Goal: Transaction & Acquisition: Purchase product/service

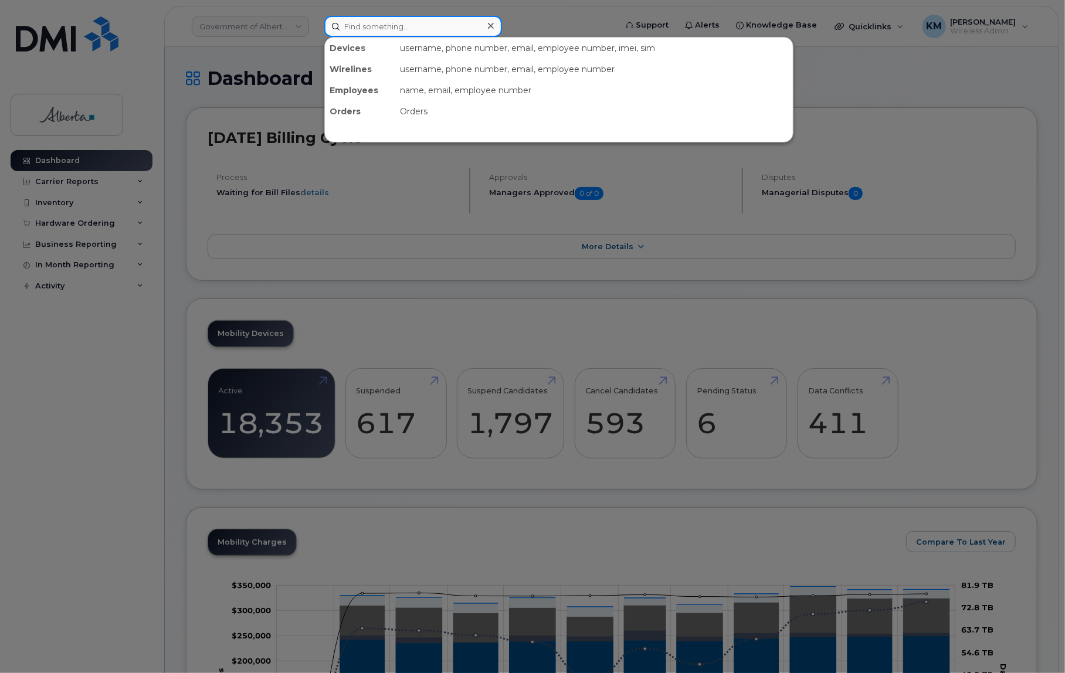
click at [370, 29] on input at bounding box center [413, 26] width 178 height 21
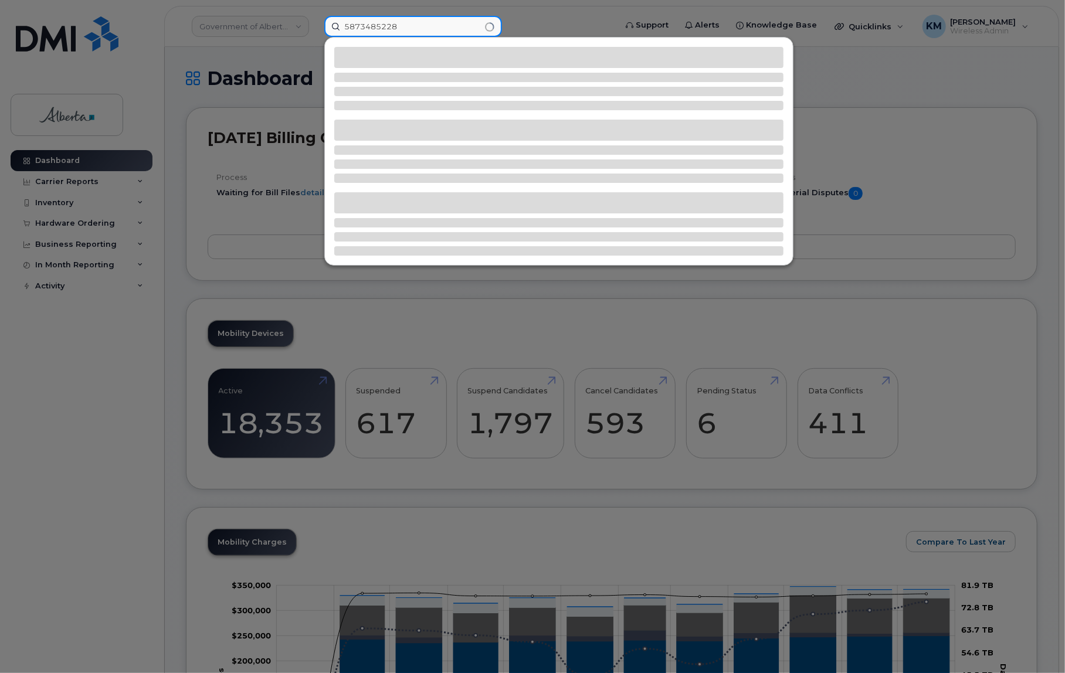
type input "5873485228"
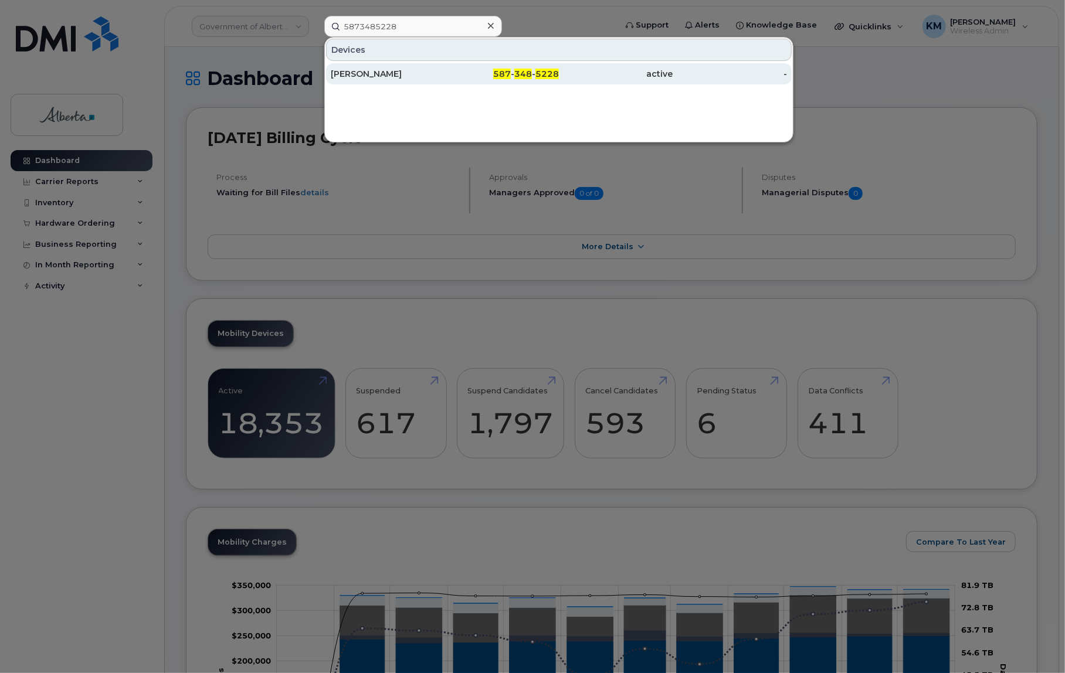
click at [445, 65] on div "Stacy Davidson" at bounding box center [502, 73] width 114 height 21
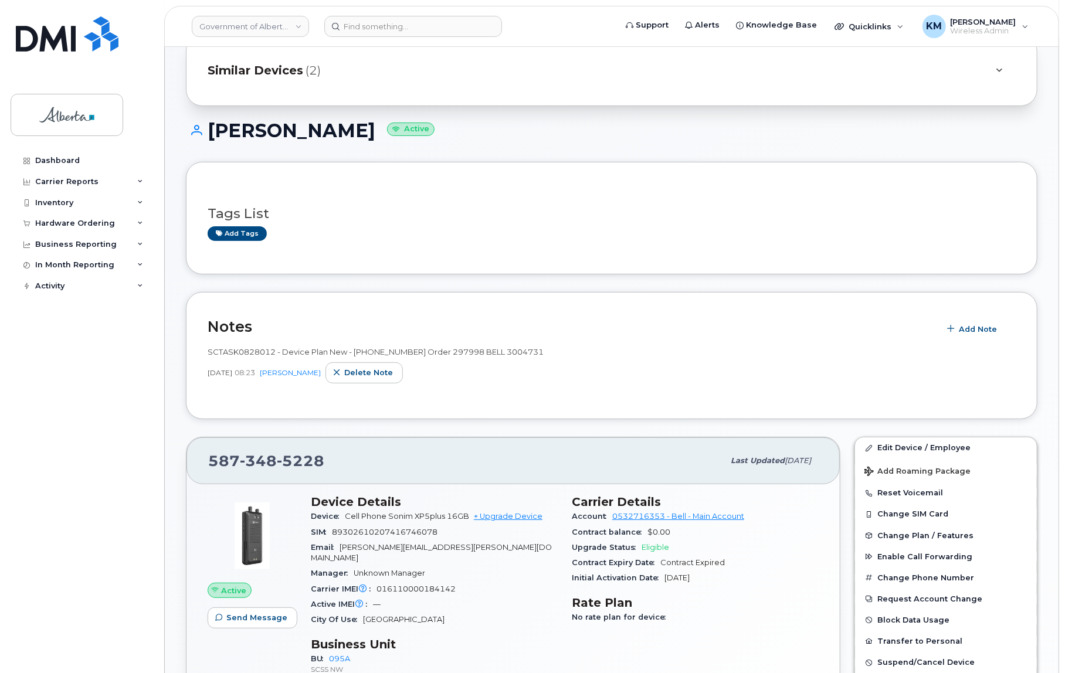
scroll to position [53, 0]
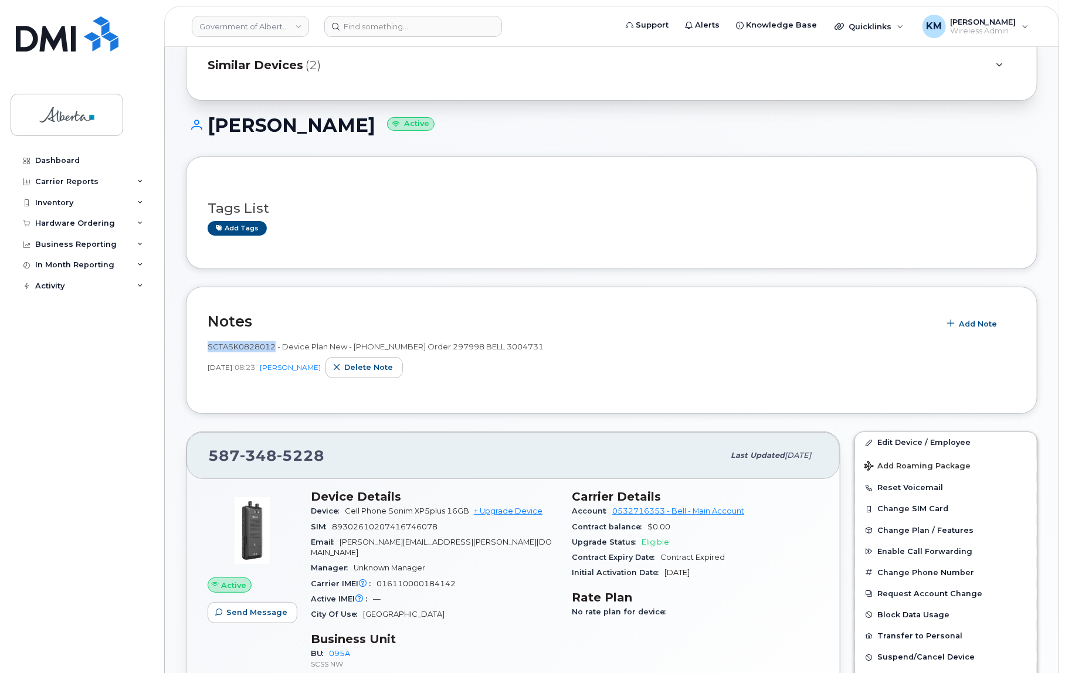
drag, startPoint x: 273, startPoint y: 346, endPoint x: 203, endPoint y: 344, distance: 70.4
click at [203, 344] on div "Notes Add Note SCTASK0828012 - Device Plan New - (1) - 5873485228 Order 297998 …" at bounding box center [611, 350] width 851 height 127
copy span "SCTASK0828012"
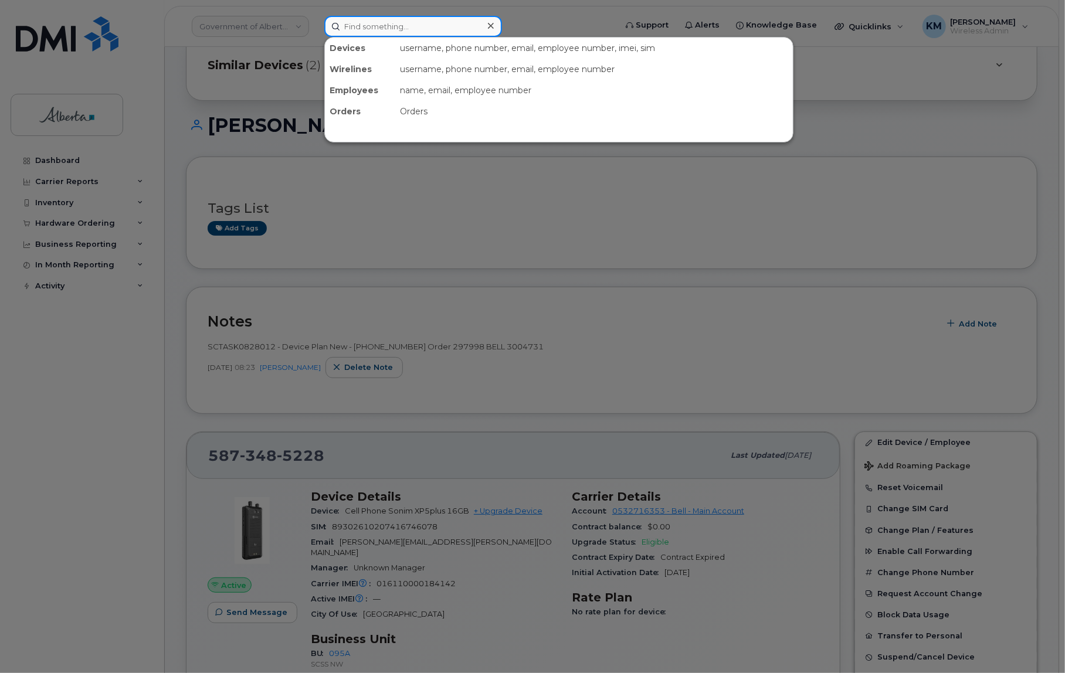
click at [362, 25] on input at bounding box center [413, 26] width 178 height 21
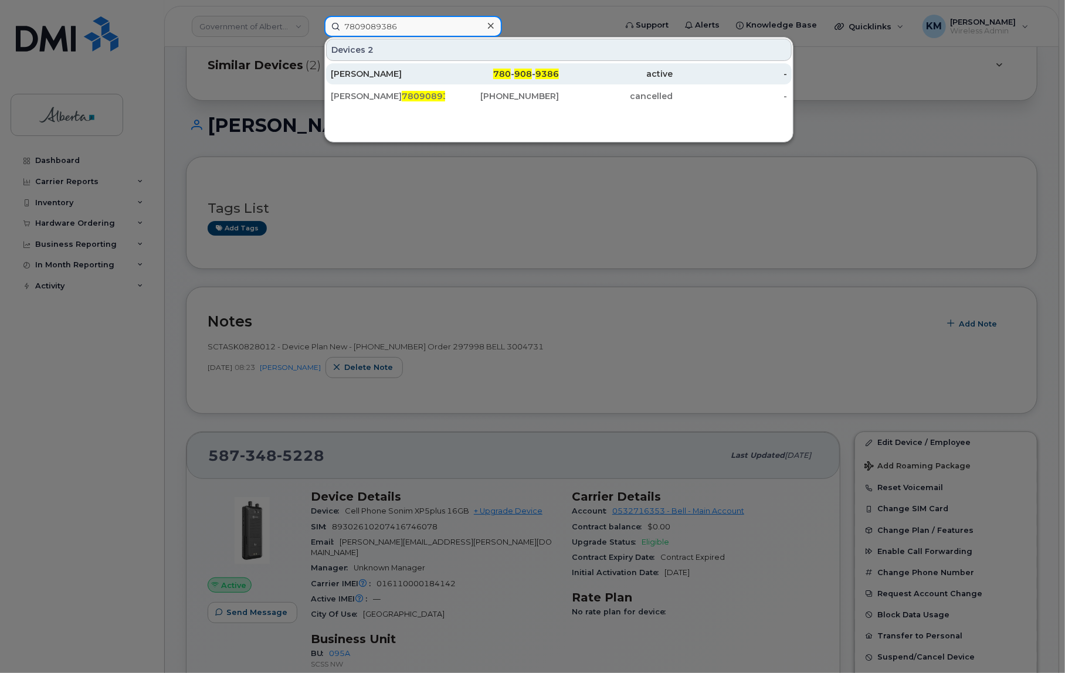
type input "7809089386"
click at [382, 73] on div "Shahram Khakzad" at bounding box center [388, 74] width 114 height 12
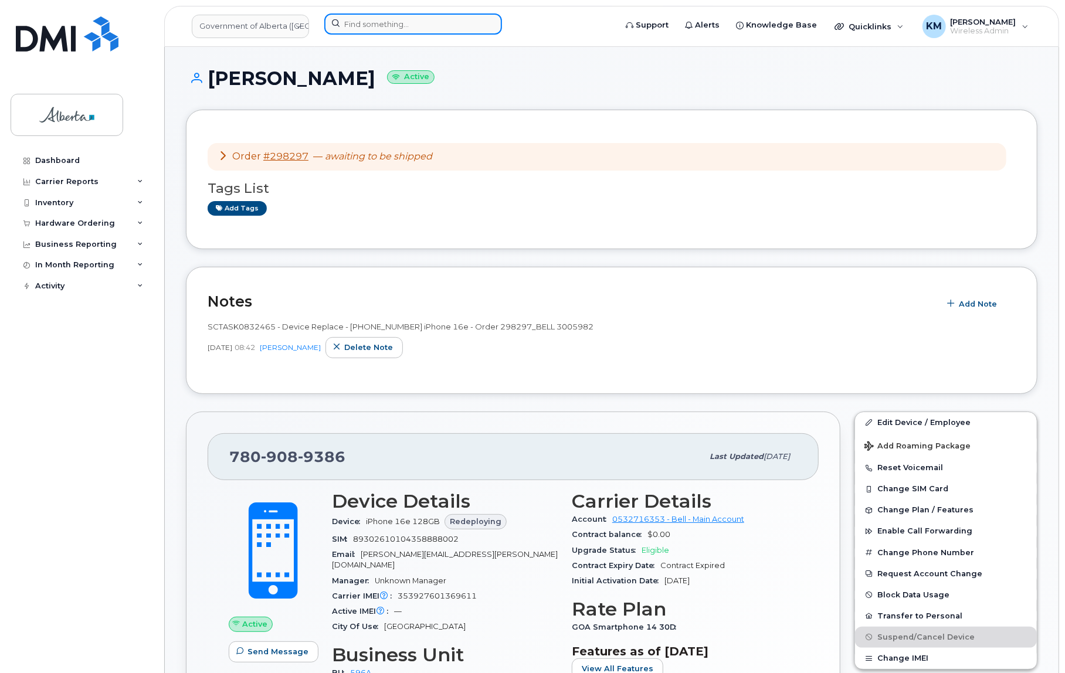
click at [407, 23] on input at bounding box center [413, 23] width 178 height 21
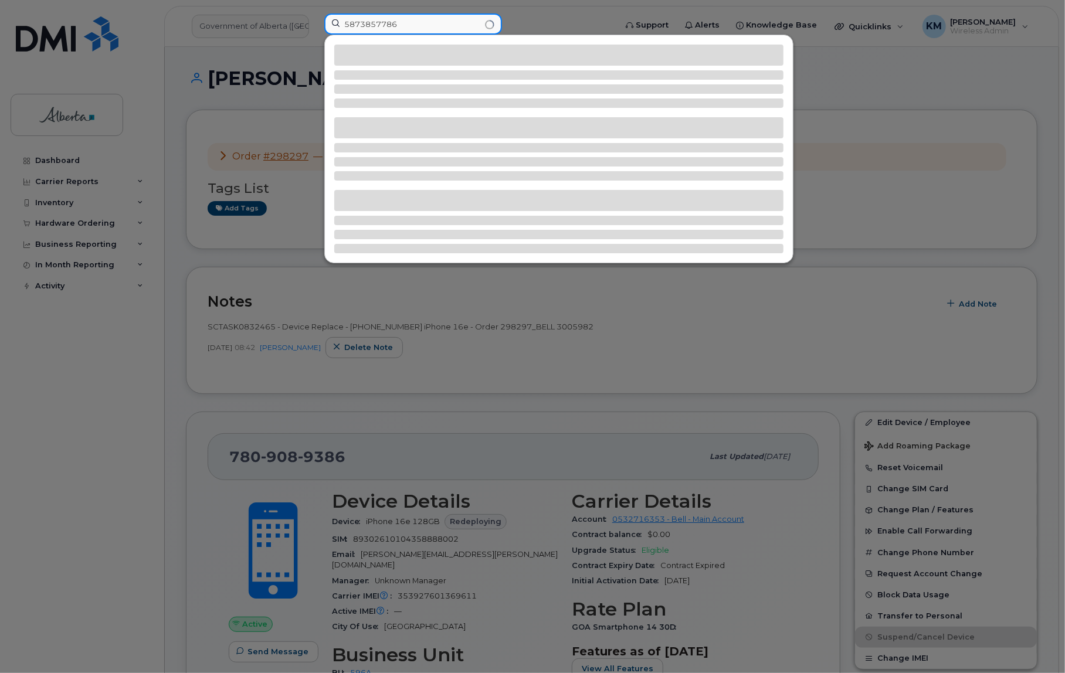
type input "5873857786"
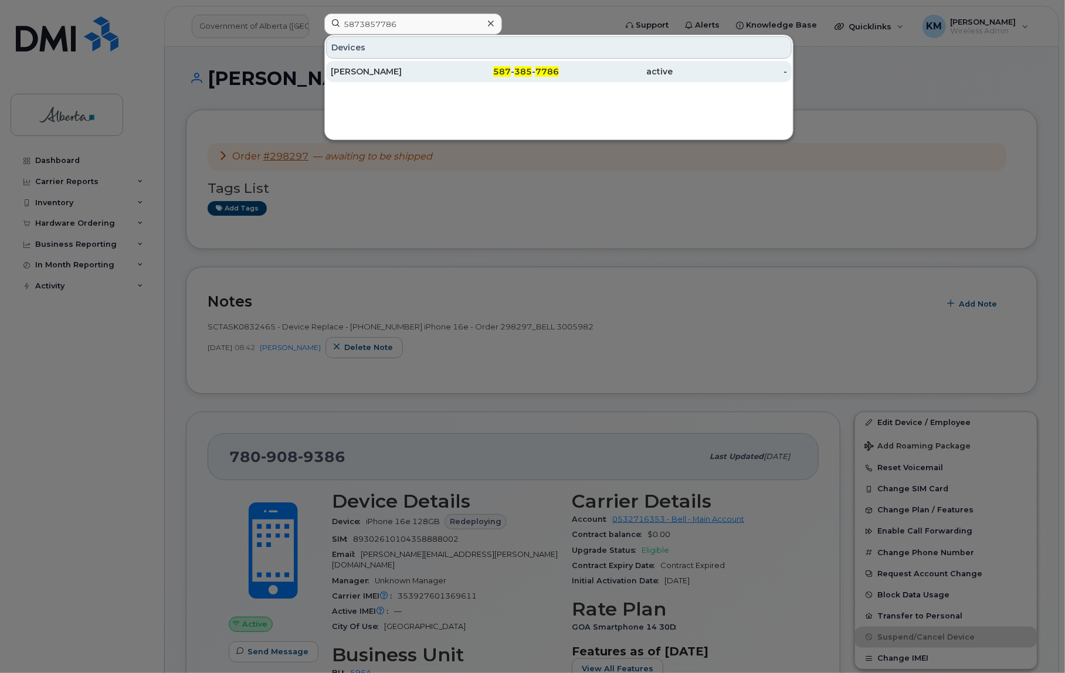
click at [388, 76] on div "John Swist" at bounding box center [388, 72] width 114 height 12
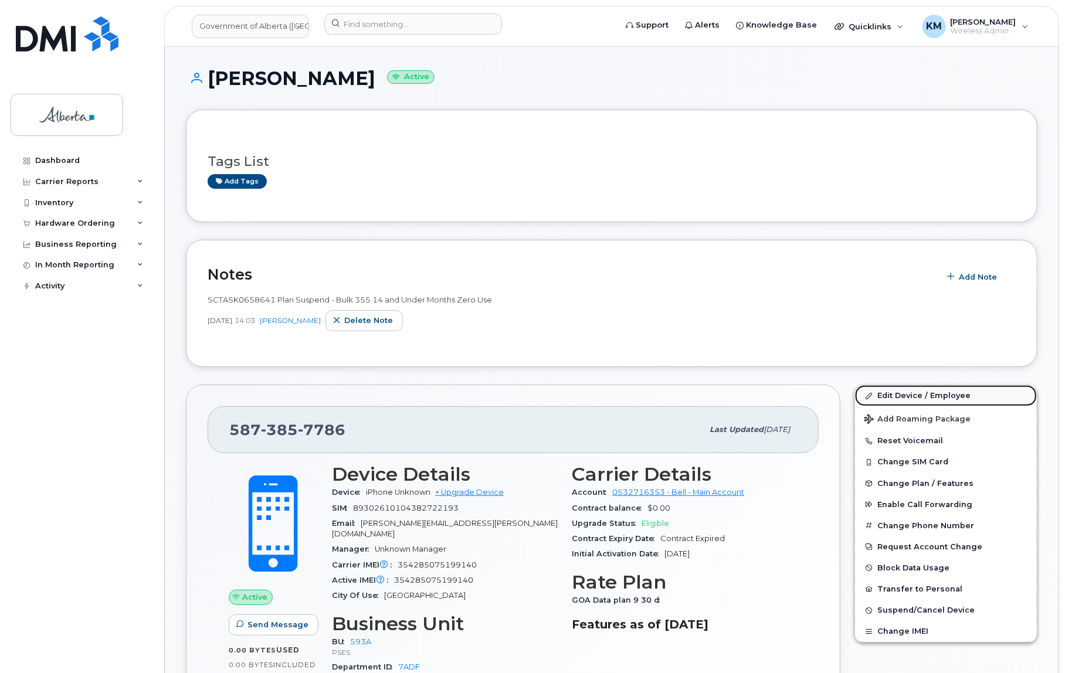
click at [908, 395] on link "Edit Device / Employee" at bounding box center [946, 395] width 182 height 21
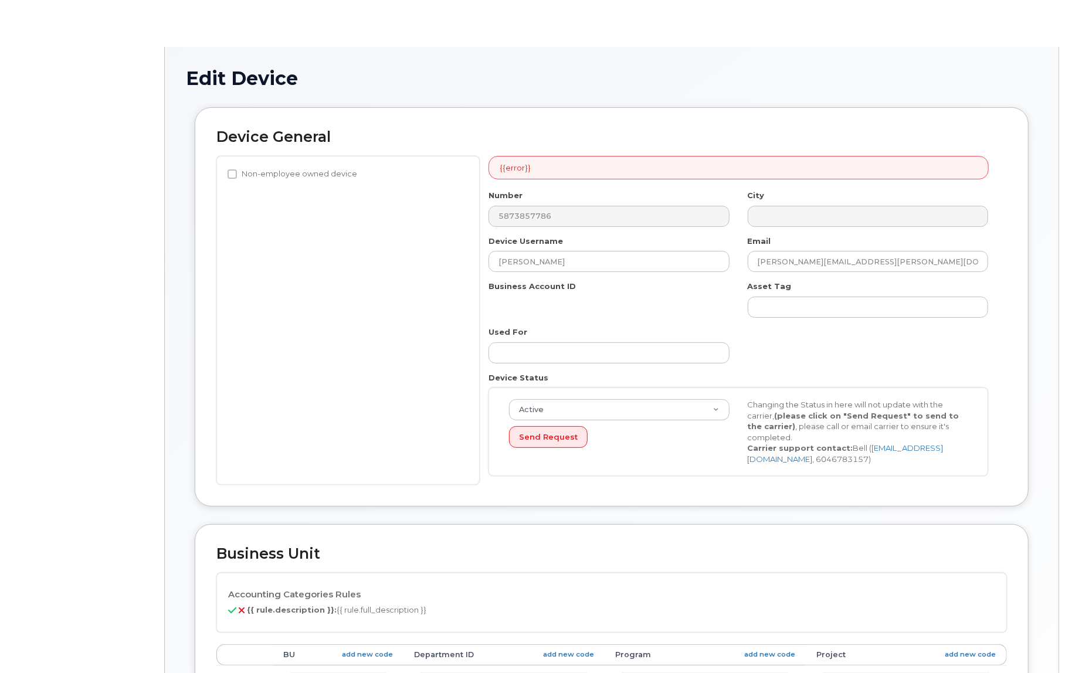
select select "4797682"
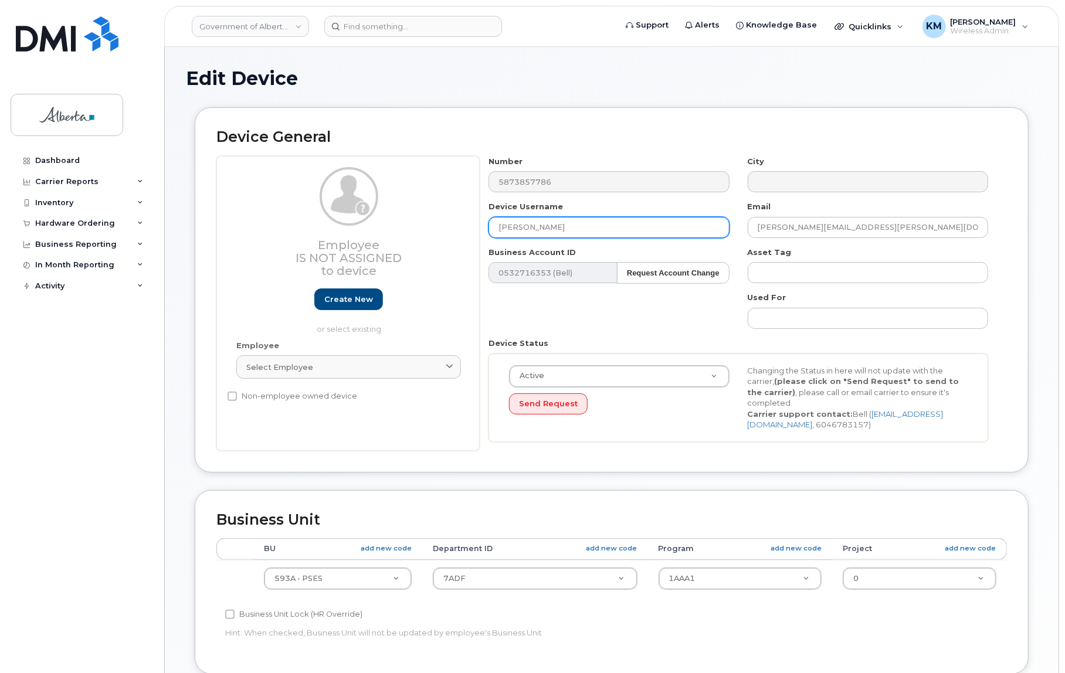
drag, startPoint x: 548, startPoint y: 226, endPoint x: 490, endPoint y: 229, distance: 57.5
click at [490, 229] on input "John Swist" at bounding box center [608, 227] width 240 height 21
paste input "Alykhan Rajan"
type input "Alykhan Rajan"
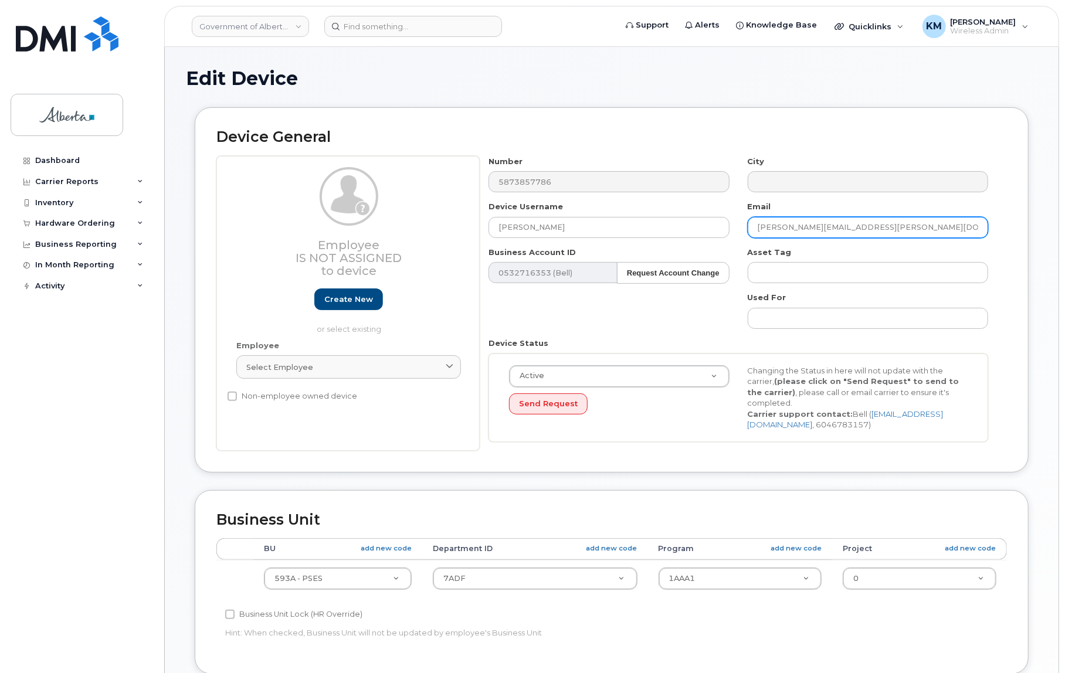
drag, startPoint x: 850, startPoint y: 226, endPoint x: 758, endPoint y: 223, distance: 92.1
click at [758, 223] on input "John.Swist@gov.ab.ca" at bounding box center [868, 227] width 240 height 21
paste input "Alykhan Rajan"
type input "Alykhan.Rajan@gov.ab.ca"
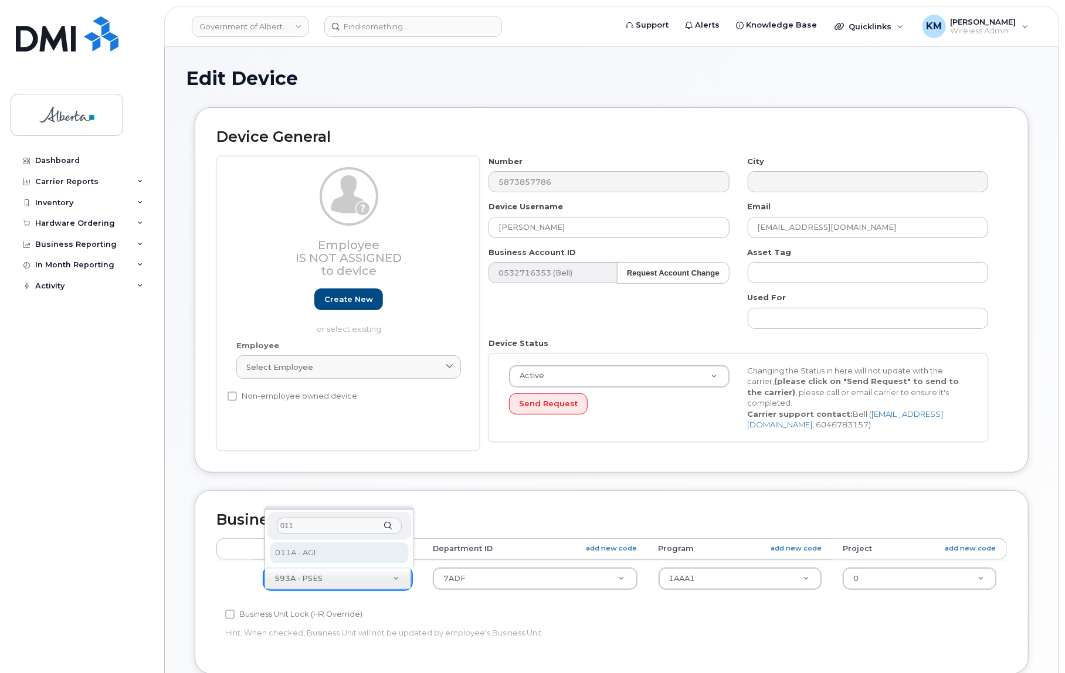
type input "011"
select select "4120336"
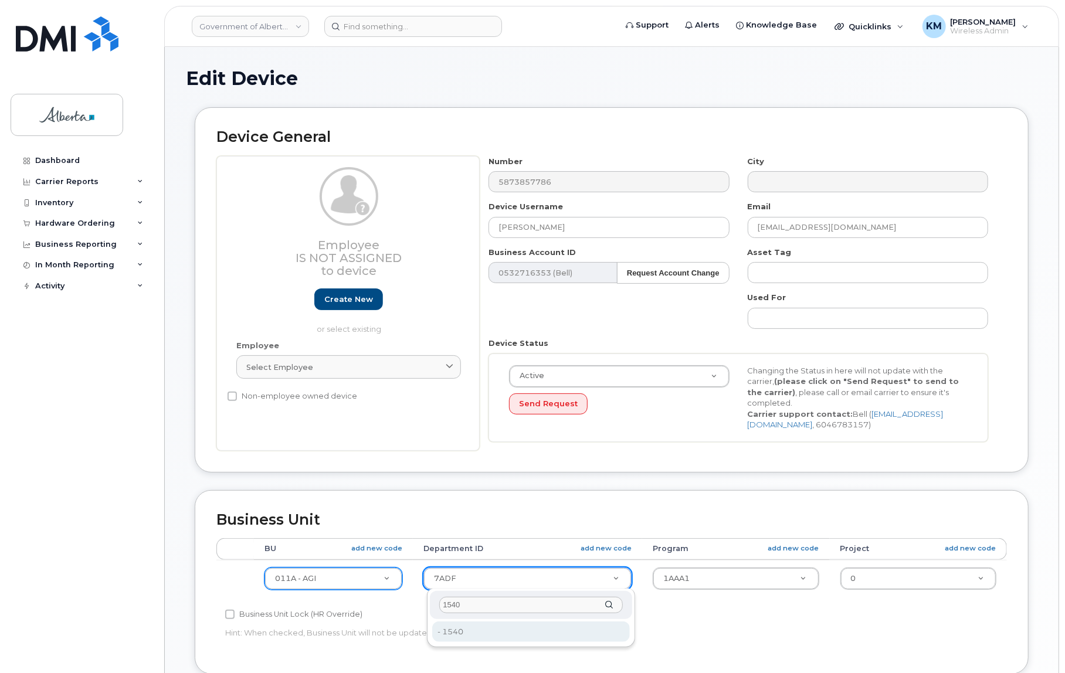
type input "1540"
drag, startPoint x: 476, startPoint y: 632, endPoint x: 470, endPoint y: 636, distance: 7.3
type input "4752587"
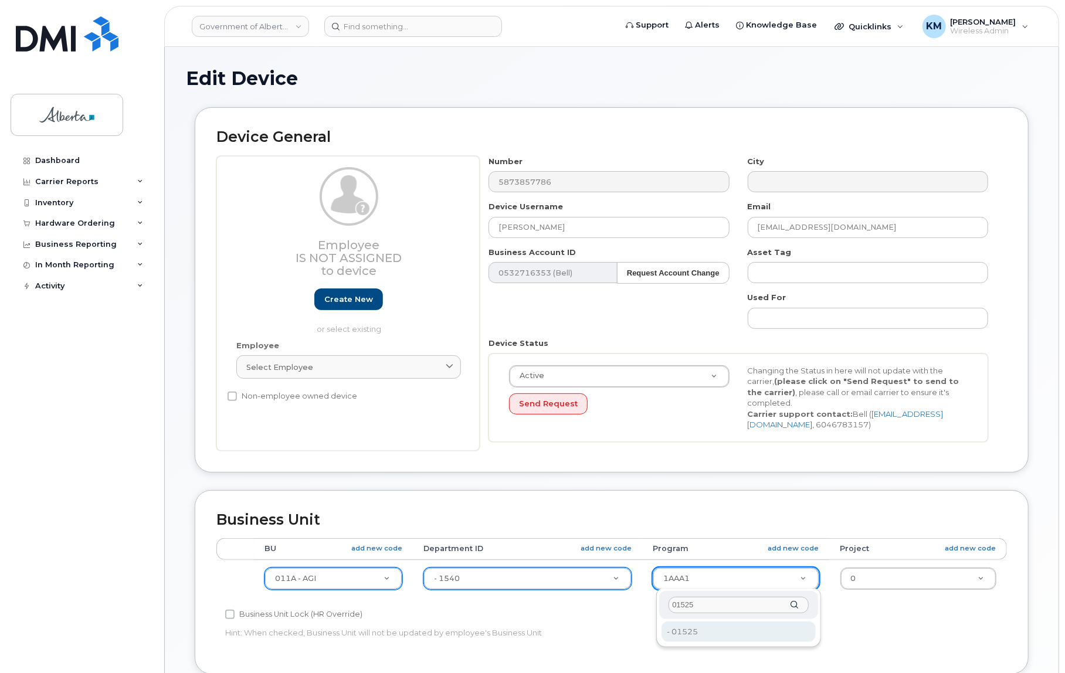
type input "01525"
type input "4753175"
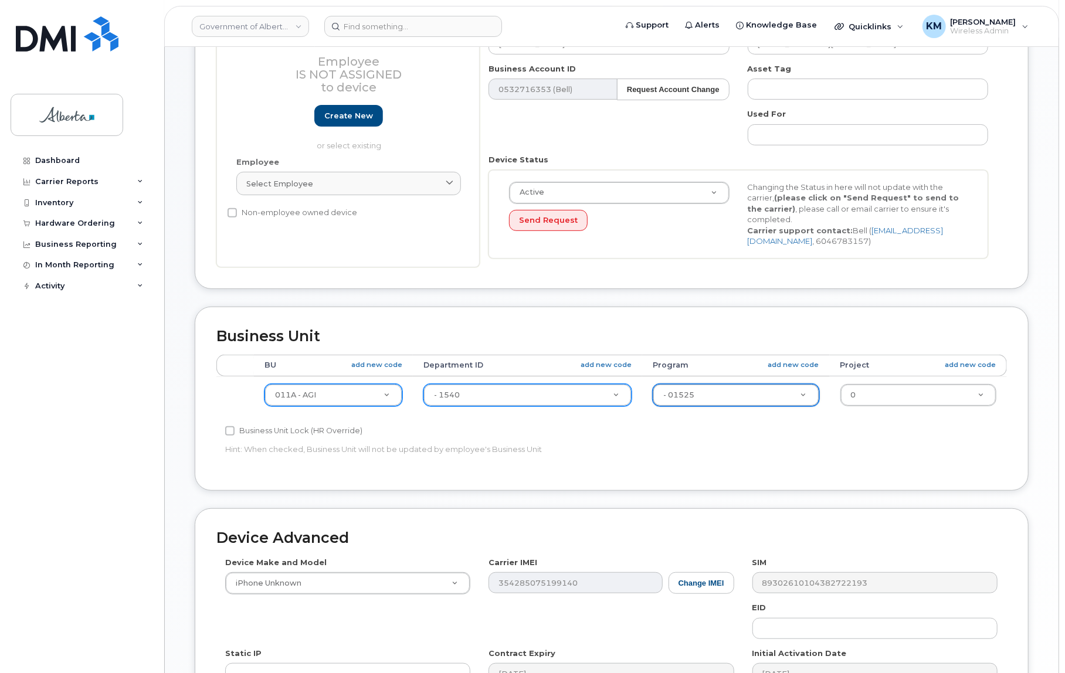
scroll to position [213, 0]
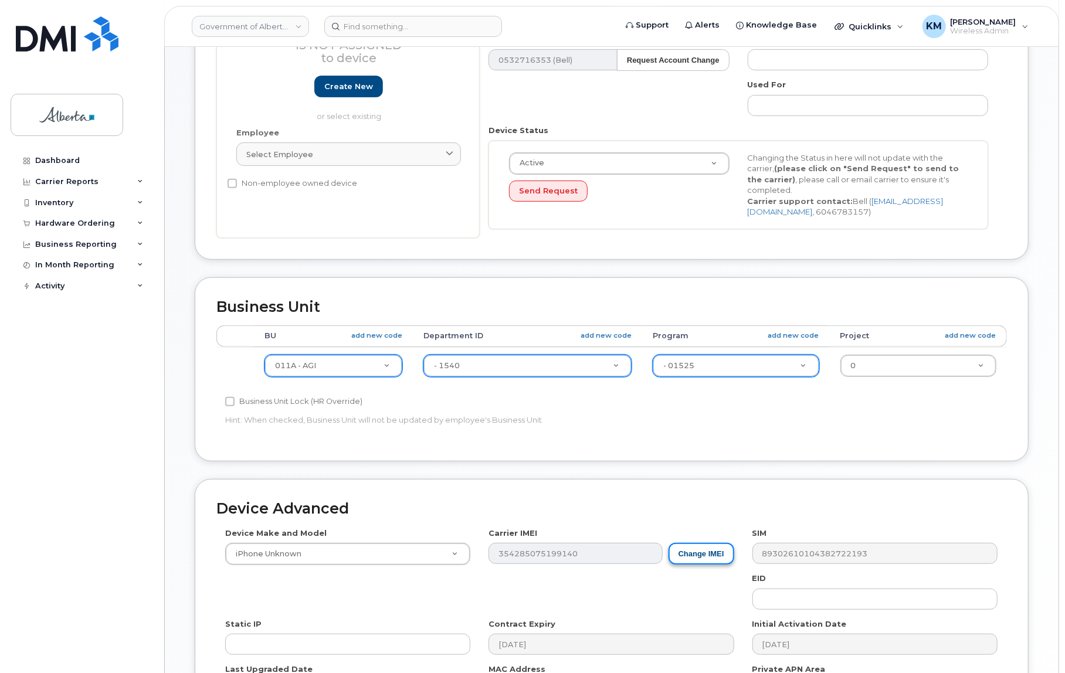
click at [689, 549] on button "Change IMEI" at bounding box center [701, 554] width 66 height 22
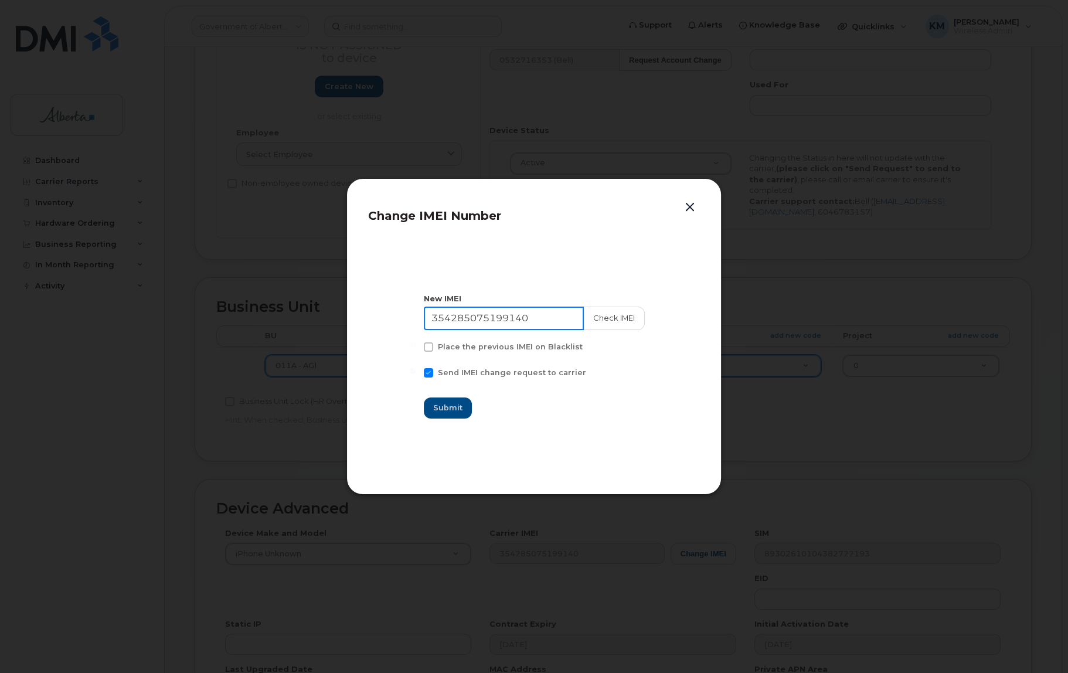
drag, startPoint x: 547, startPoint y: 320, endPoint x: 423, endPoint y: 317, distance: 124.3
click at [423, 317] on section "New IMEI 354285075199140 Check IMEI Place the previous IMEI on Blacklist Send I…" at bounding box center [534, 356] width 332 height 235
type input "359336676273829"
click at [602, 317] on button "Check IMEI" at bounding box center [614, 318] width 62 height 23
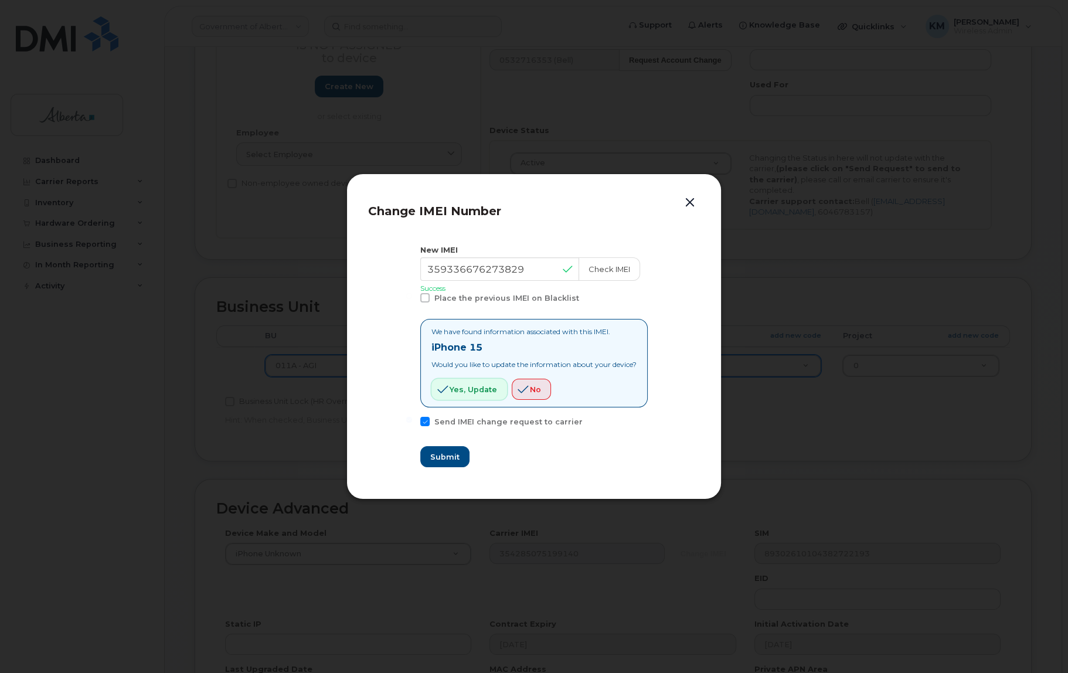
click at [481, 390] on span "Yes, update" at bounding box center [473, 389] width 47 height 11
click at [456, 461] on button "Submit" at bounding box center [444, 456] width 48 height 21
type input "359336676273829"
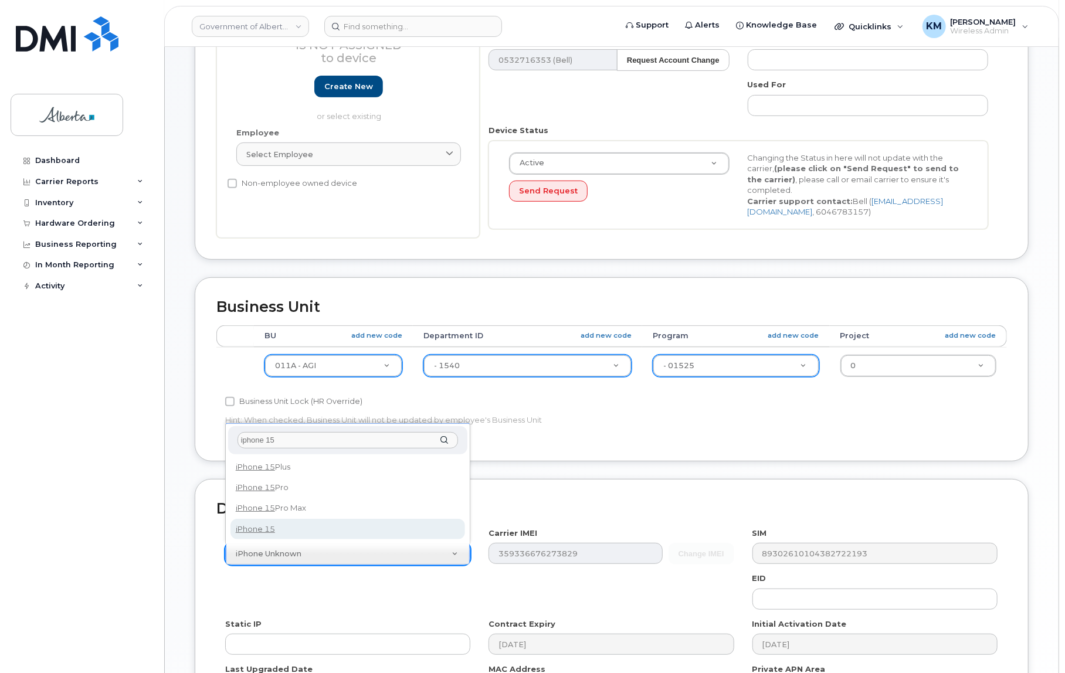
type input "iphone 15"
select select "3031"
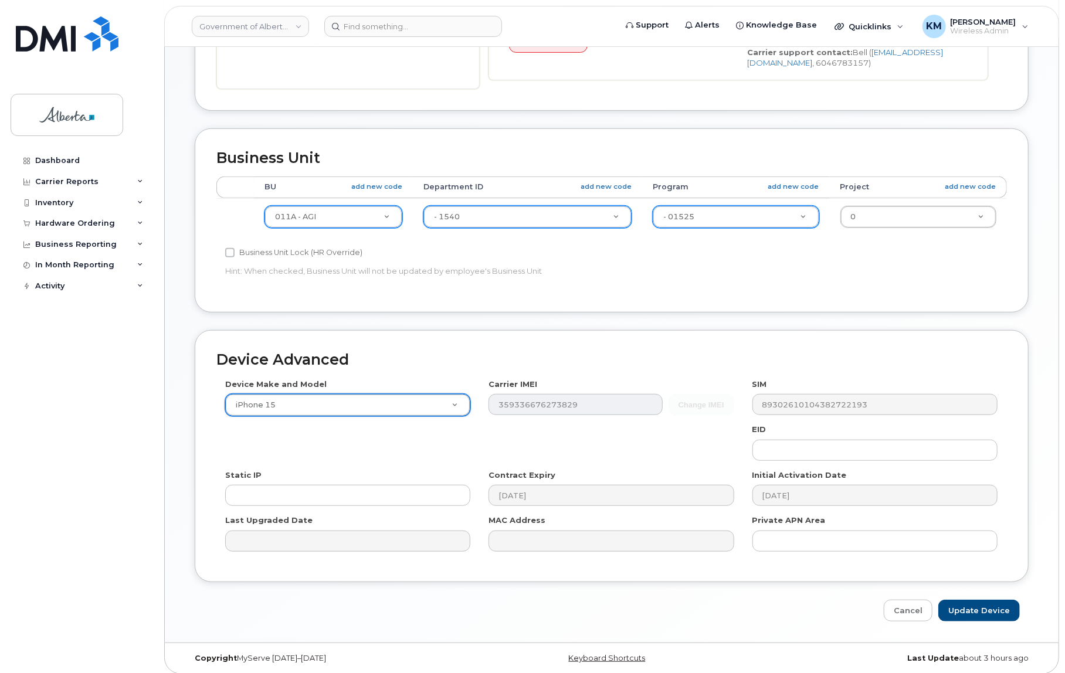
scroll to position [368, 0]
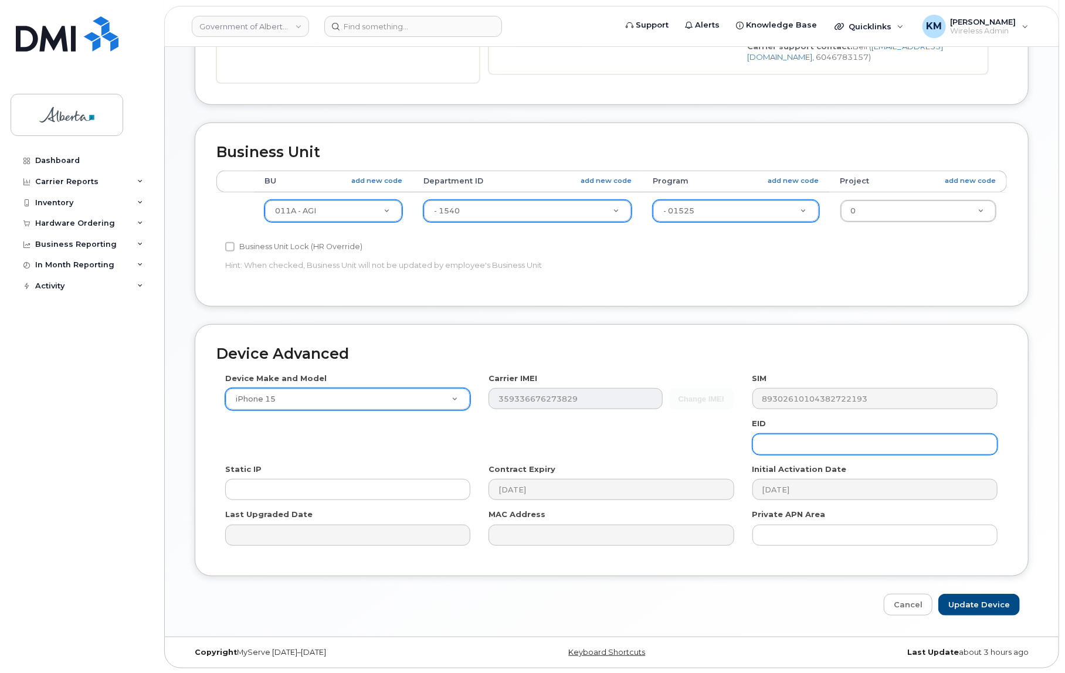
click at [837, 440] on input "text" at bounding box center [874, 444] width 245 height 21
paste input "89049032007208882600188500201821"
type input "89049032007208882600188500201821"
click at [979, 595] on div "Device Advanced Device Make and Model iPhone 15 Android TCL 502 Watch Apple Wat…" at bounding box center [611, 469] width 851 height 291
click at [997, 601] on input "Update Device" at bounding box center [978, 605] width 81 height 22
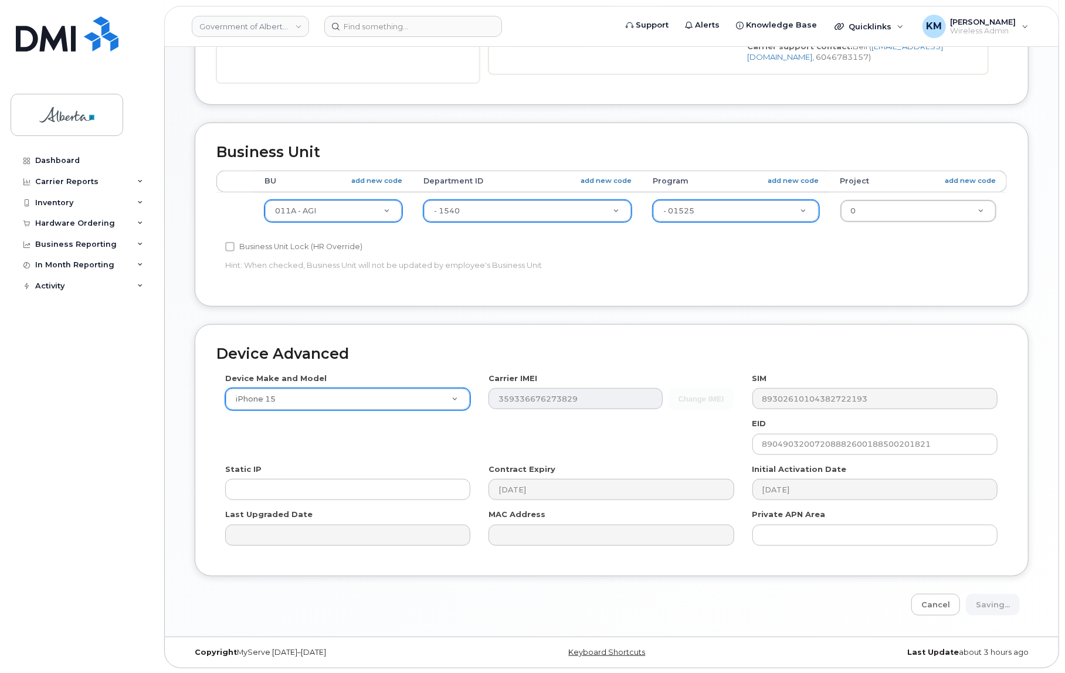
type input "Saving..."
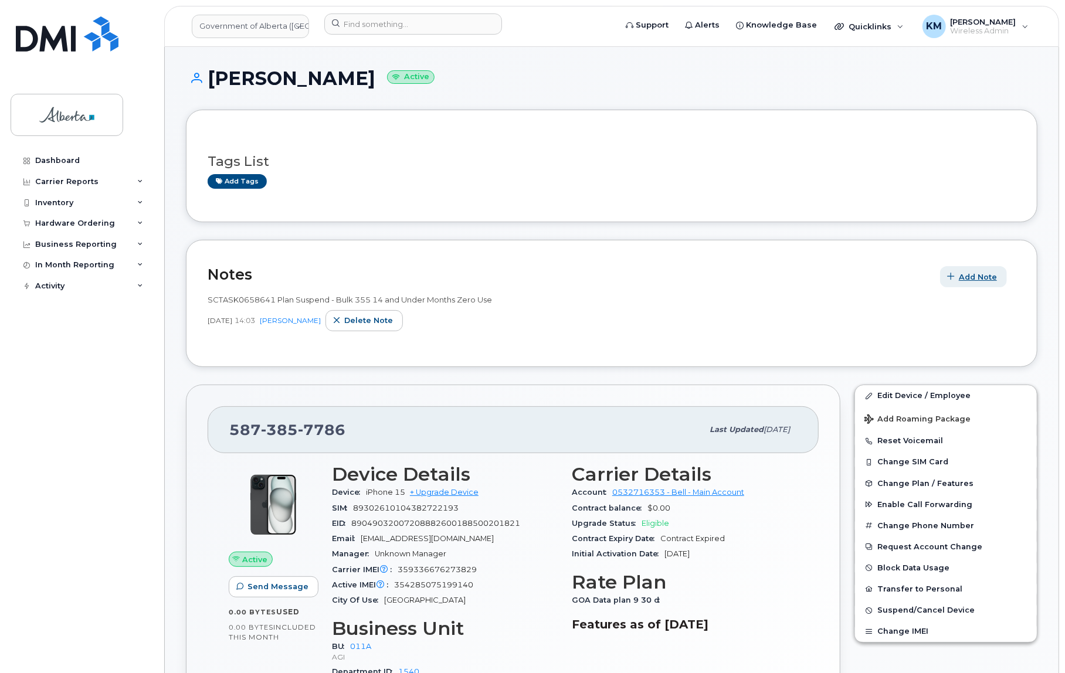
click at [961, 276] on span "Add Note" at bounding box center [978, 276] width 38 height 11
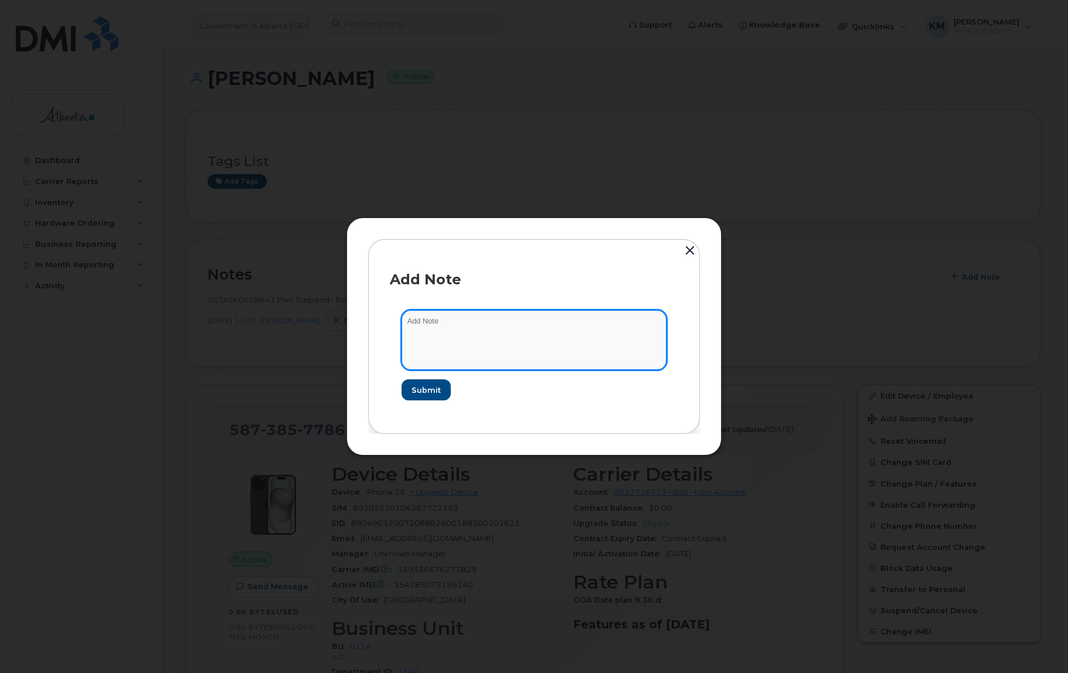
click at [496, 325] on textarea at bounding box center [534, 340] width 265 height 60
paste textarea "SCTASK0833129 5873857786 DO NOT DELETE THIS NUMBER - BEING REASSIGNED to Alykha…"
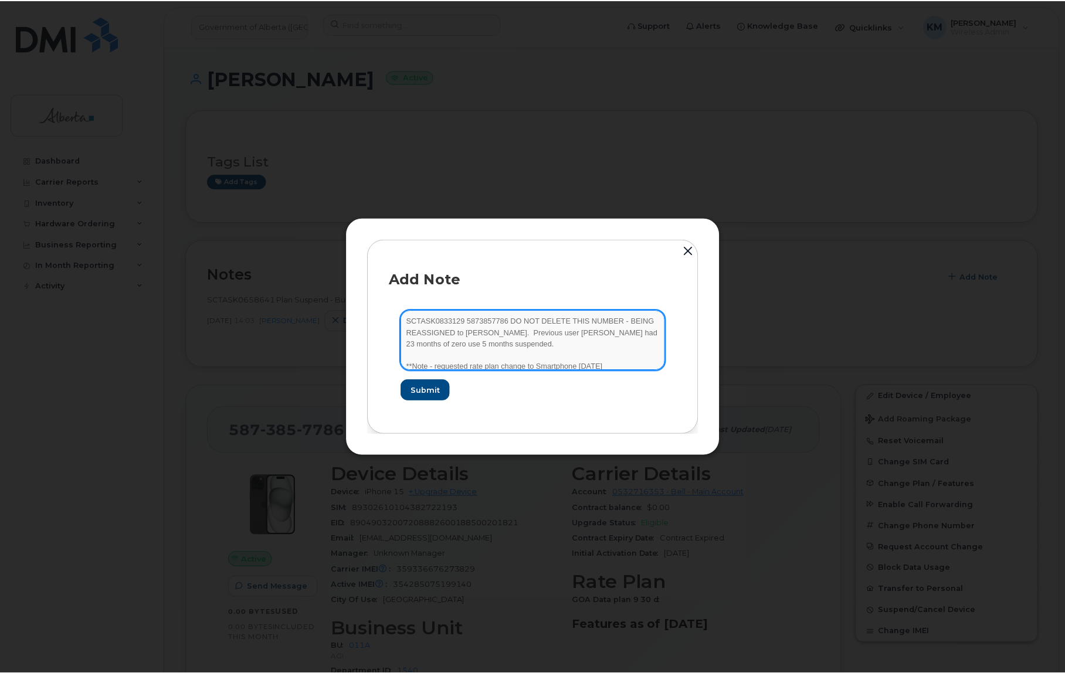
scroll to position [2, 0]
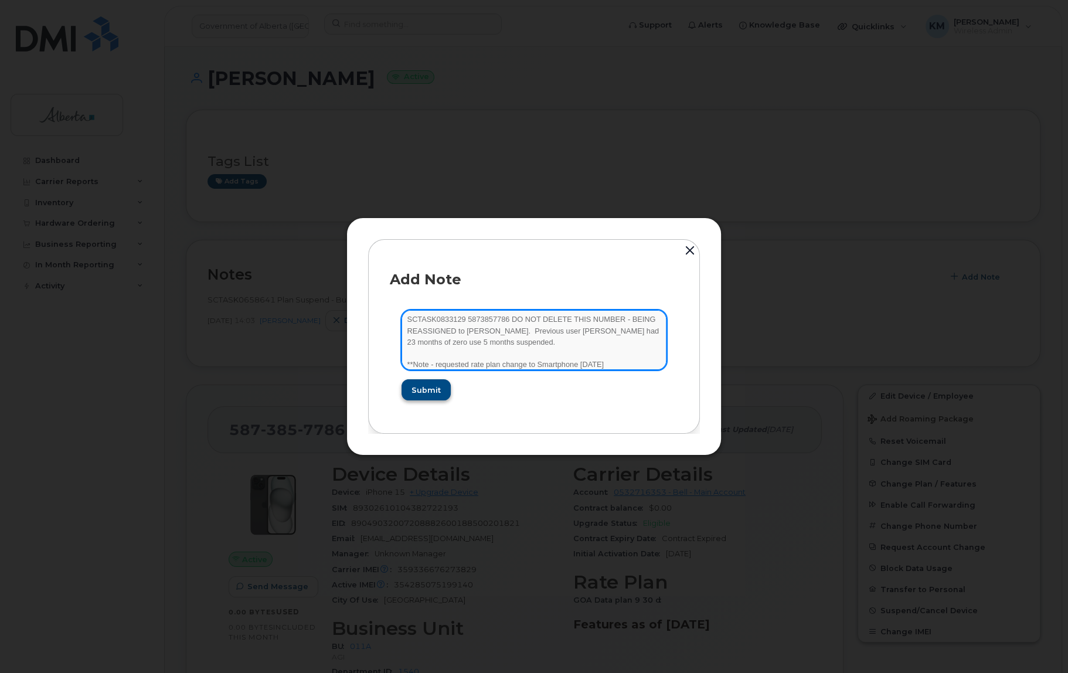
type textarea "SCTASK0833129 5873857786 DO NOT DELETE THIS NUMBER - BEING REASSIGNED to Alykha…"
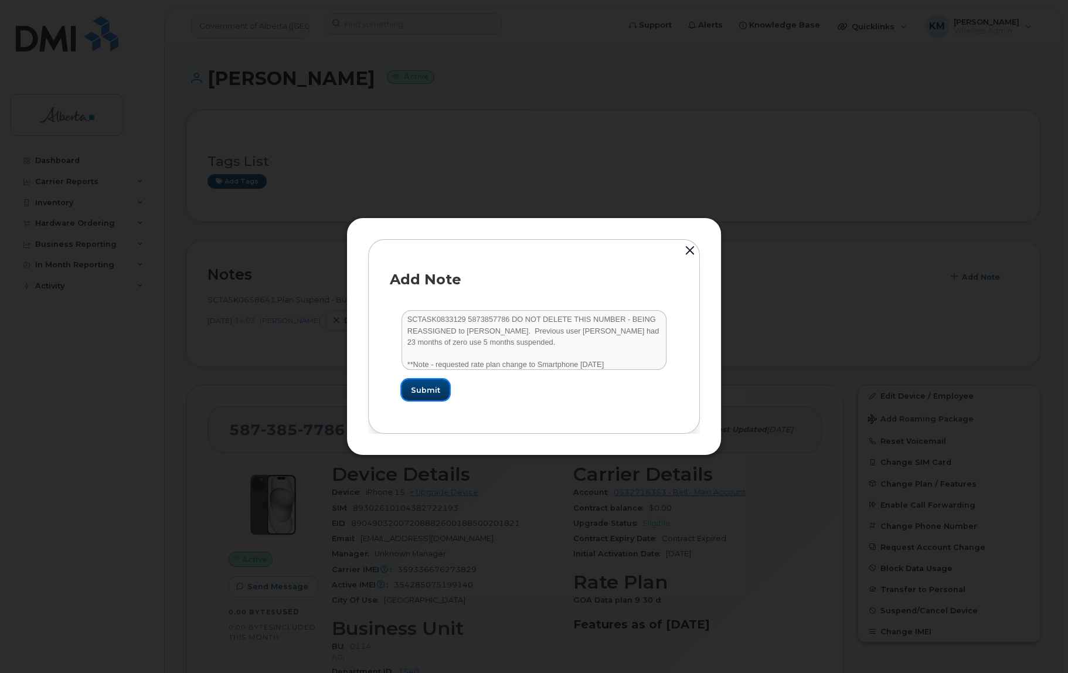
click at [426, 393] on span "Submit" at bounding box center [425, 390] width 29 height 11
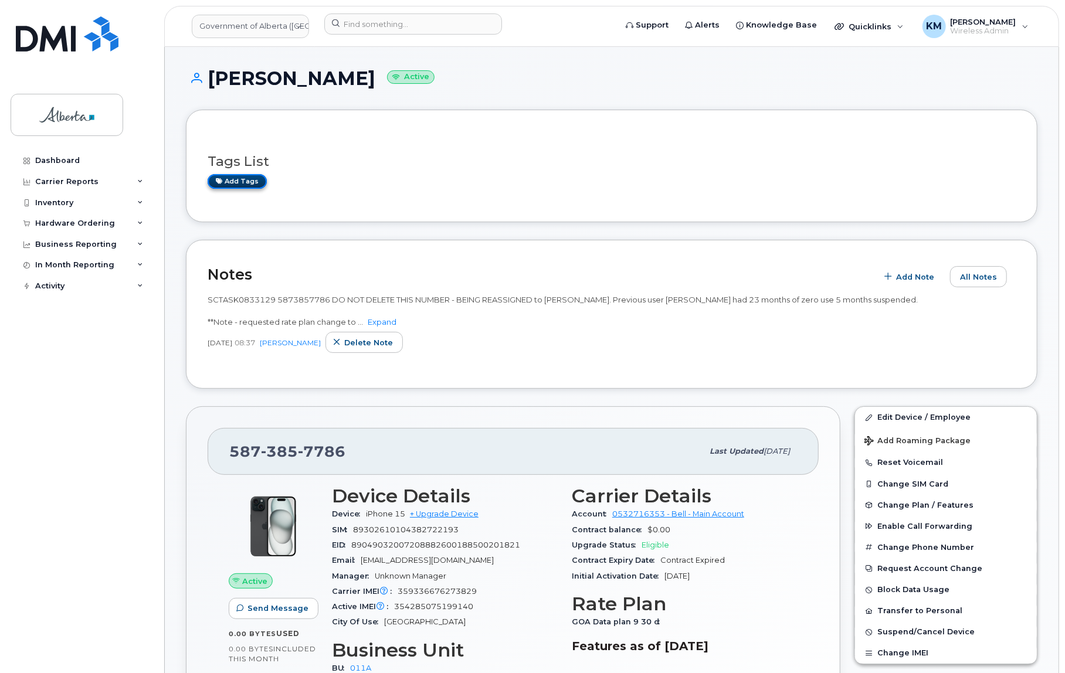
click at [246, 179] on link "Add tags" at bounding box center [237, 181] width 59 height 15
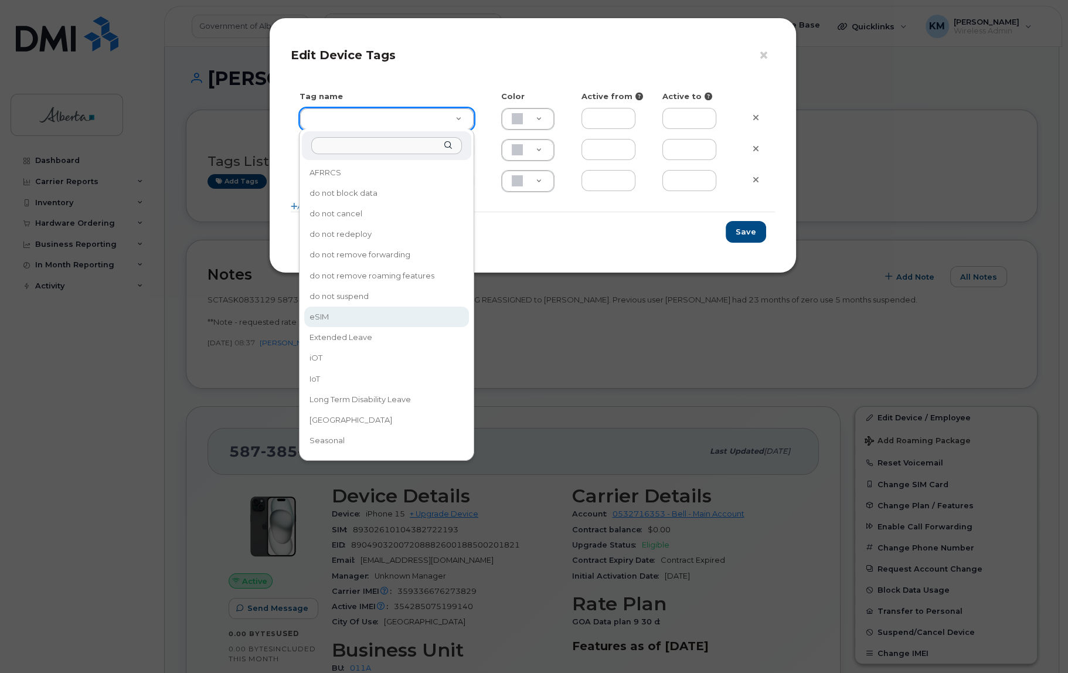
type input "eSIM"
type input "D6CDC1"
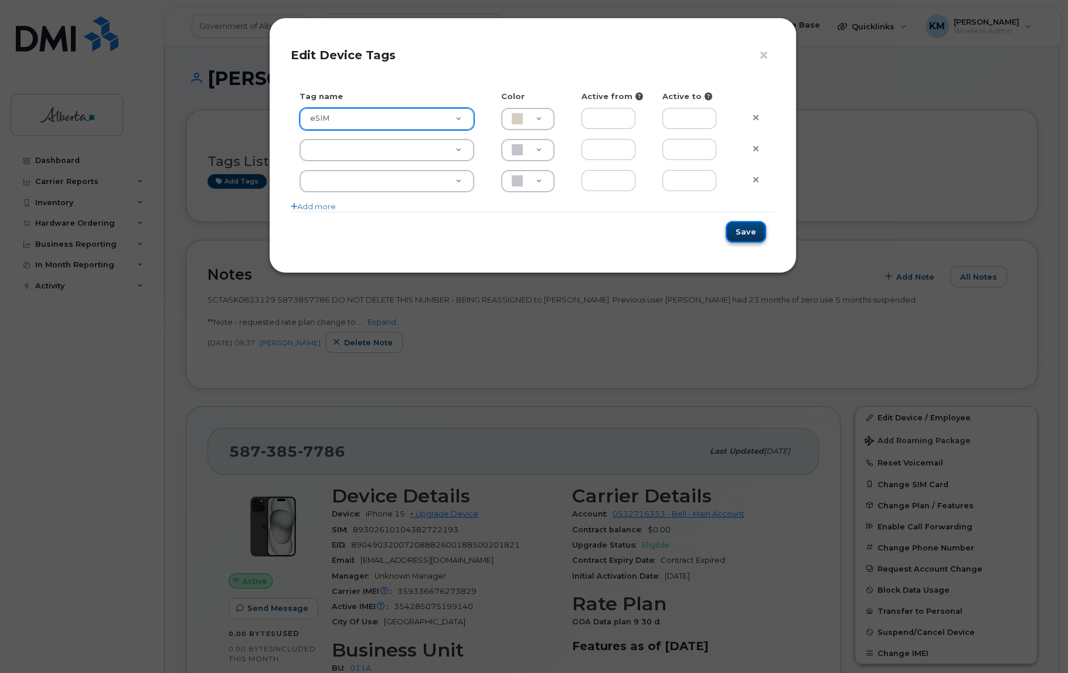
click at [735, 231] on button "Save" at bounding box center [746, 232] width 40 height 22
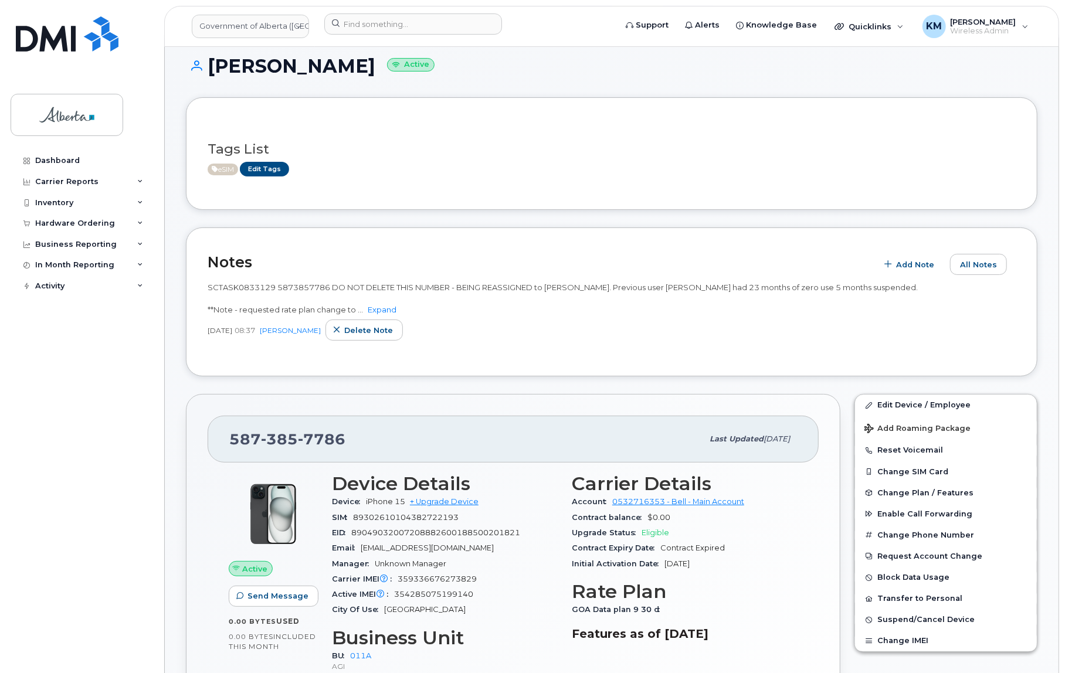
scroll to position [0, 0]
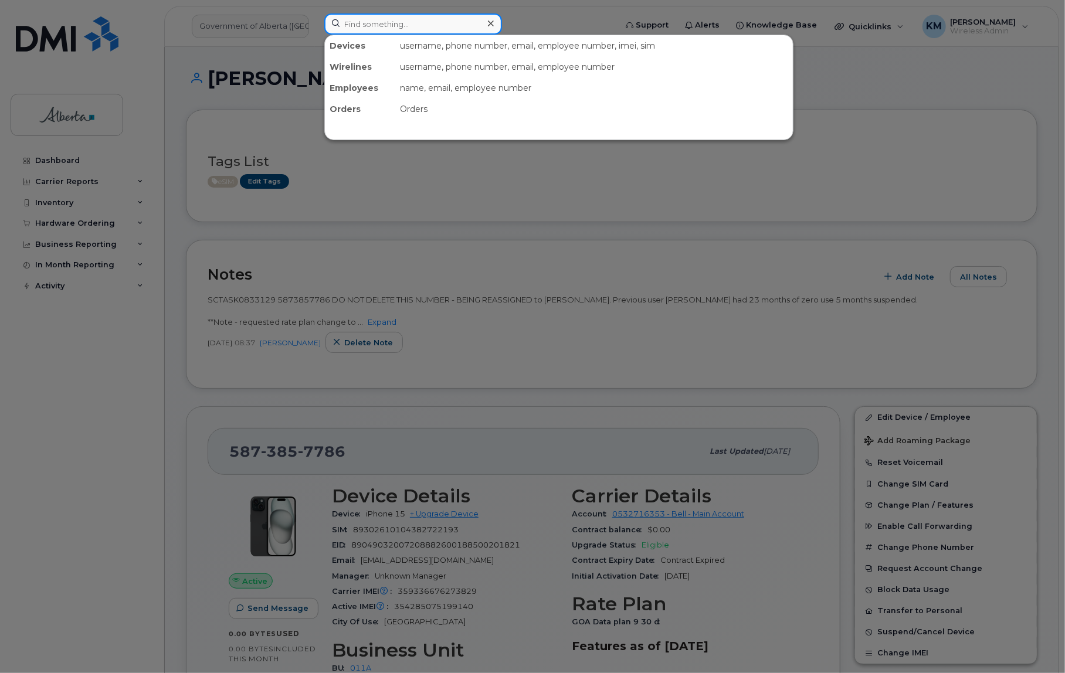
click at [372, 28] on input at bounding box center [413, 23] width 178 height 21
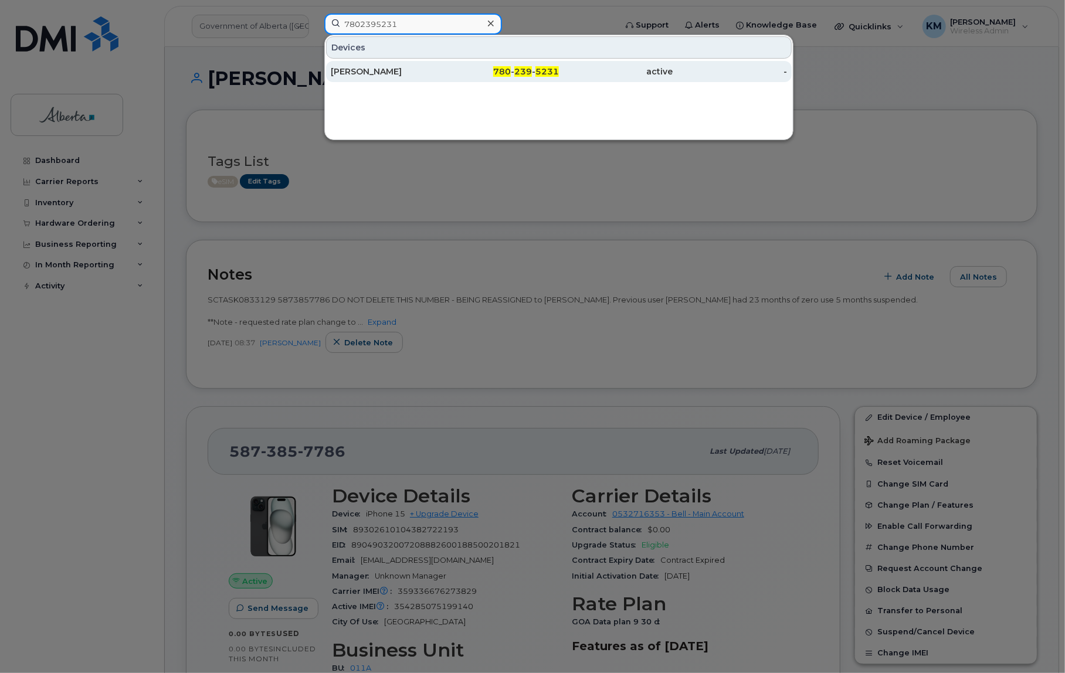
type input "7802395231"
click at [389, 66] on div "Tamara Wilbourn" at bounding box center [388, 72] width 114 height 12
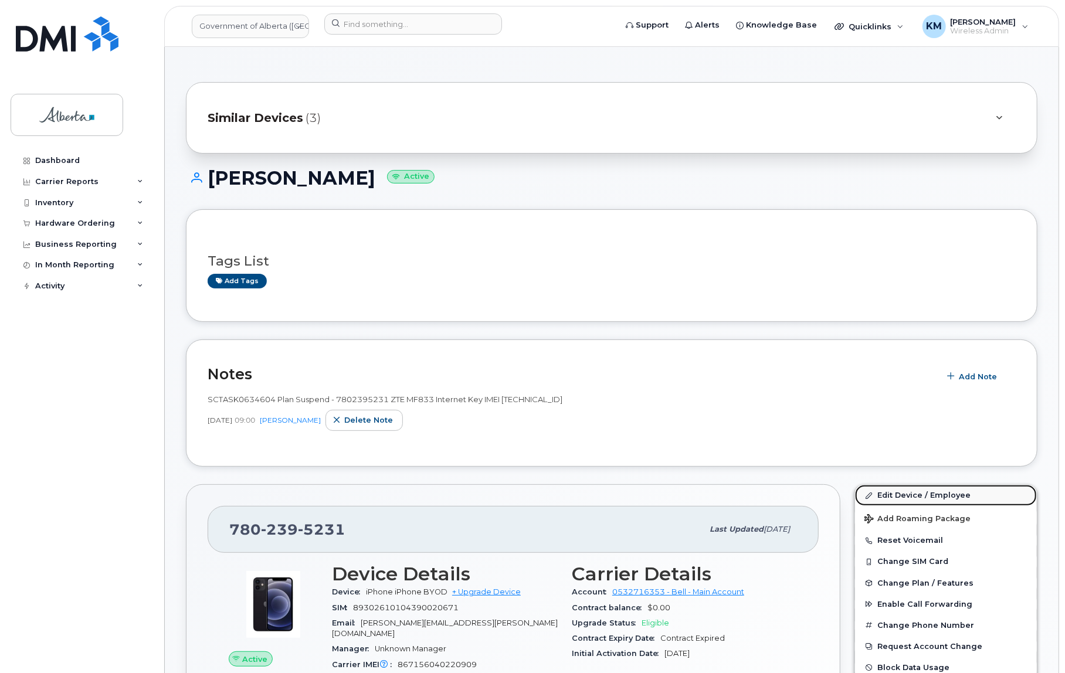
click at [958, 493] on link "Edit Device / Employee" at bounding box center [946, 495] width 182 height 21
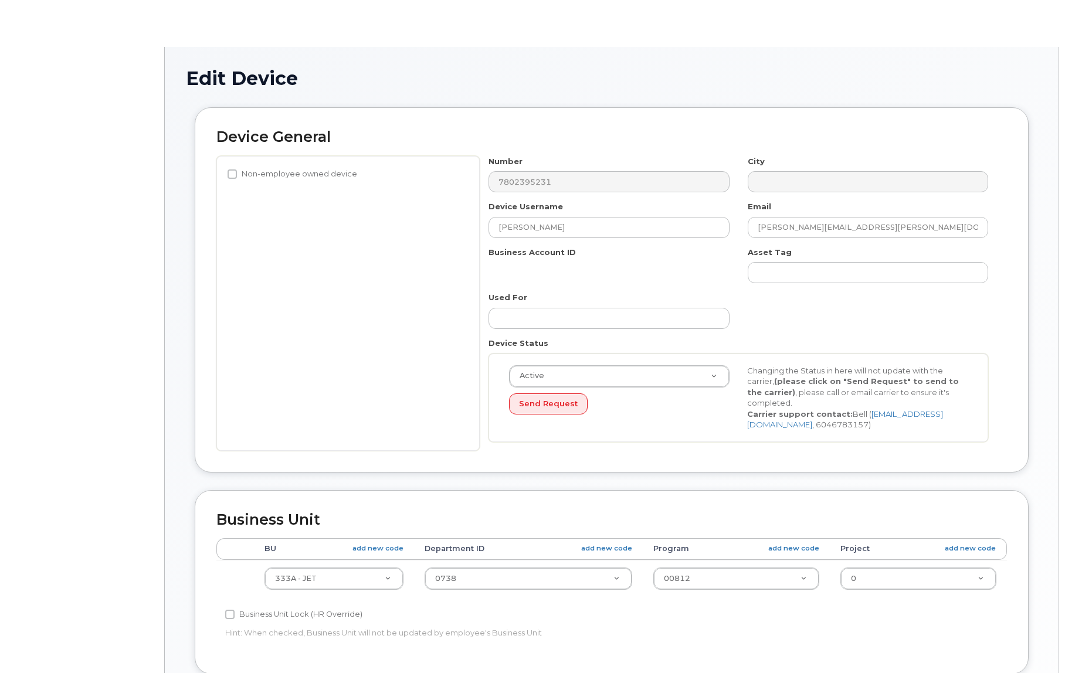
select select "4206363"
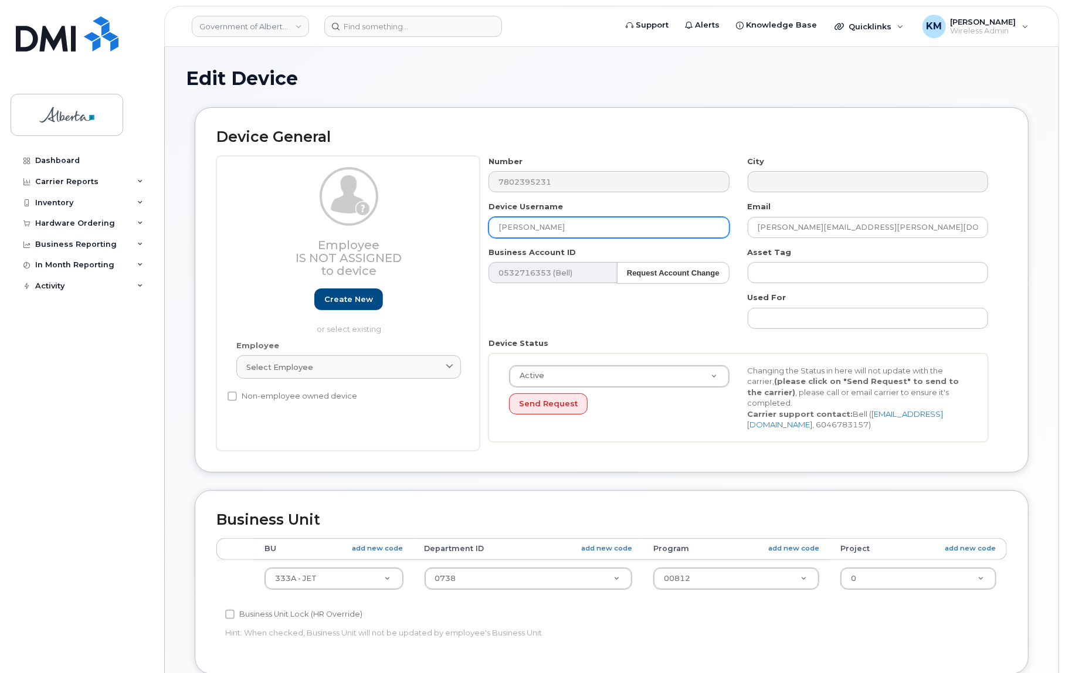
drag, startPoint x: 583, startPoint y: 226, endPoint x: 475, endPoint y: 231, distance: 108.6
click at [475, 231] on div "Employee Is not assigned to device Create new or select existing Employee Selec…" at bounding box center [611, 303] width 790 height 295
paste input "Michael Gourlie"
type input "Michael Gourlie"
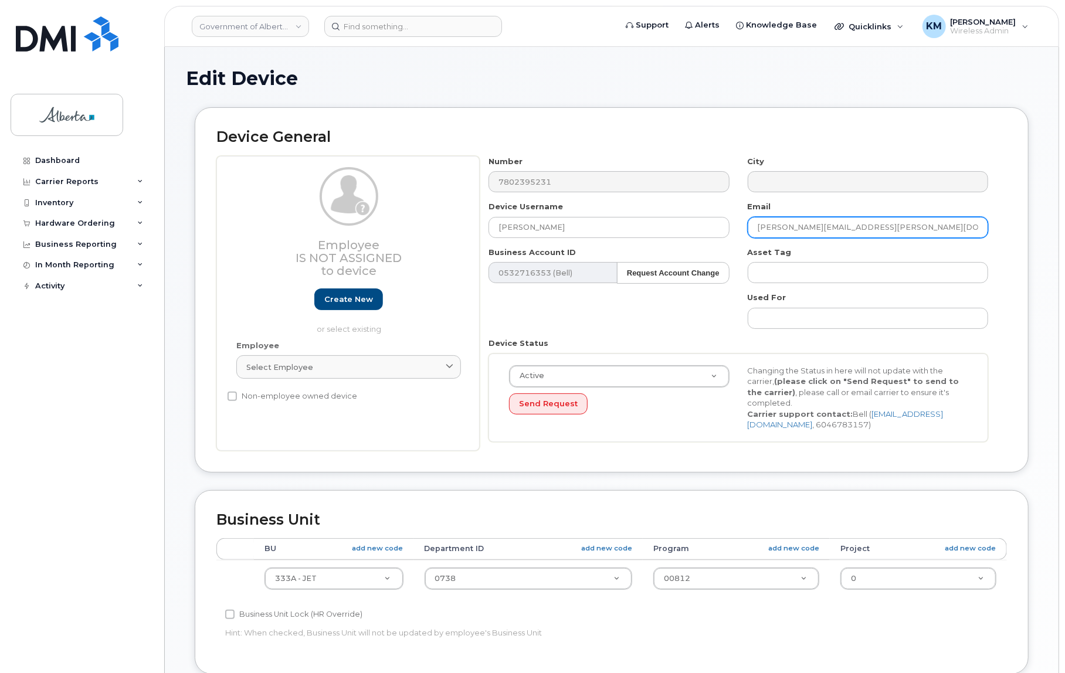
drag, startPoint x: 874, startPoint y: 222, endPoint x: 774, endPoint y: 226, distance: 99.8
click at [756, 232] on input "Tamara.Wilbourn@gov.ab.ca" at bounding box center [868, 227] width 240 height 21
paste input "Michael Gourlie"
type input "Michael.Gourlie@gov.ab.ca"
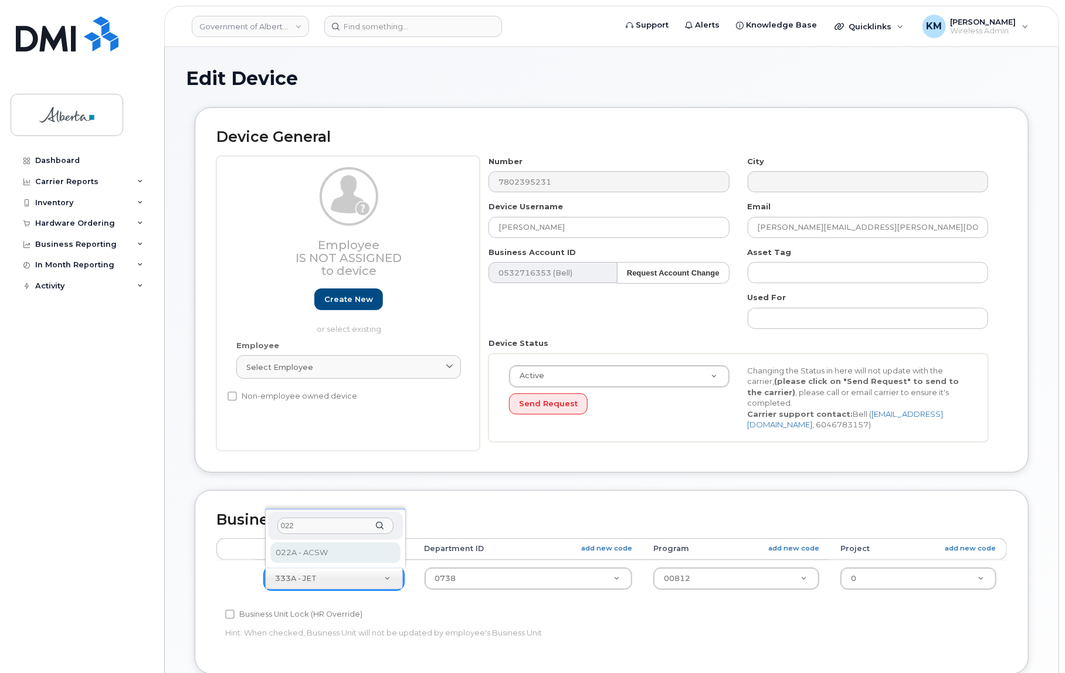
type input "022"
select select "4749739"
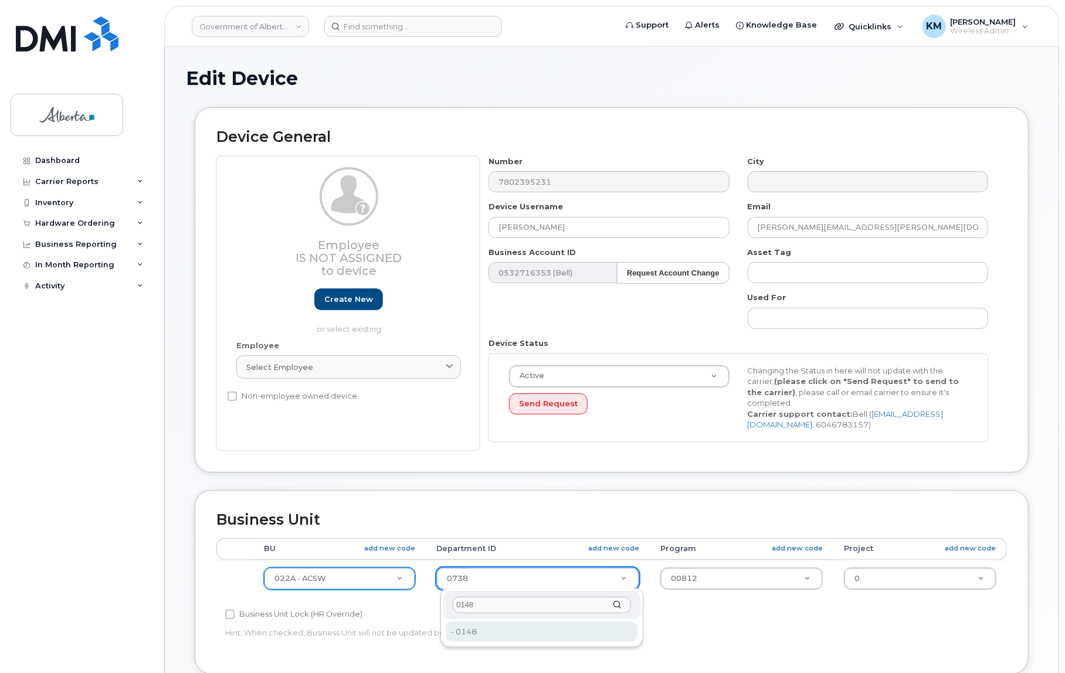
type input "0148"
type input "4752063"
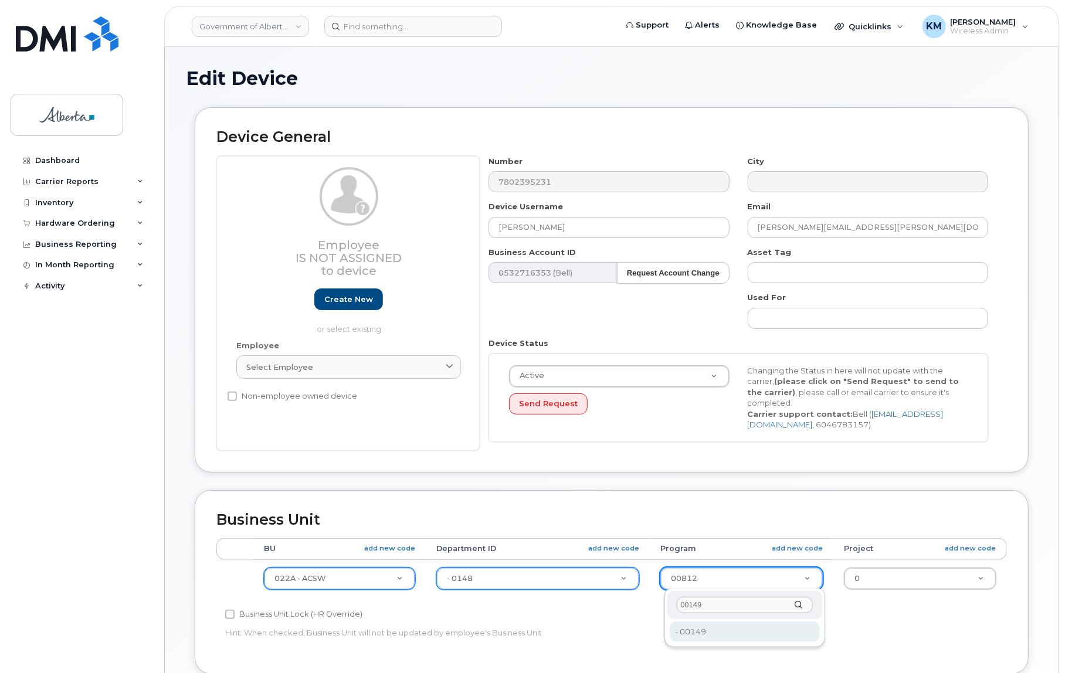
type input "00149"
type input "4753264"
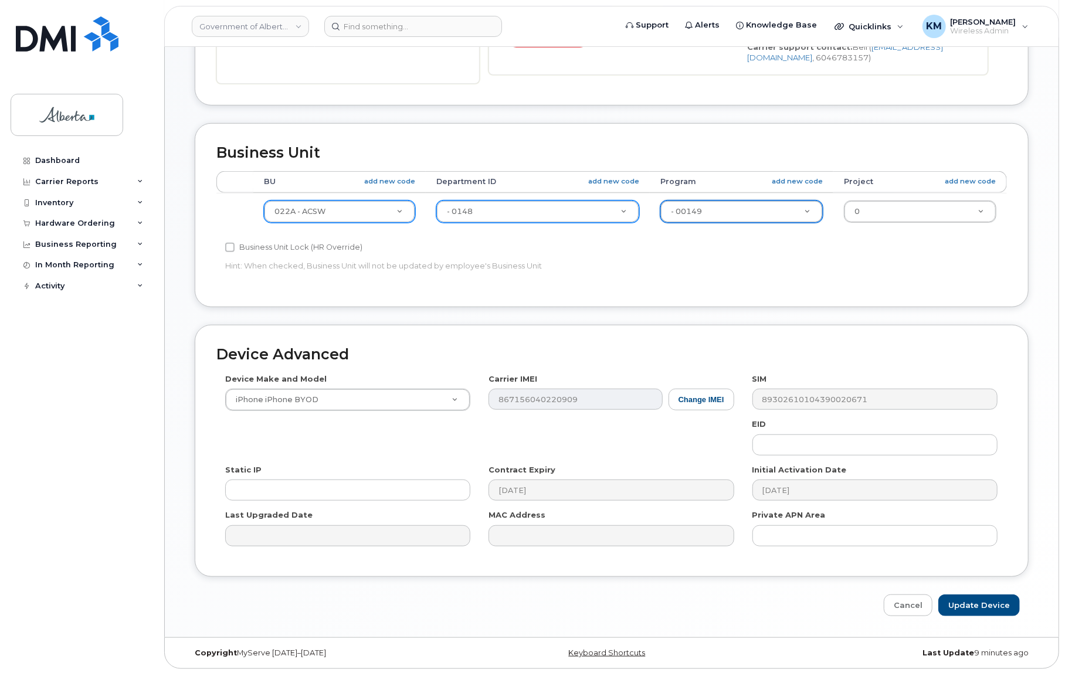
scroll to position [368, 0]
drag, startPoint x: 988, startPoint y: 599, endPoint x: 939, endPoint y: 601, distance: 49.3
click at [986, 599] on input "Update Device" at bounding box center [978, 605] width 81 height 22
type input "Saving..."
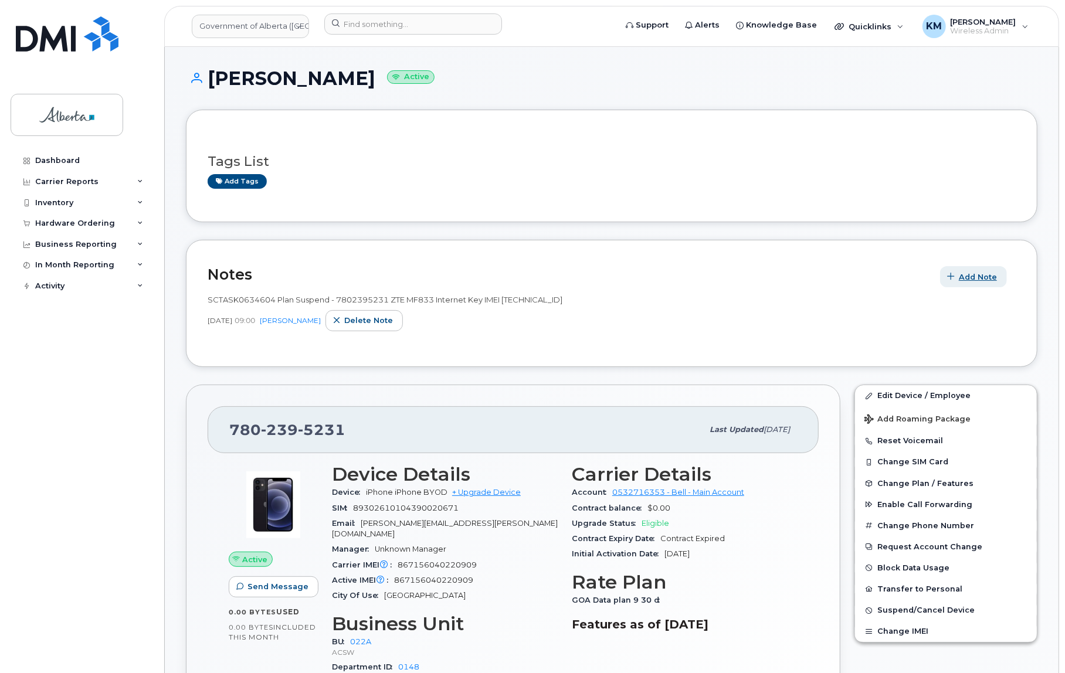
click at [969, 275] on span "Add Note" at bounding box center [978, 276] width 38 height 11
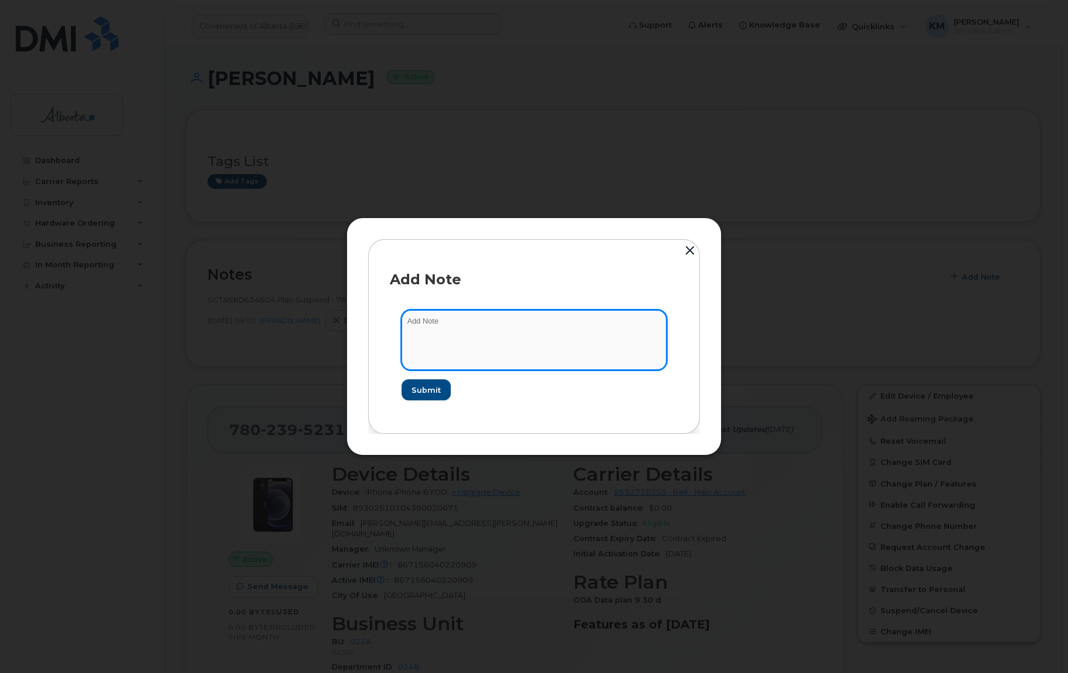
click at [484, 319] on textarea at bounding box center [534, 340] width 265 height 60
paste textarea "SCTASK0832348 7802395231 DO NOT DELETE THIS NUMBER - BEING REASSIGNED to Michae…"
type textarea "SCTASK0832348 7802395231 DO NOT DELETE THIS NUMBER - BEING REASSIGNED to Michae…"
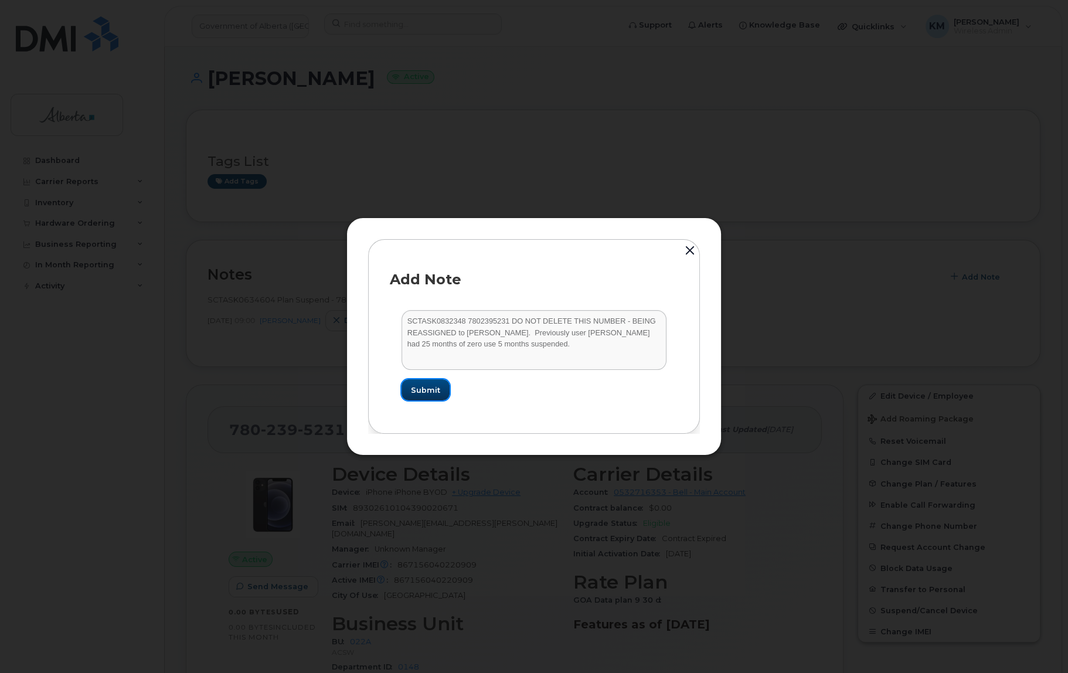
click at [426, 390] on span "Submit" at bounding box center [425, 390] width 29 height 11
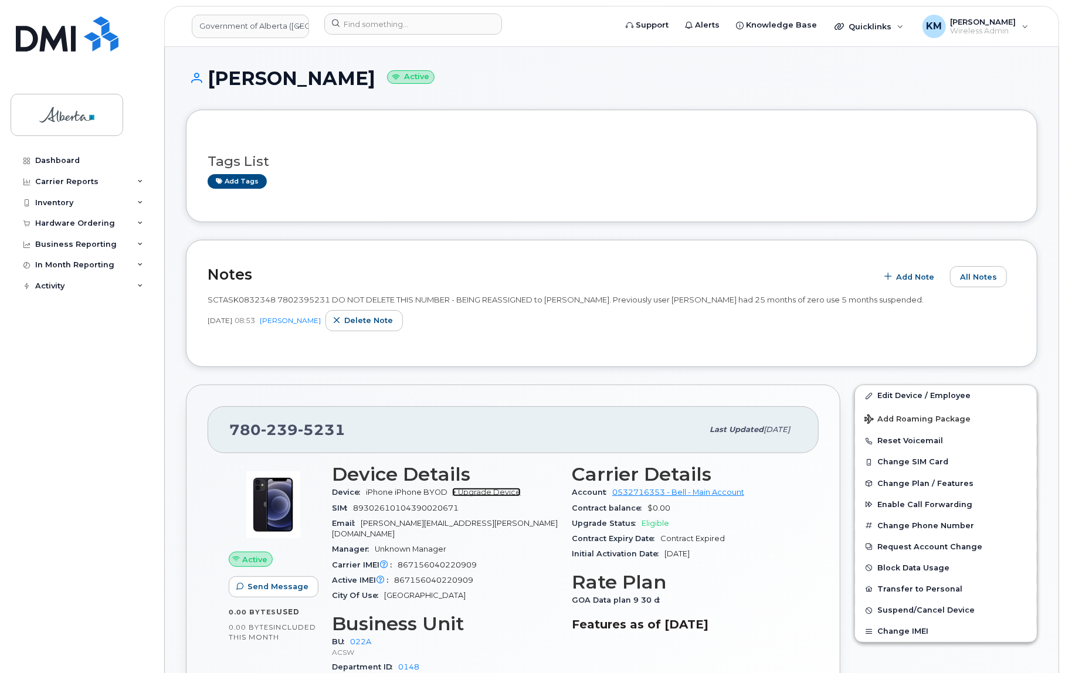
click at [511, 488] on link "+ Upgrade Device" at bounding box center [486, 492] width 69 height 9
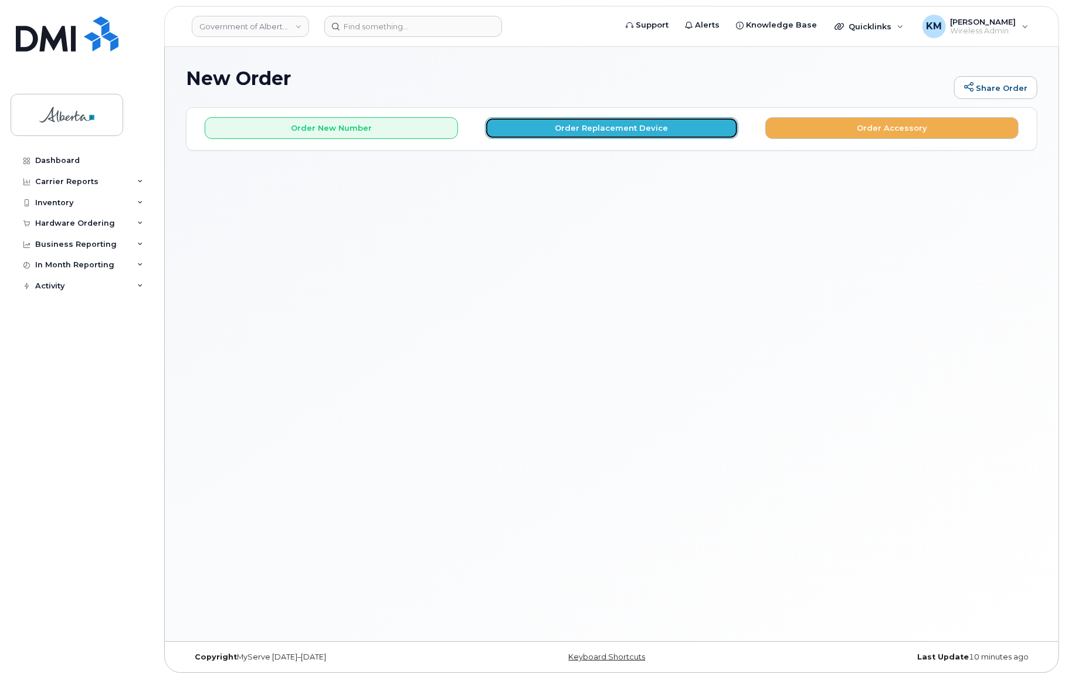
click at [587, 134] on button "Order Replacement Device" at bounding box center [611, 128] width 253 height 22
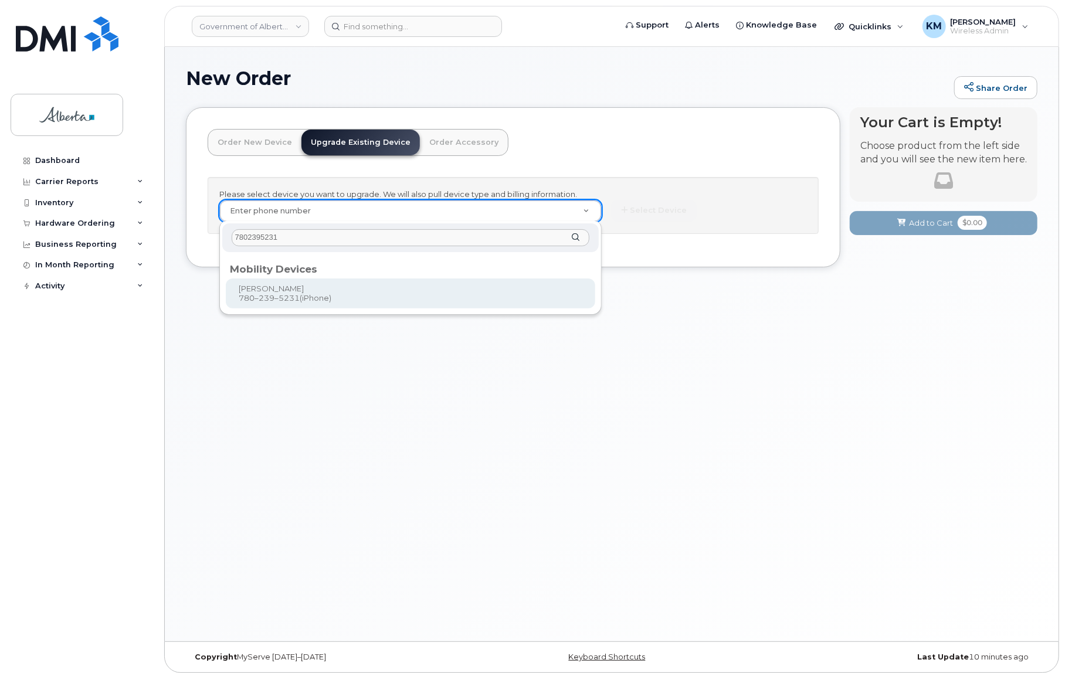
type input "7802395231"
type input "858408"
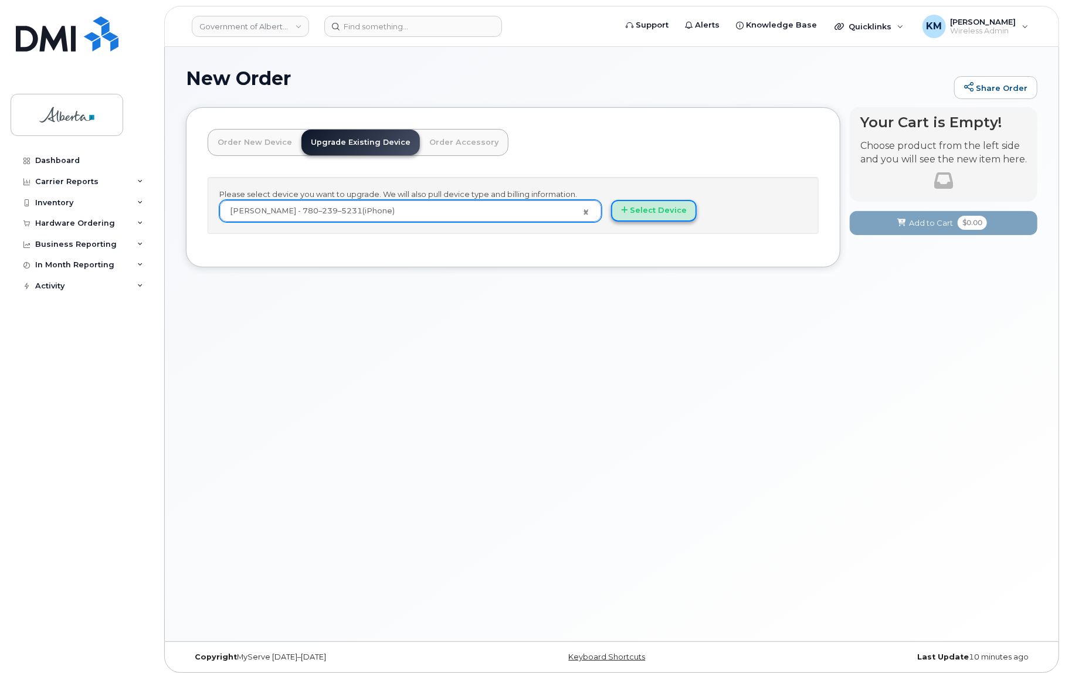
click at [633, 206] on button "Select Device" at bounding box center [654, 211] width 86 height 22
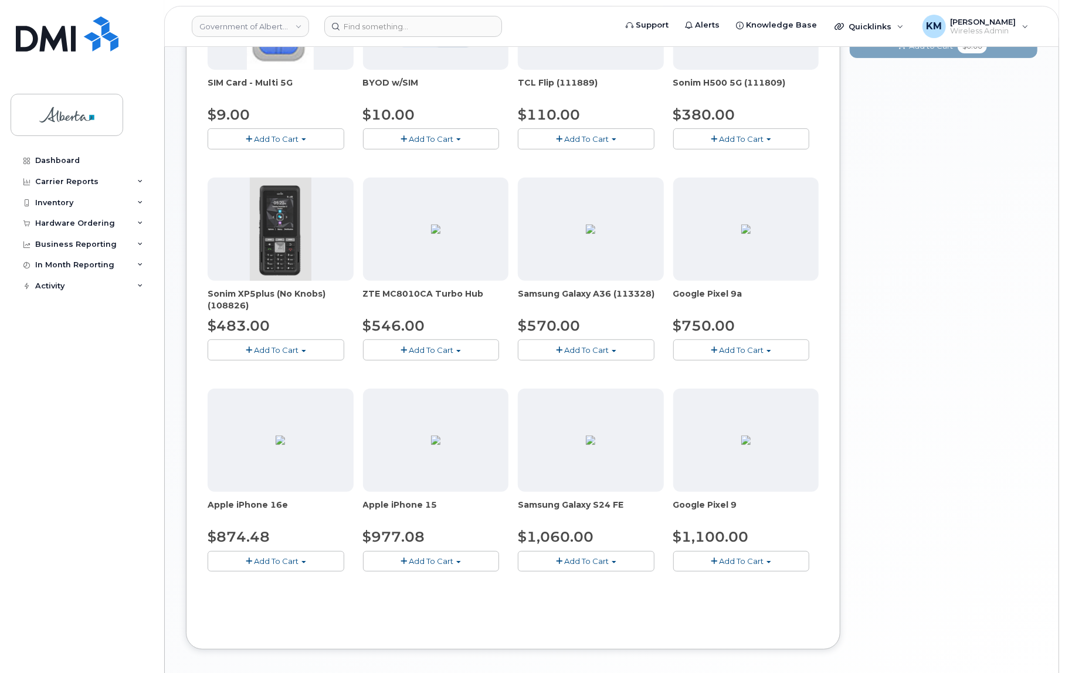
scroll to position [266, 0]
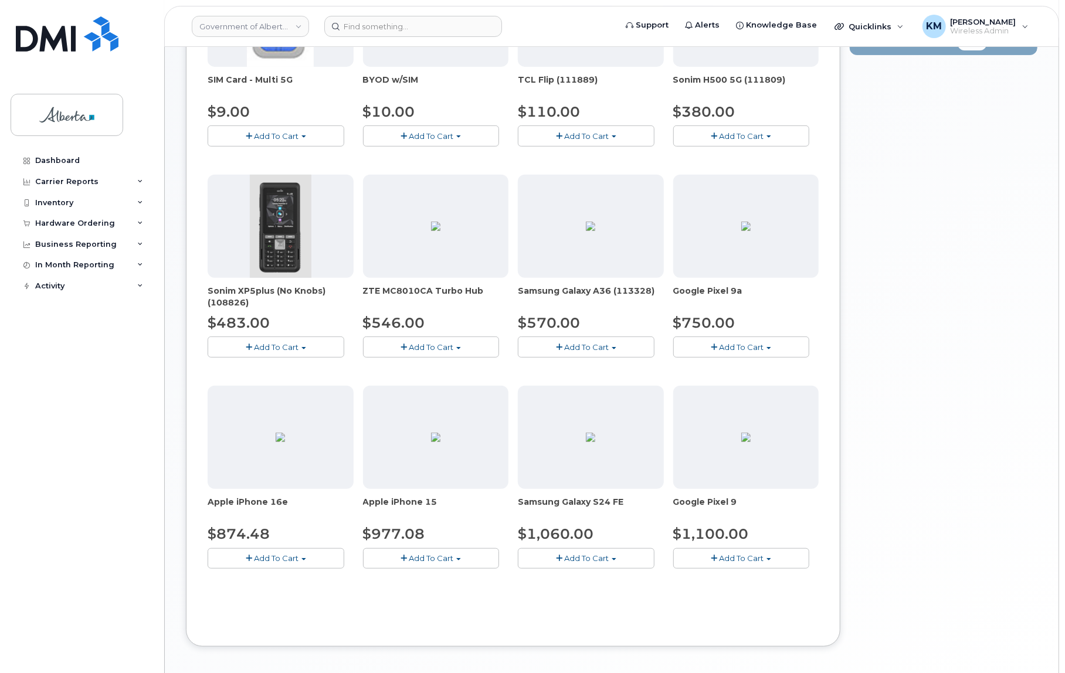
click at [318, 562] on button "Add To Cart" at bounding box center [276, 558] width 137 height 21
click at [317, 604] on link "$874.48 - 30-day upgrade (128GB model)" at bounding box center [303, 605] width 186 height 15
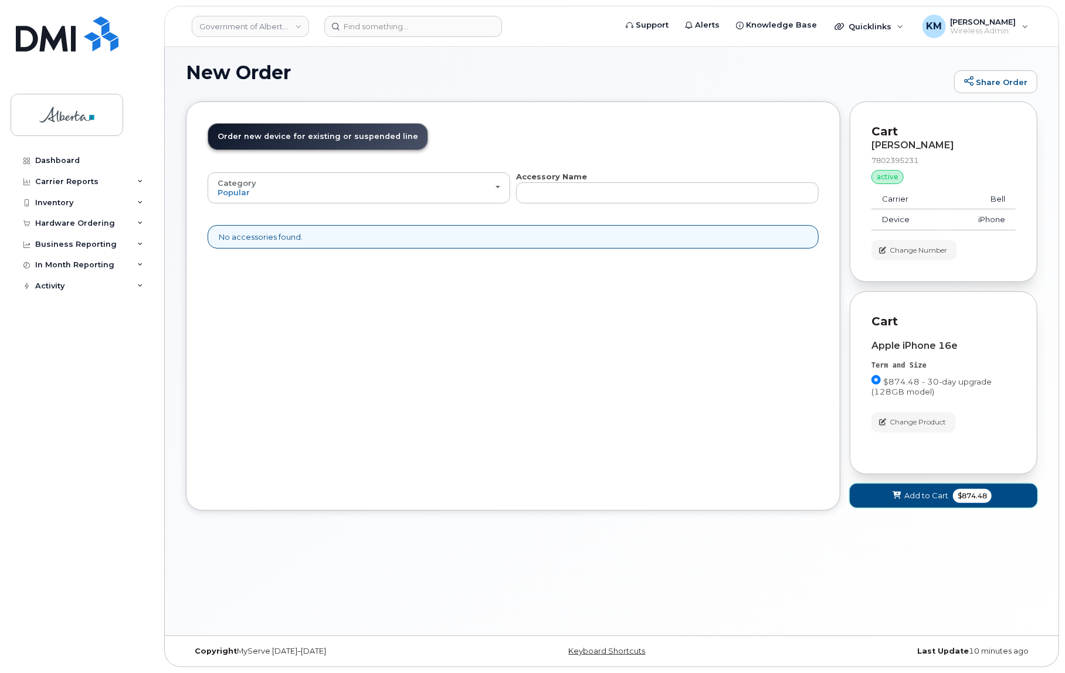
click at [874, 501] on button "Add to Cart $874.48" at bounding box center [944, 496] width 188 height 24
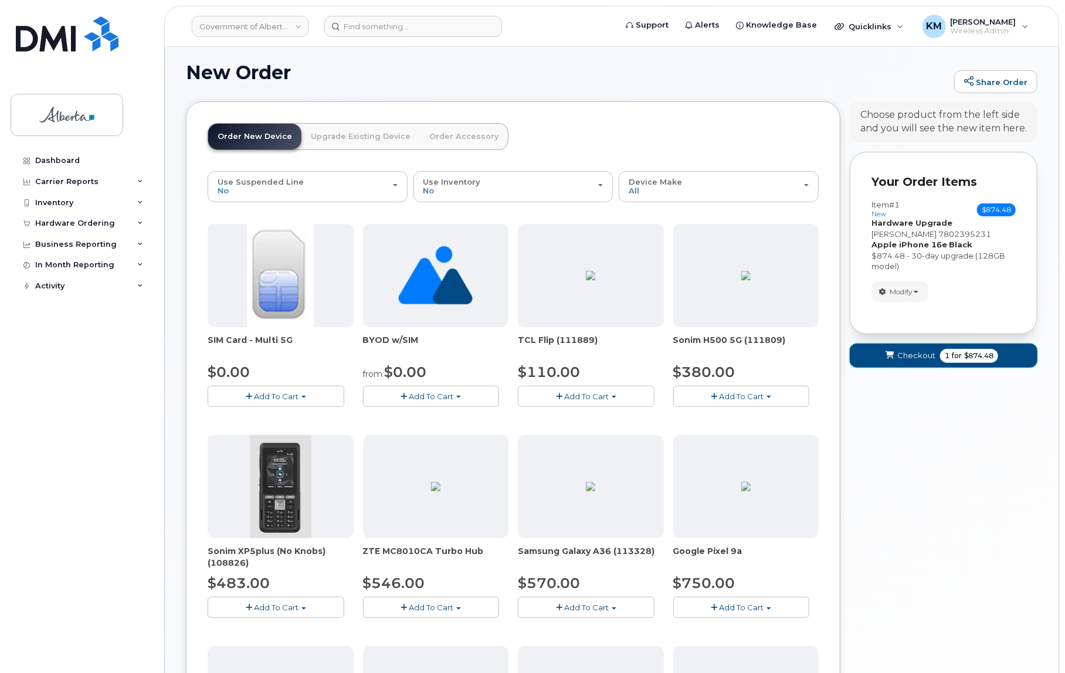
click at [859, 363] on button "Checkout 1 for $874.48" at bounding box center [944, 356] width 188 height 24
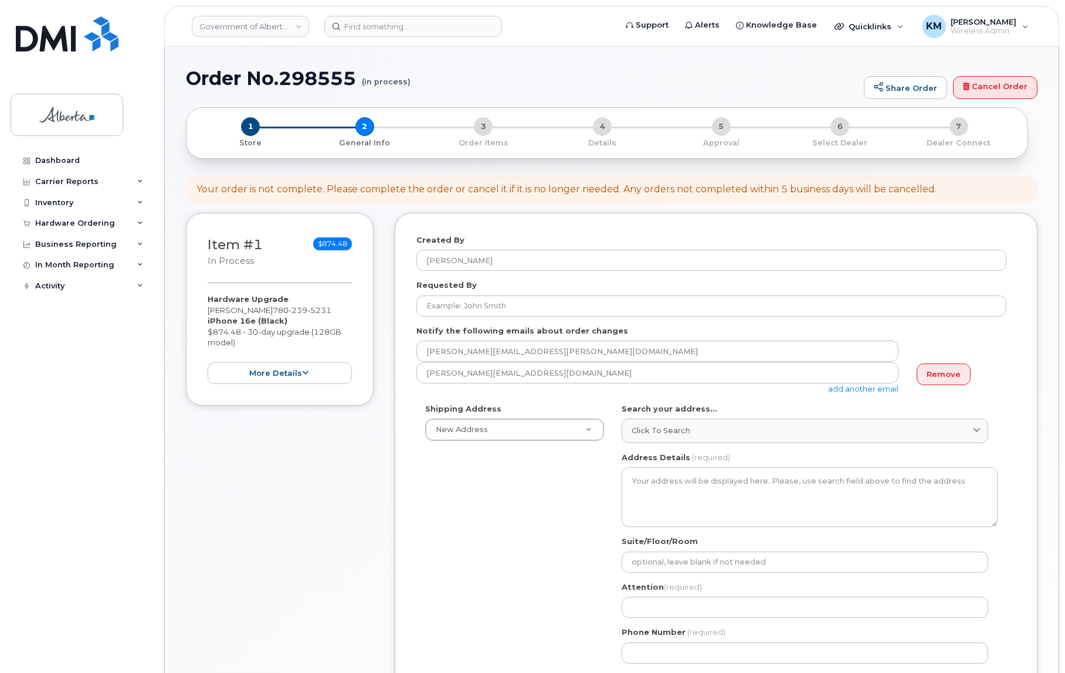
select select
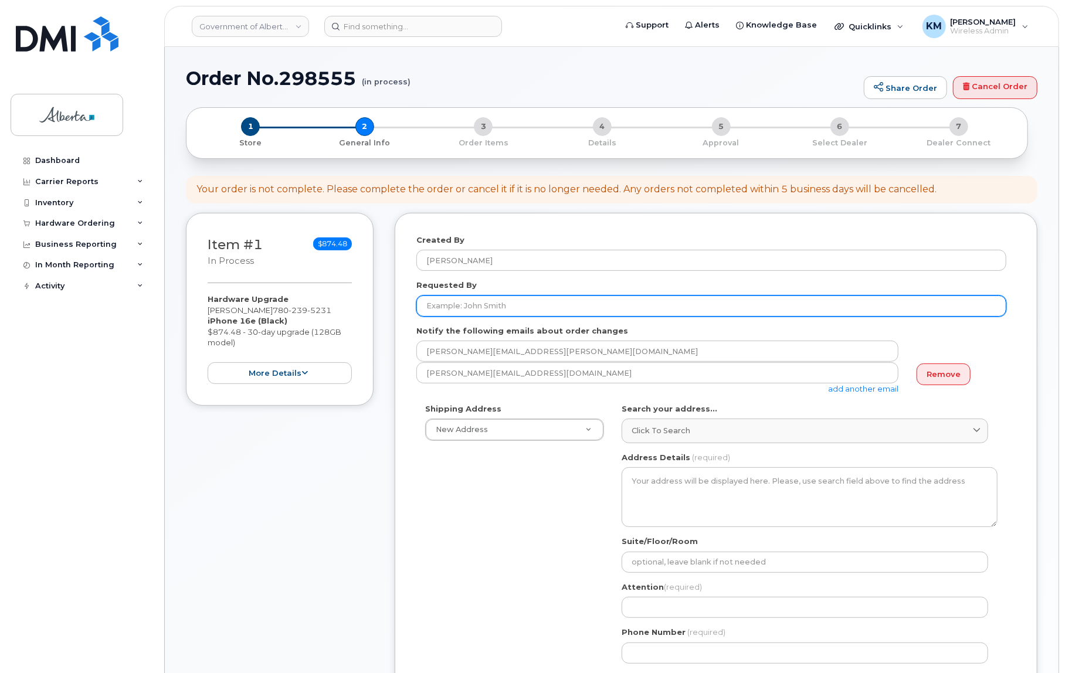
click at [461, 311] on input "Requested By" at bounding box center [711, 305] width 590 height 21
paste input "[PERSON_NAME]"
type input "[PERSON_NAME]"
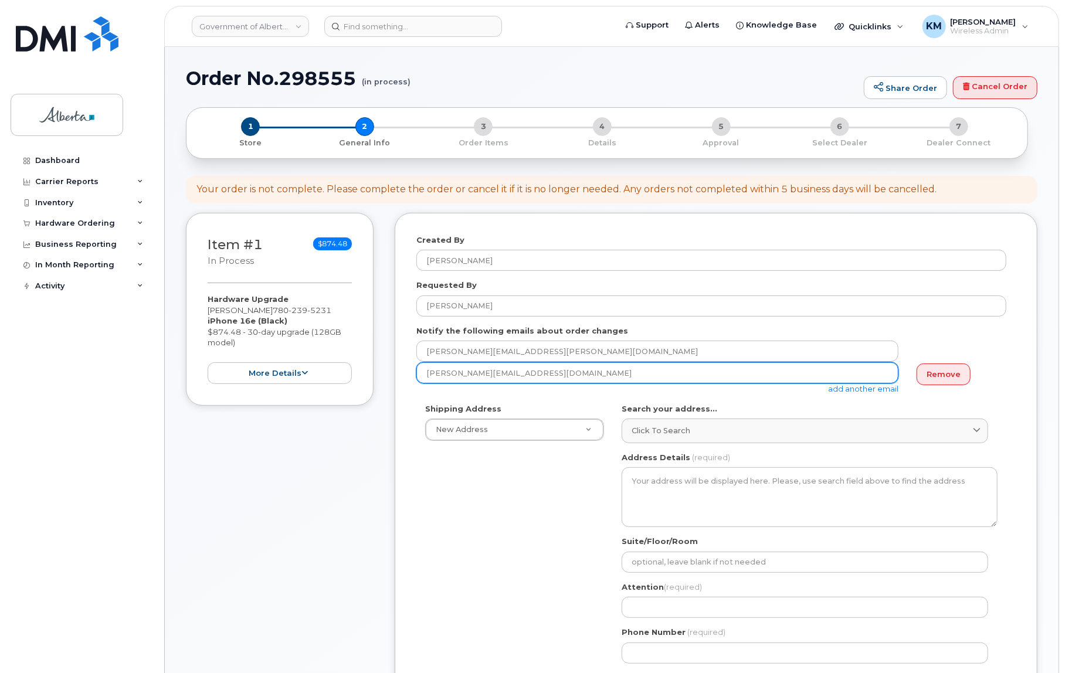
drag, startPoint x: 516, startPoint y: 379, endPoint x: 421, endPoint y: 372, distance: 95.2
click at [421, 362] on input "kay.mah@gov.ab.ca" at bounding box center [657, 351] width 482 height 21
paste input "Markiyan Fedyn"
type input "Markiyan.Fedyna@gov.ab.ca"
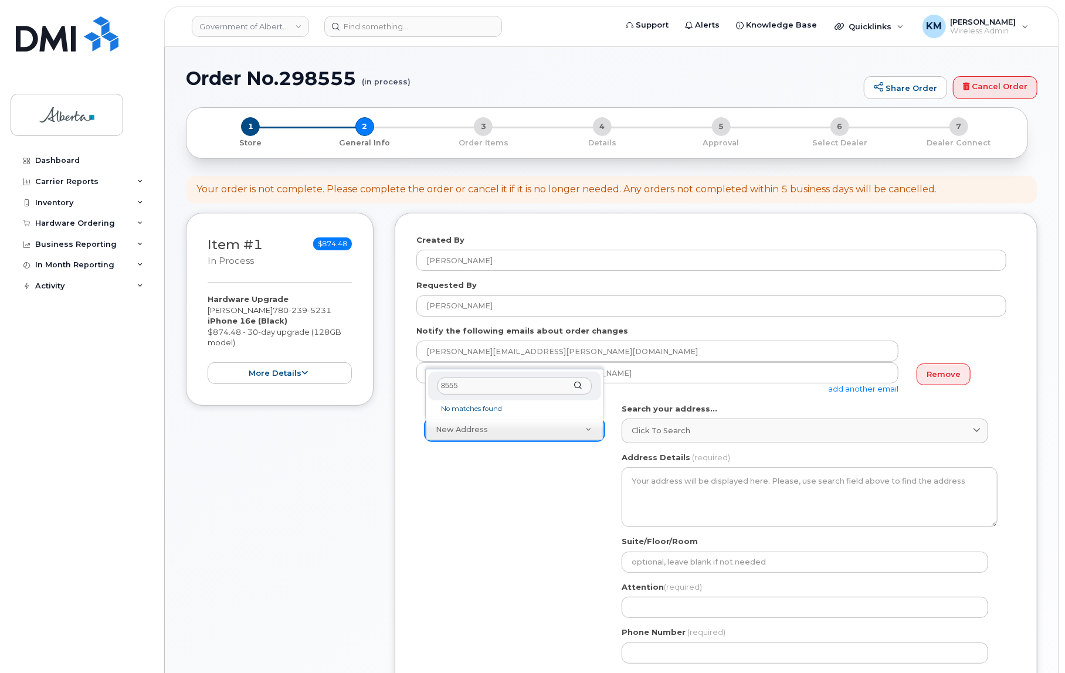
type input "8555"
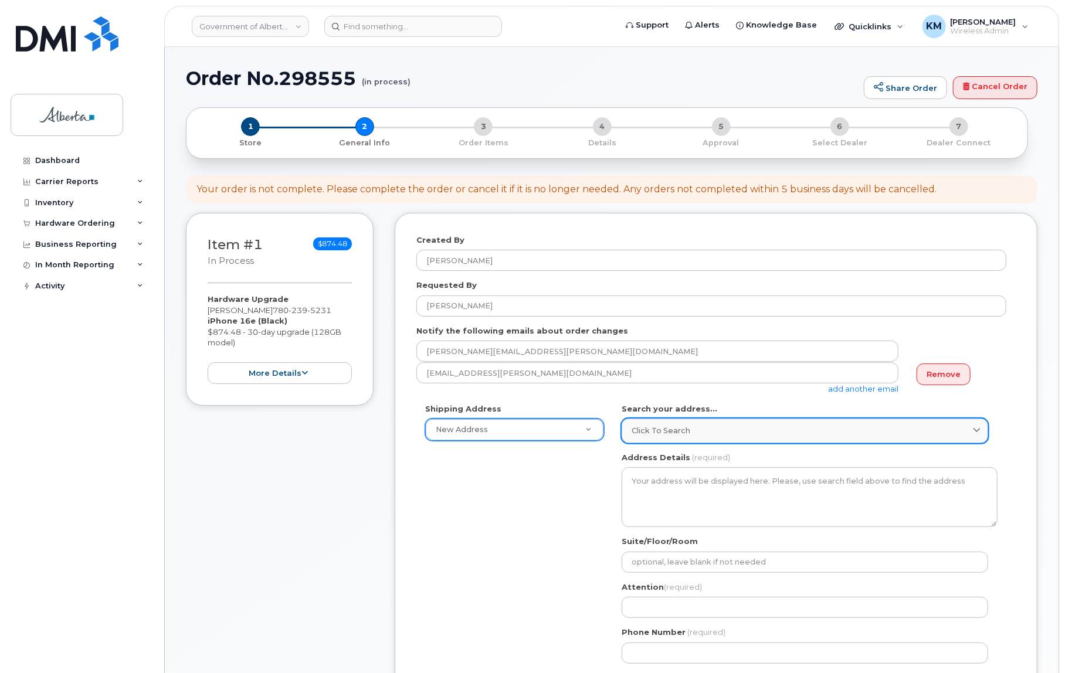
click at [672, 429] on span "Click to search" at bounding box center [660, 430] width 59 height 11
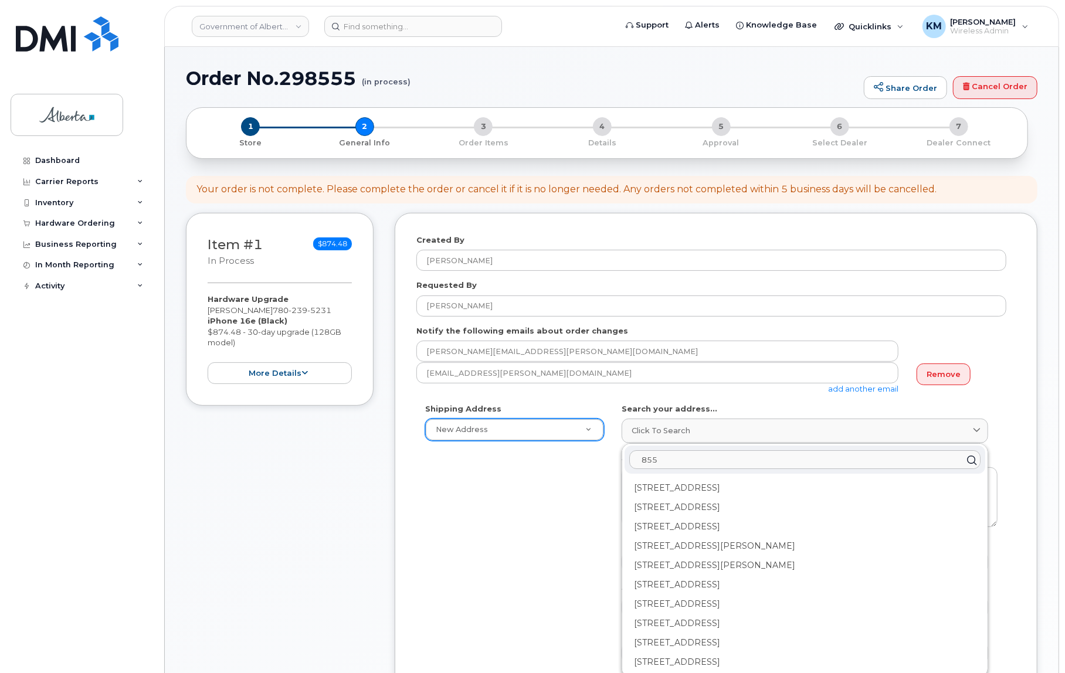
click at [678, 458] on input "855" at bounding box center [804, 460] width 351 height 19
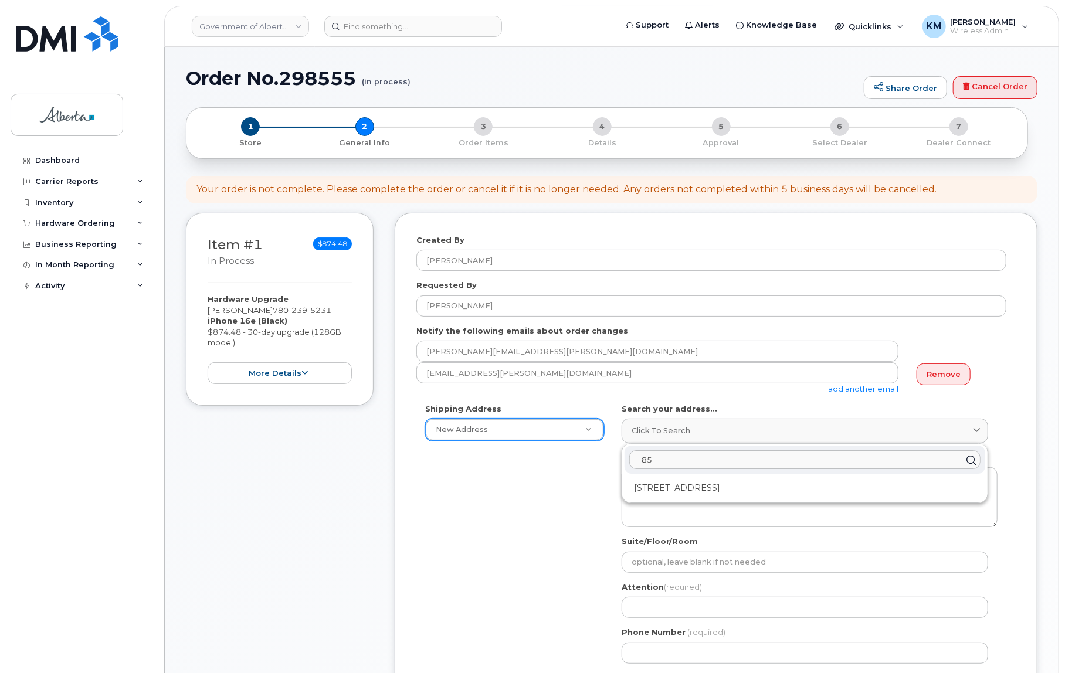
type input "8"
type input "8555 roper"
click at [666, 488] on div "8555 Roper Rd NW Edmonton AB T6E 5W1" at bounding box center [804, 487] width 361 height 19
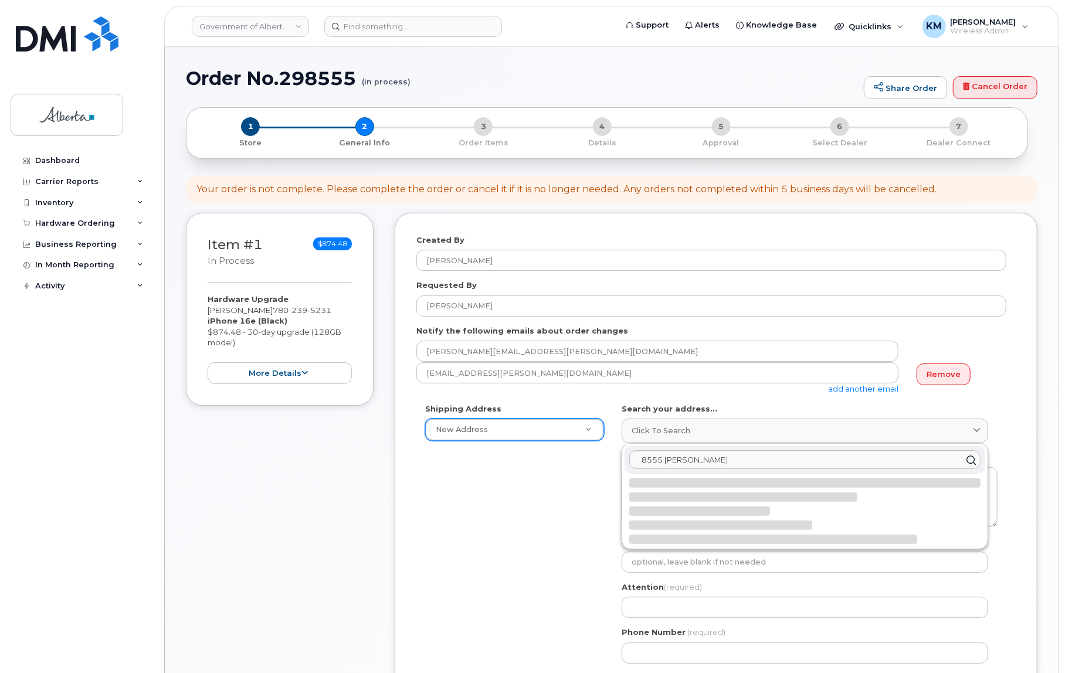
select select
type textarea "8555 Roper Rd NW EDMONTON AB T6E 5W1 CANADA"
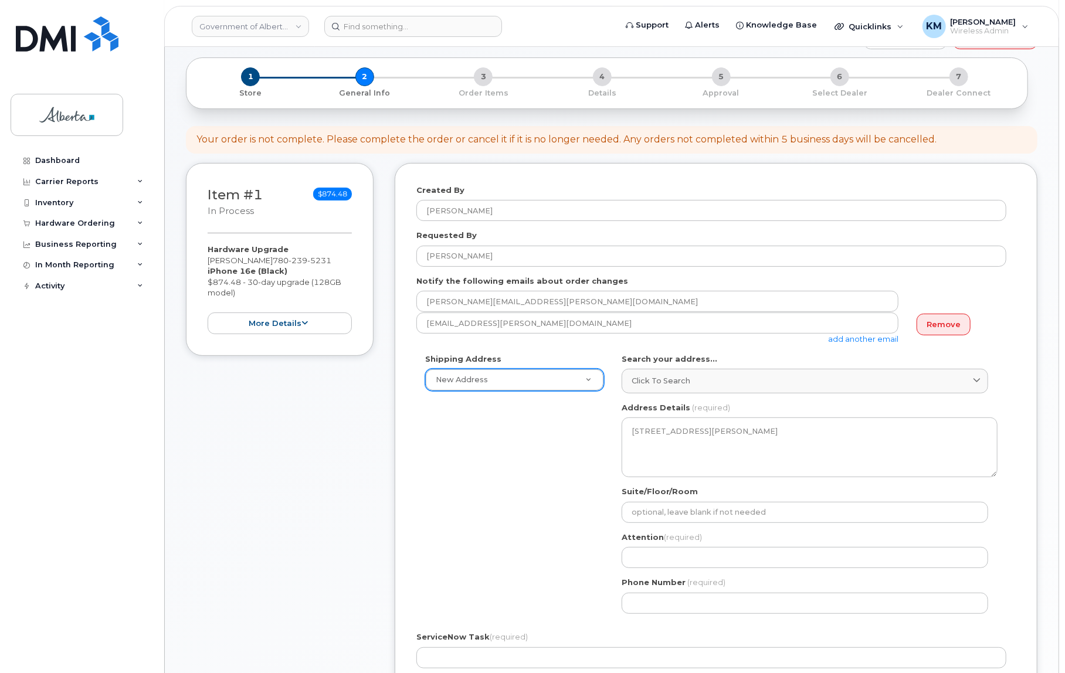
scroll to position [53, 0]
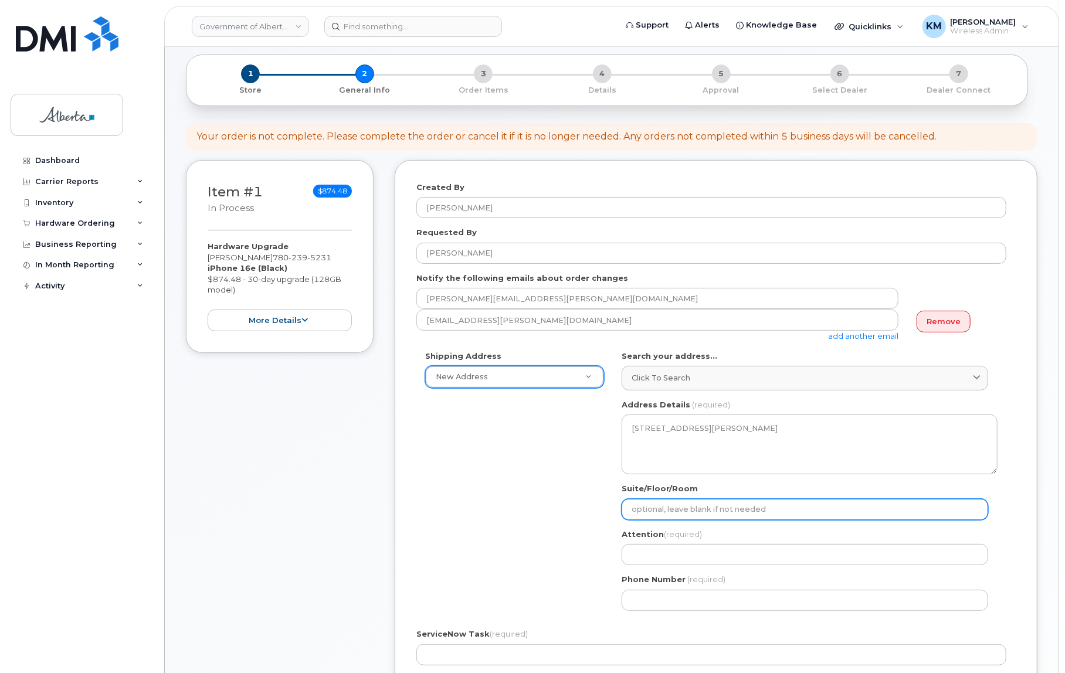
click at [664, 503] on input "Suite/Floor/Room" at bounding box center [804, 509] width 366 height 21
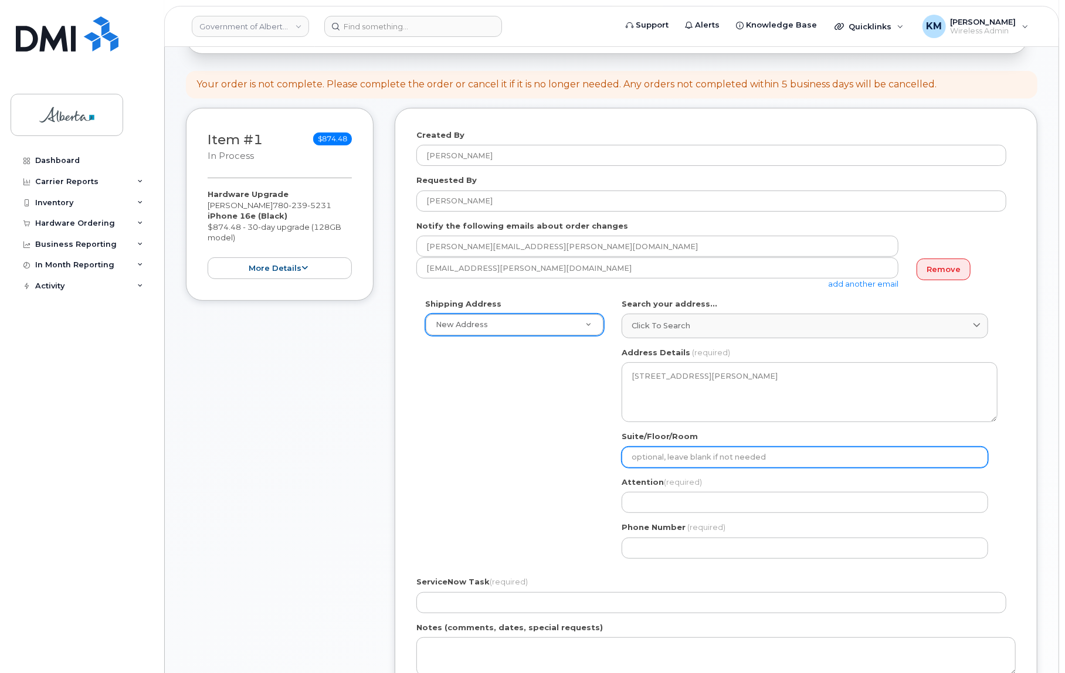
scroll to position [106, 0]
select select
type input "A"
select select
type input "Ad"
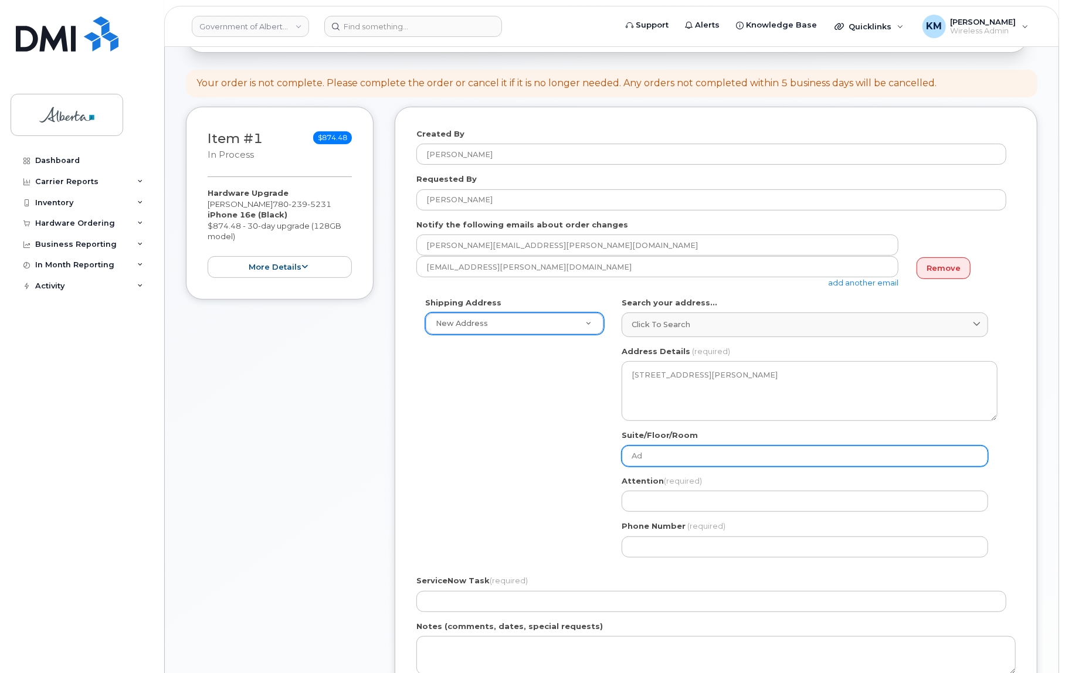
select select
type input "Adm"
select select
type input "Admi"
select select
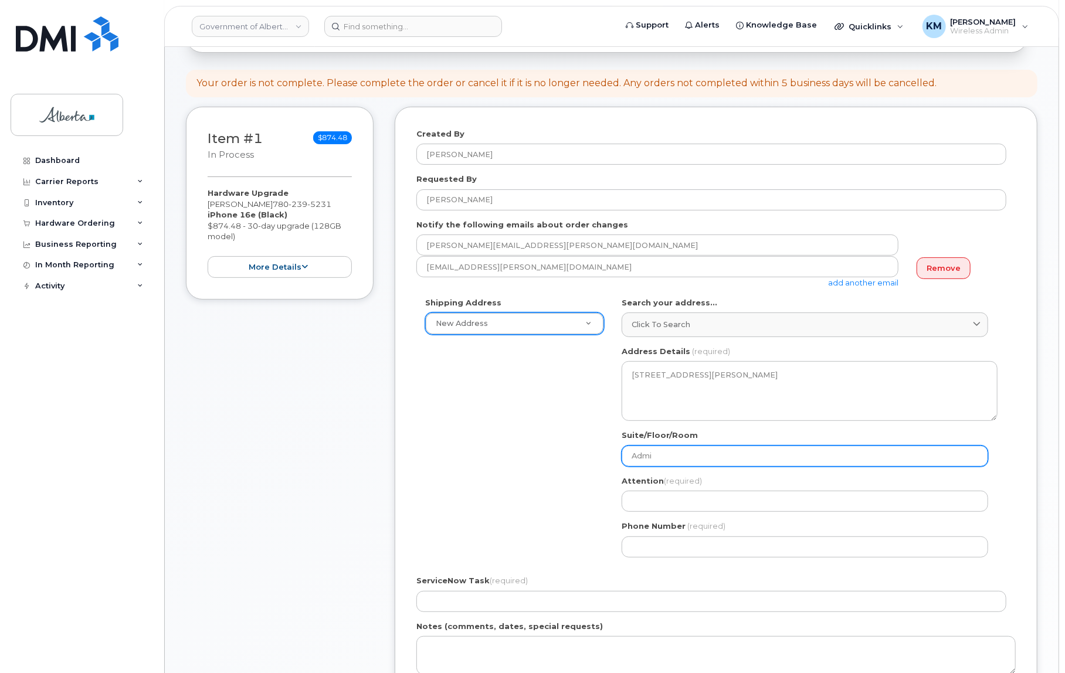
type input "Admin"
select select
type input "Admini"
select select
type input "Adminis"
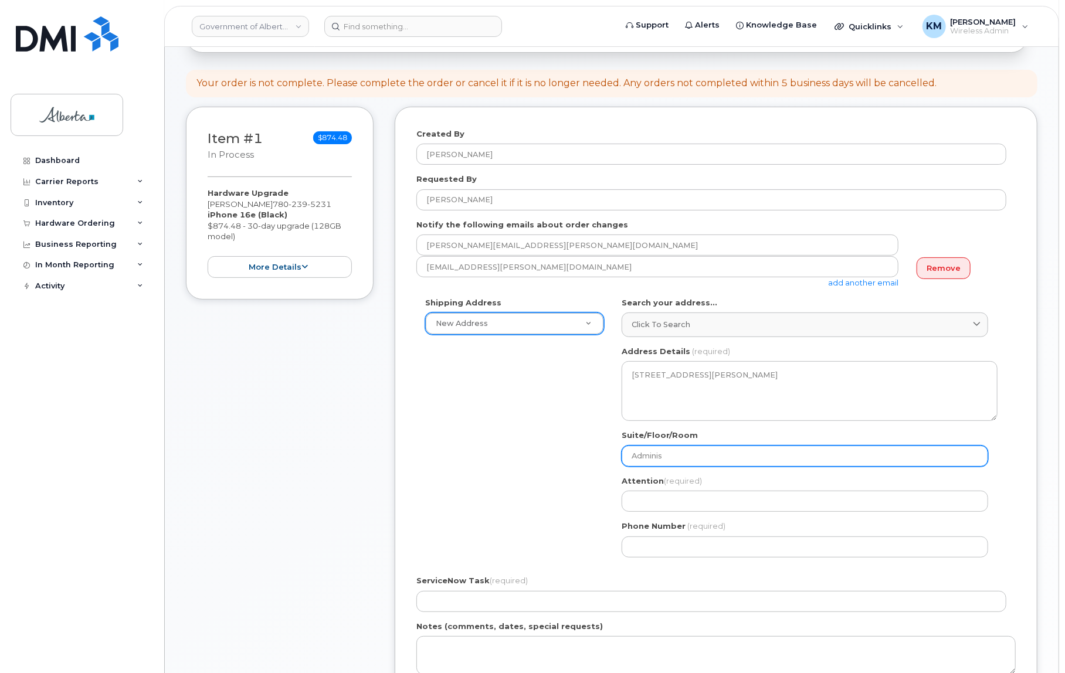
select select
type input "Administ"
select select
type input "Administr"
select select
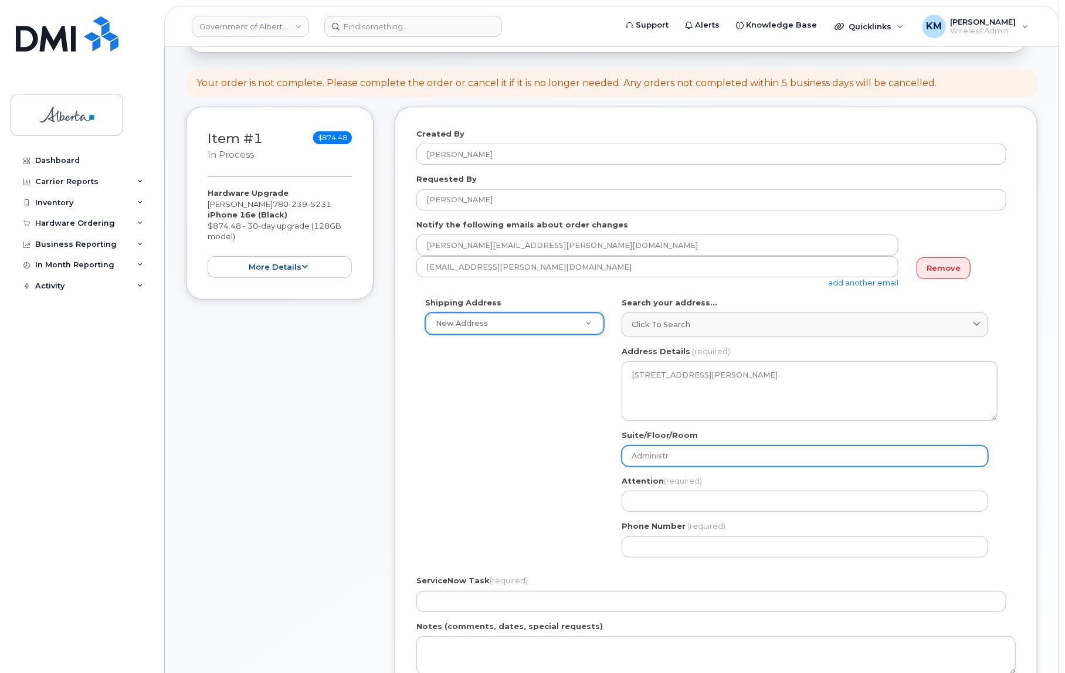
type input "Administra"
select select
type input "Administrat"
select select
type input "Administrati"
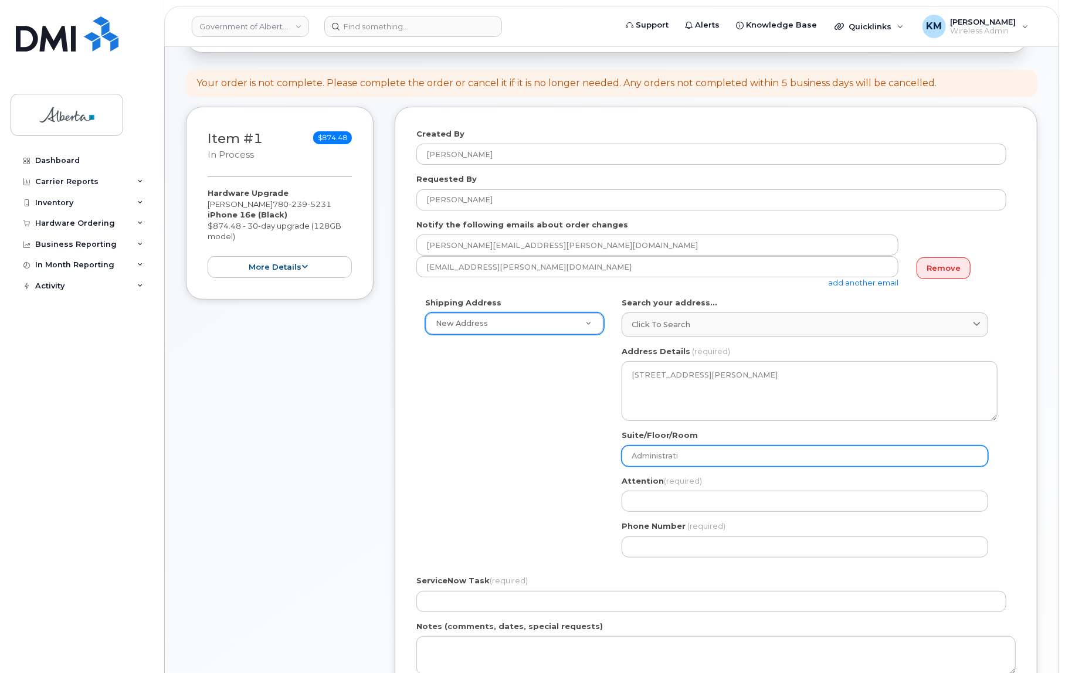
select select
type input "Administratio"
select select
type input "Administration"
select select
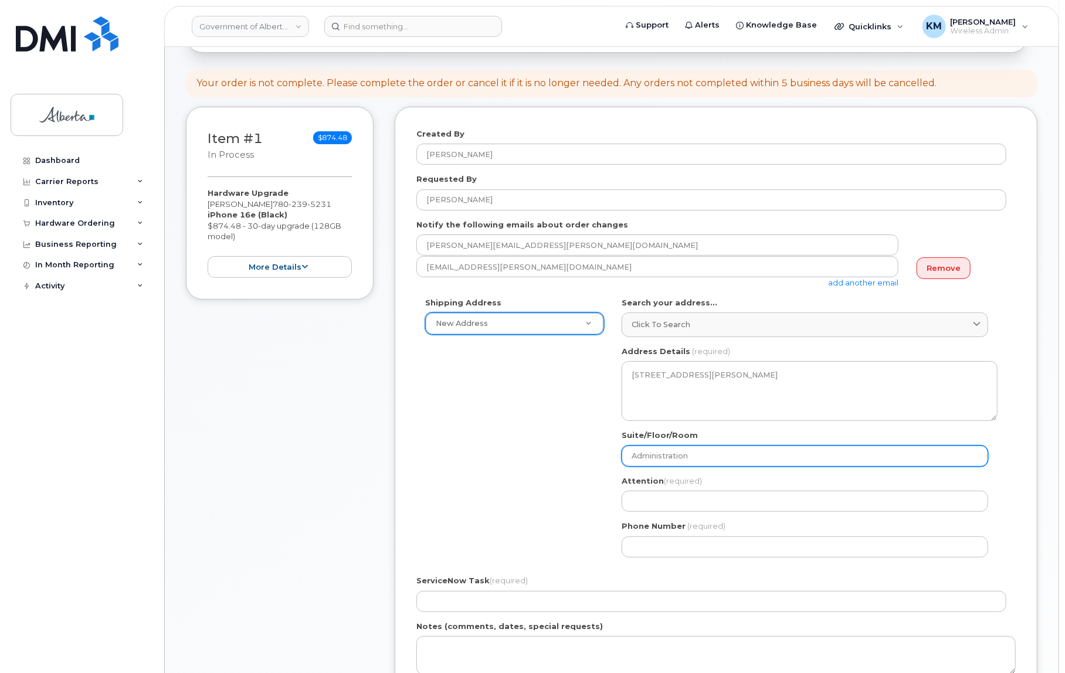
type input "Administration O"
select select
type input "Administration Of"
select select
type input "Administration Off"
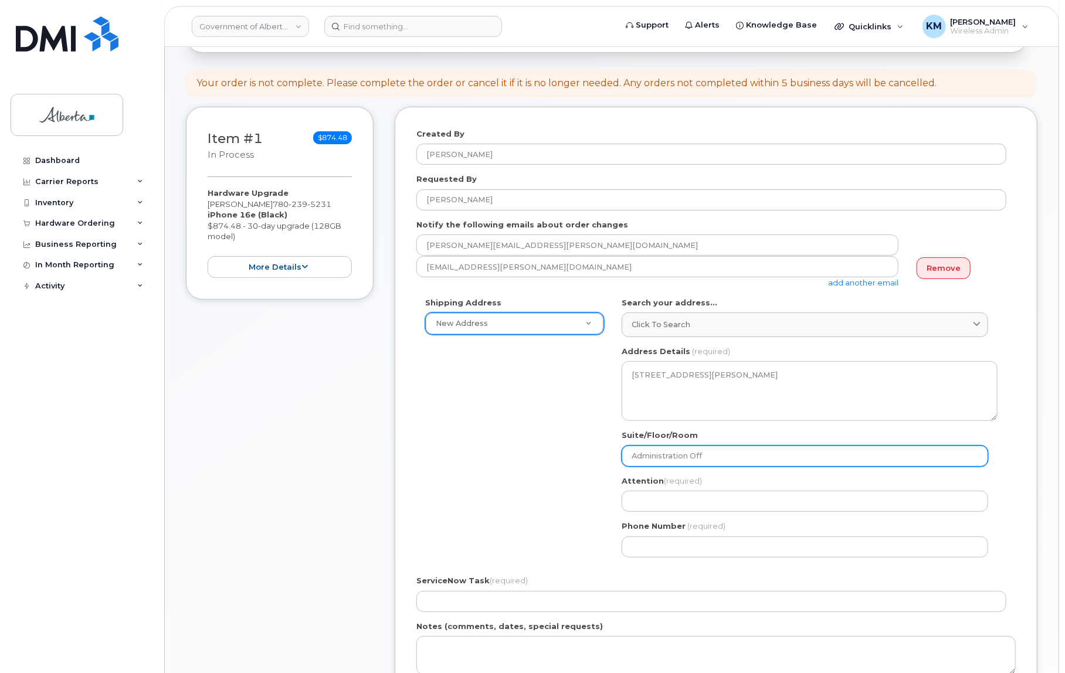
select select
type input "Administration Offi"
select select
type input "Administration Offic"
select select
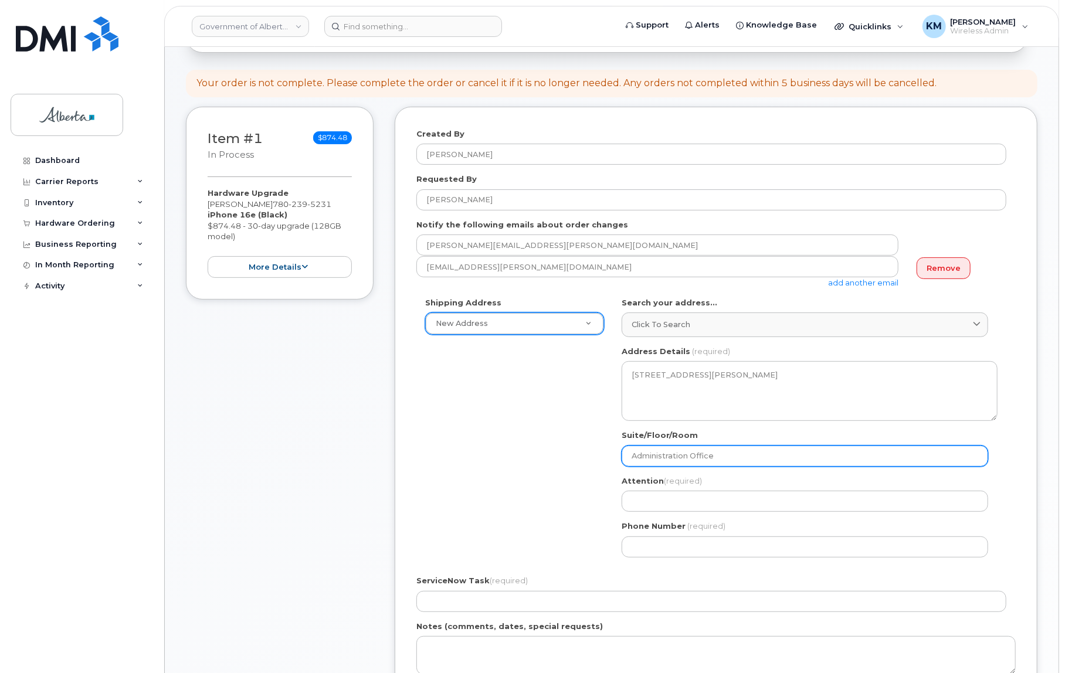
type input "Administration Office"
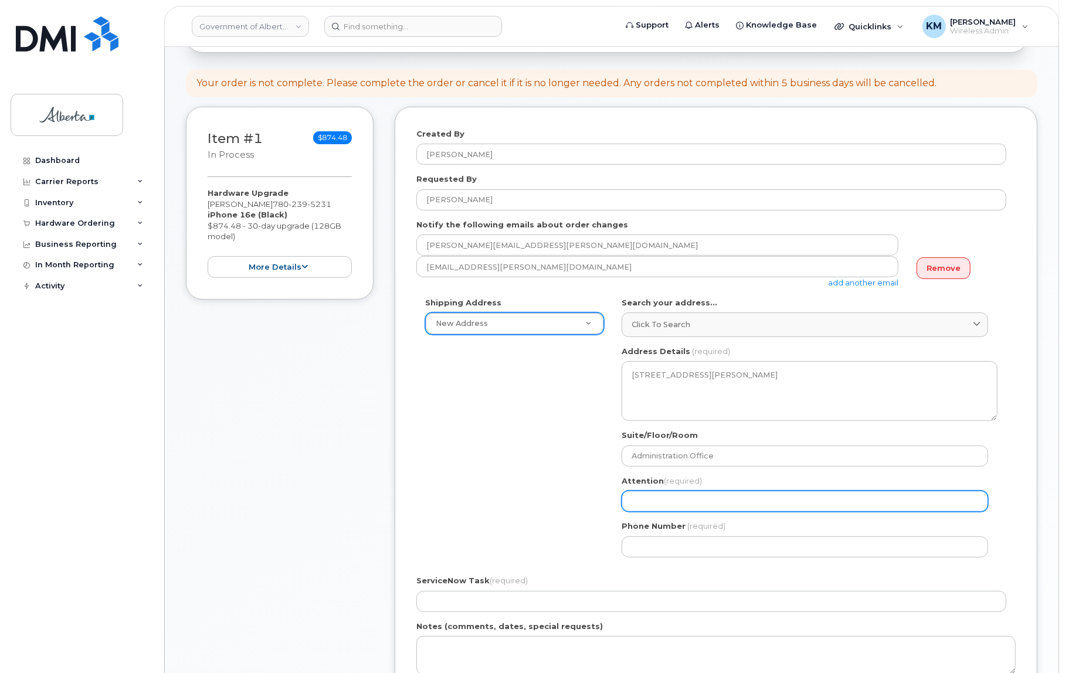
paste input "[PERSON_NAME]"
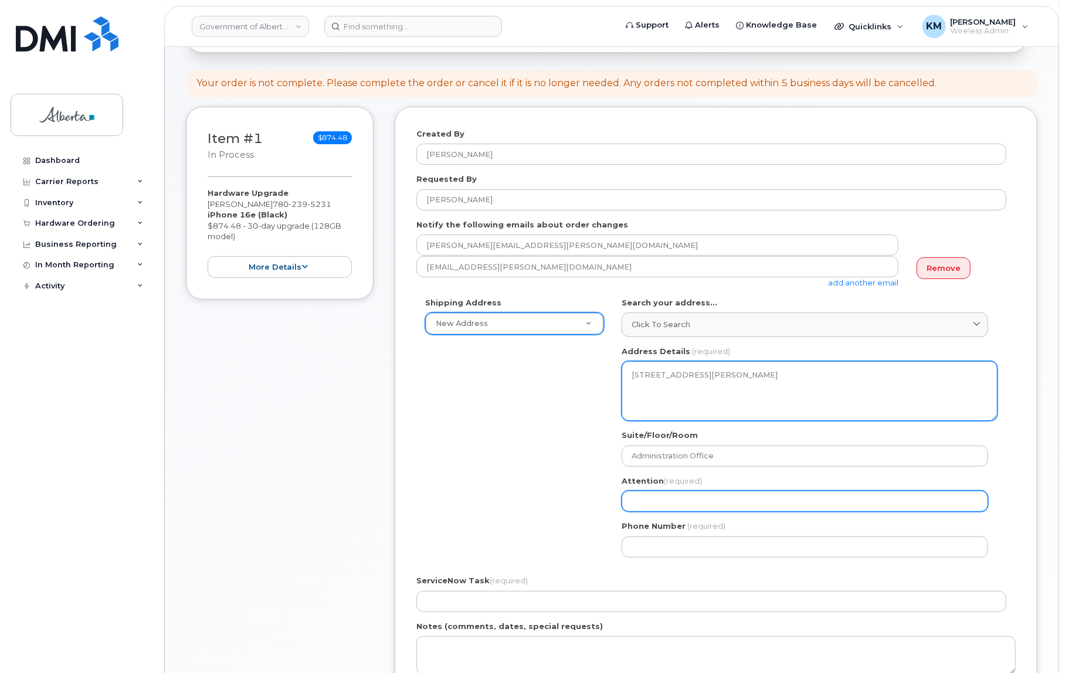
select select
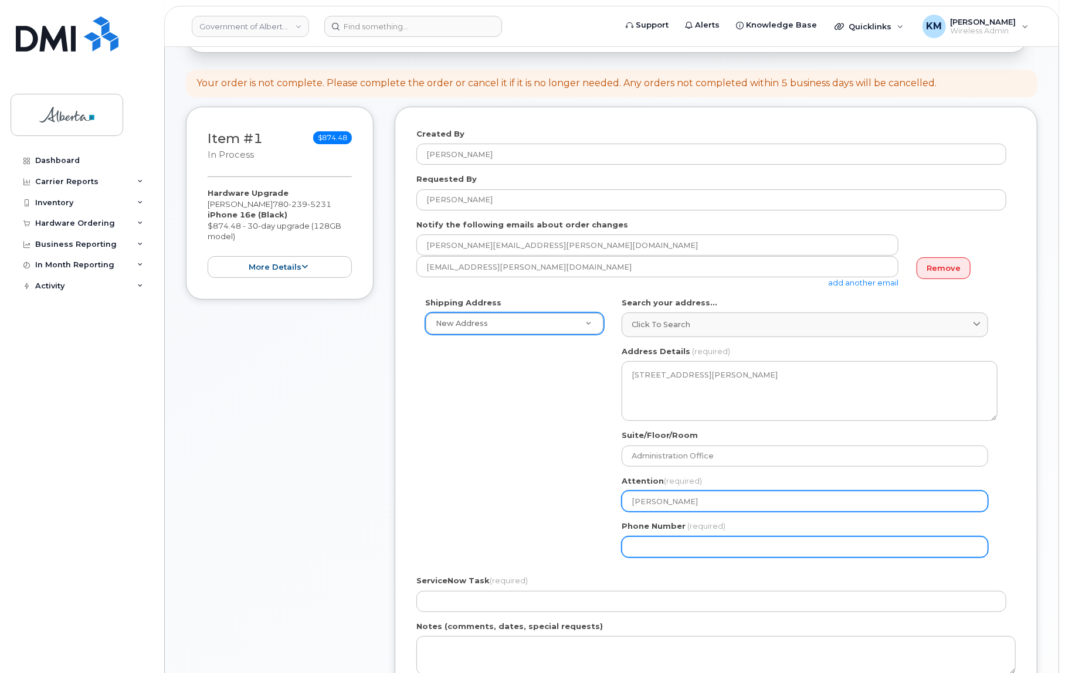
type input "[PERSON_NAME]"
click at [662, 546] on input "Phone Number" at bounding box center [804, 546] width 366 height 21
type input "780427175"
select select
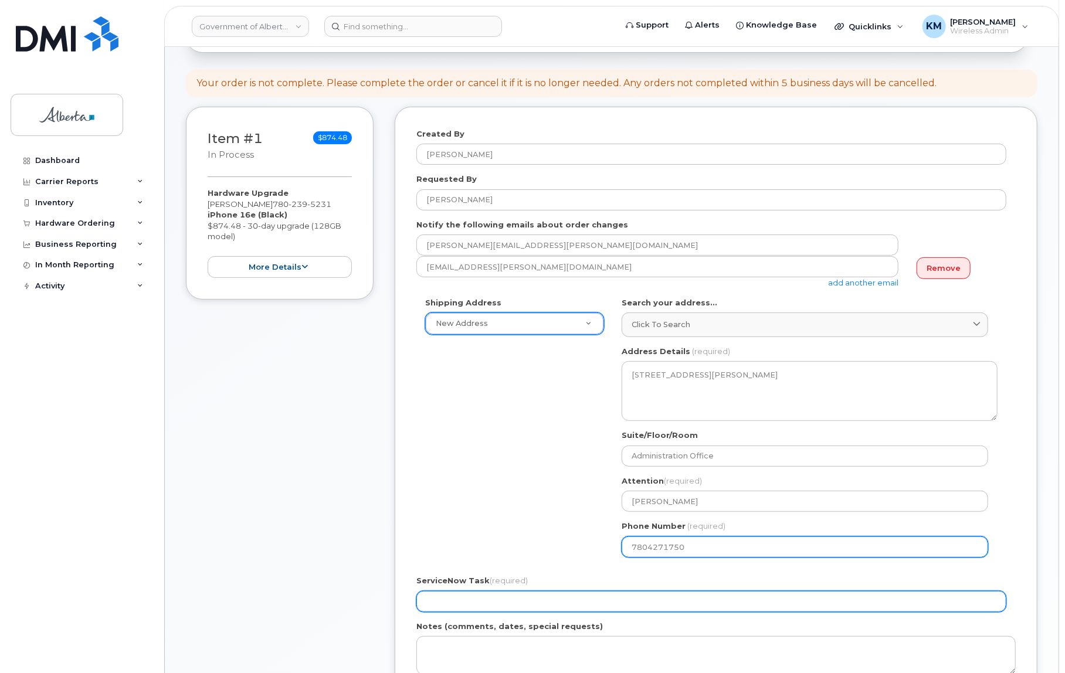
type input "7804271750"
click at [655, 609] on input "ServiceNow Task (required)" at bounding box center [711, 601] width 590 height 21
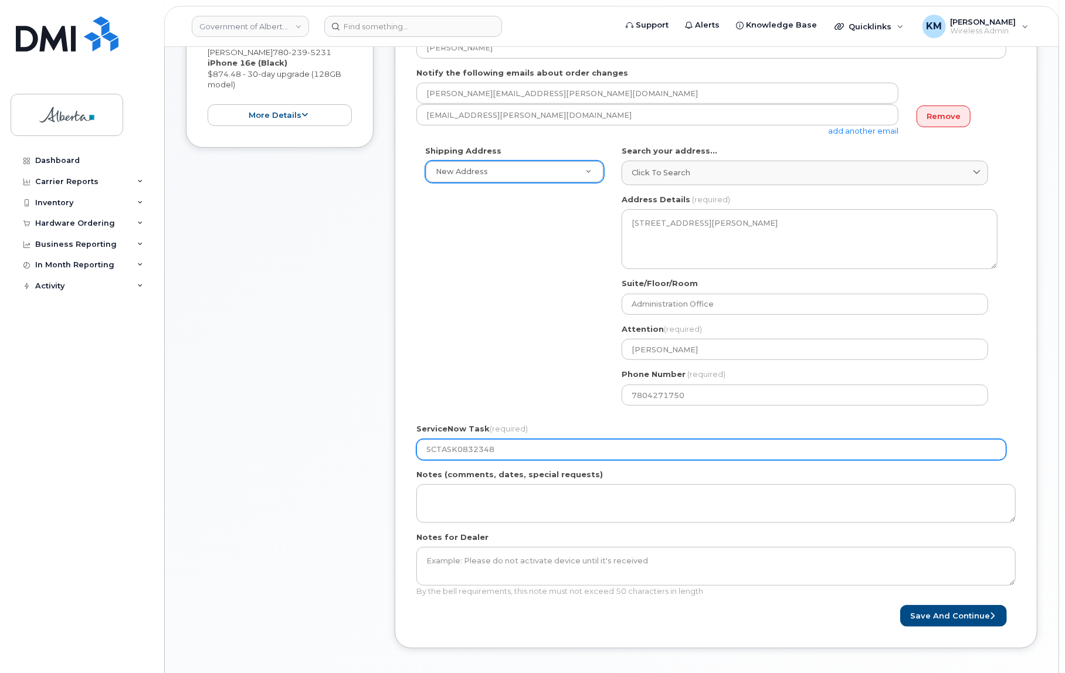
scroll to position [266, 0]
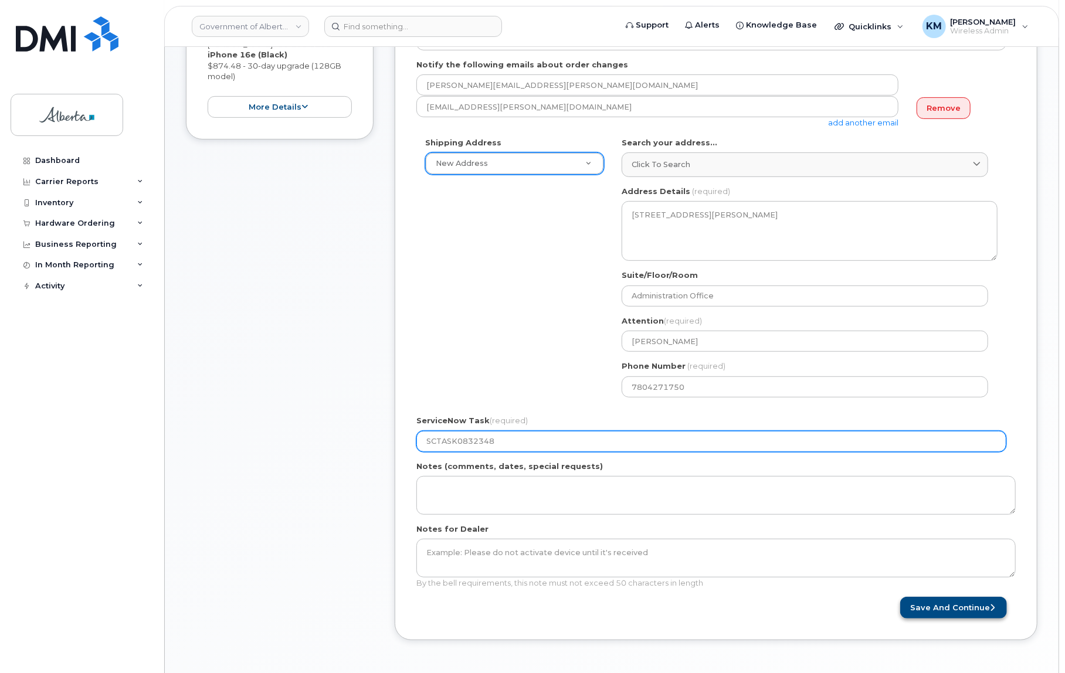
type input "SCTASK0832348"
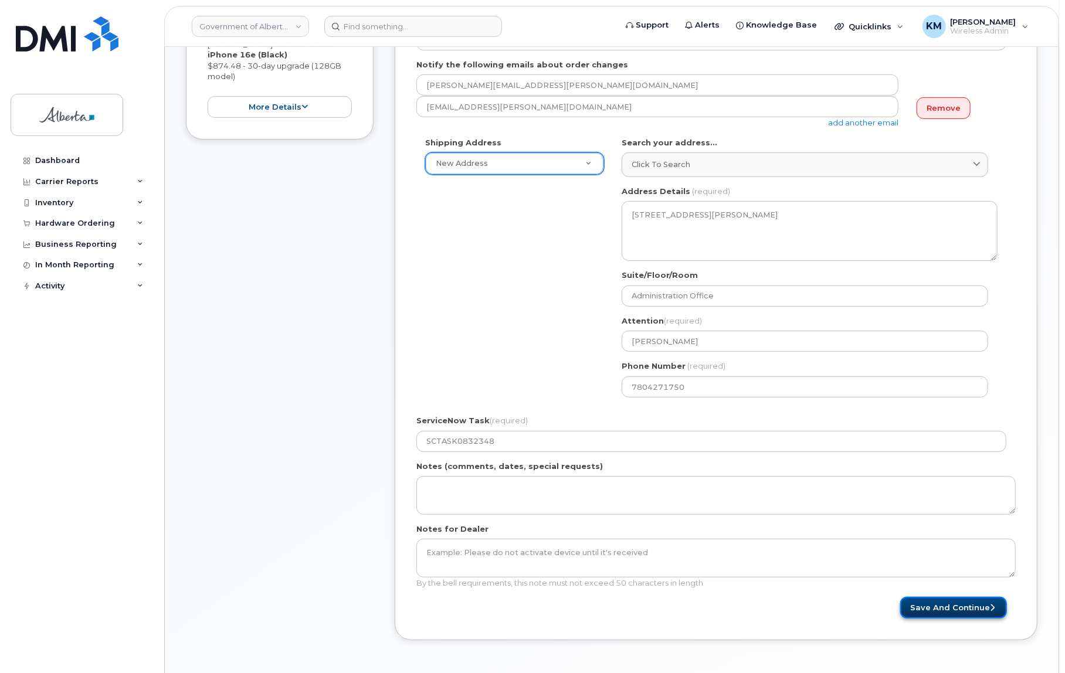
click at [956, 607] on button "Save and Continue" at bounding box center [953, 608] width 107 height 22
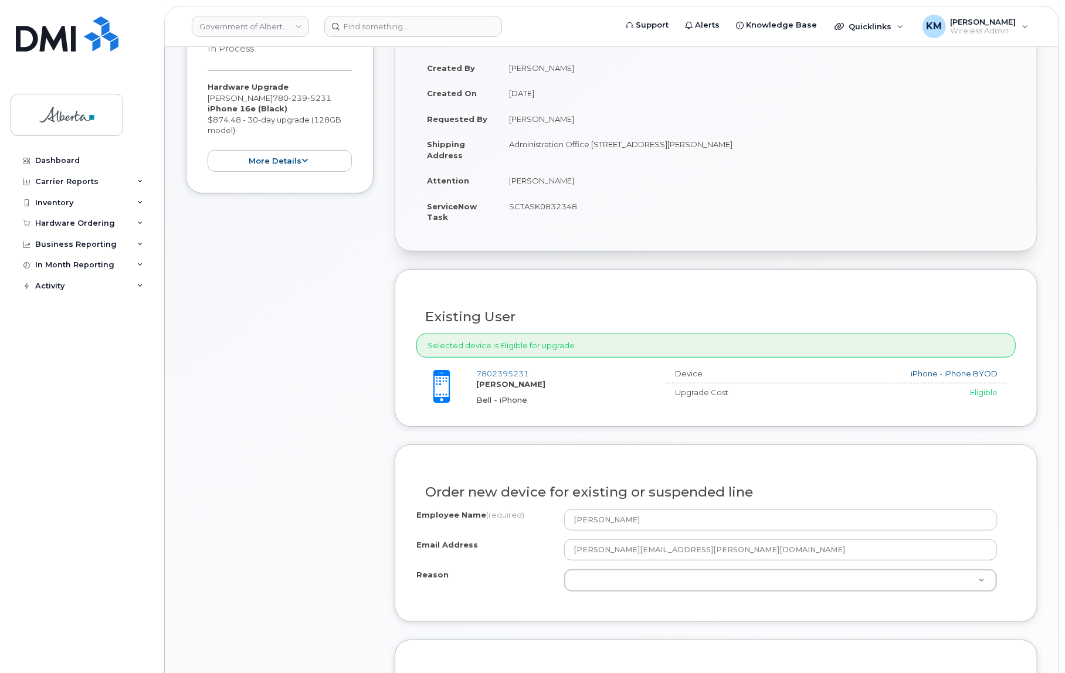
scroll to position [213, 0]
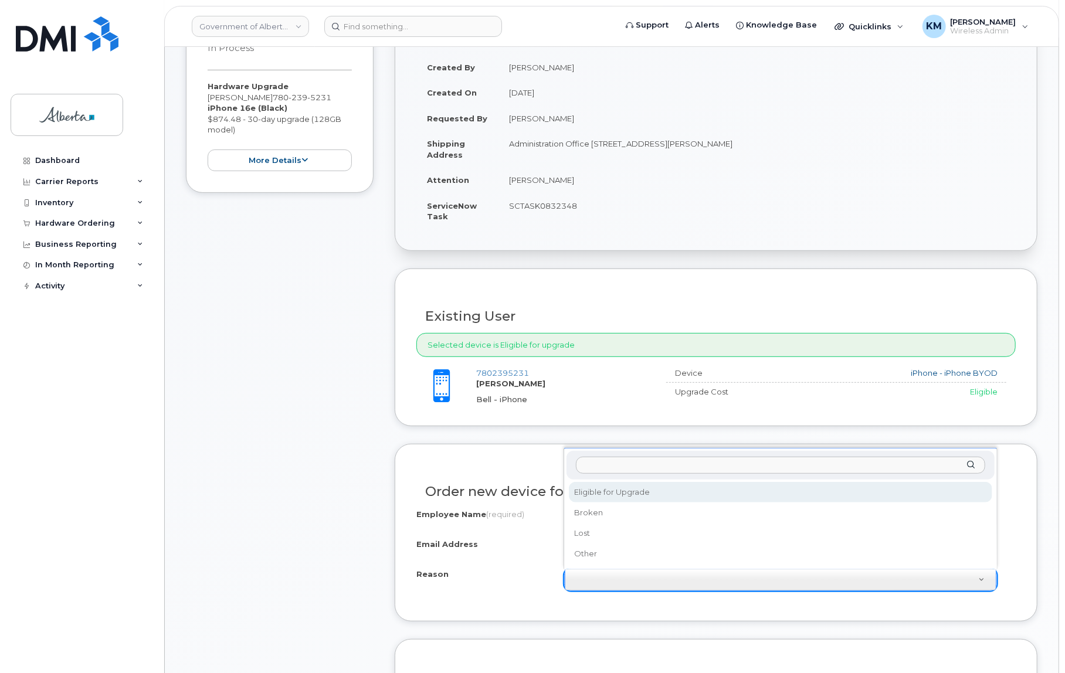
select select "eligible_for_upgrade"
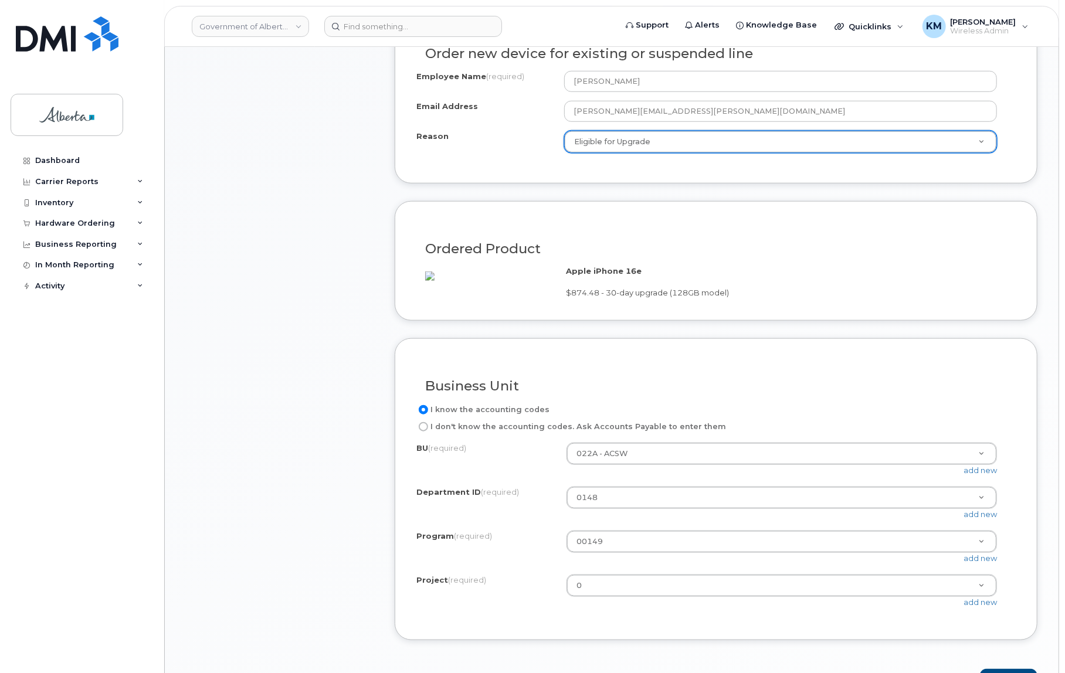
scroll to position [692, 0]
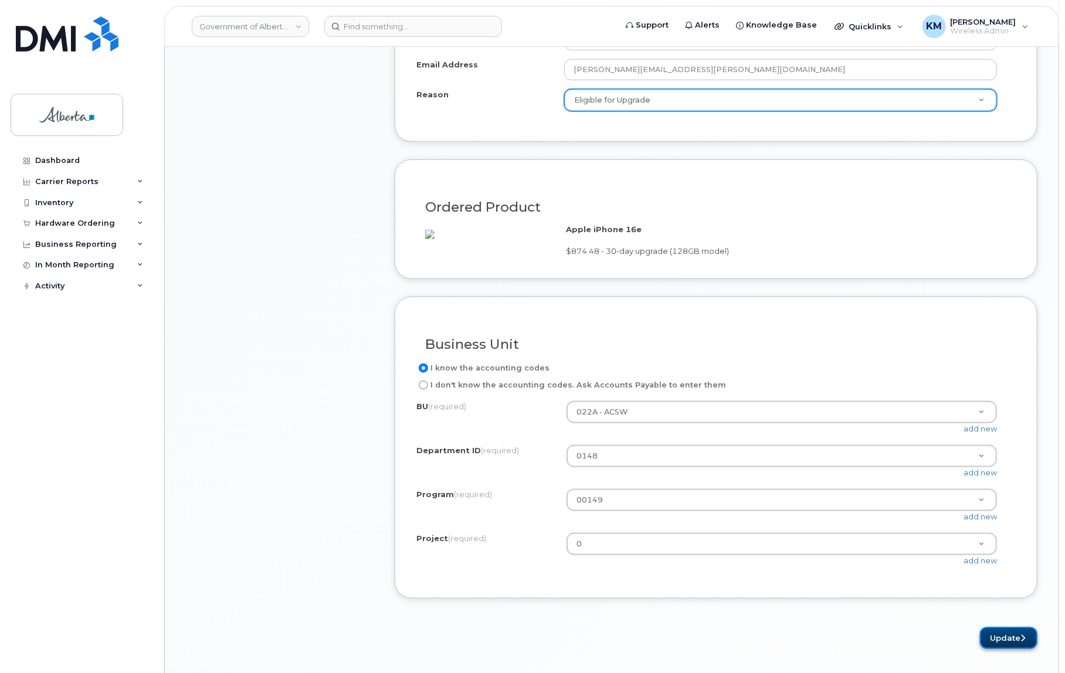
click at [997, 646] on button "Update" at bounding box center [1008, 638] width 57 height 22
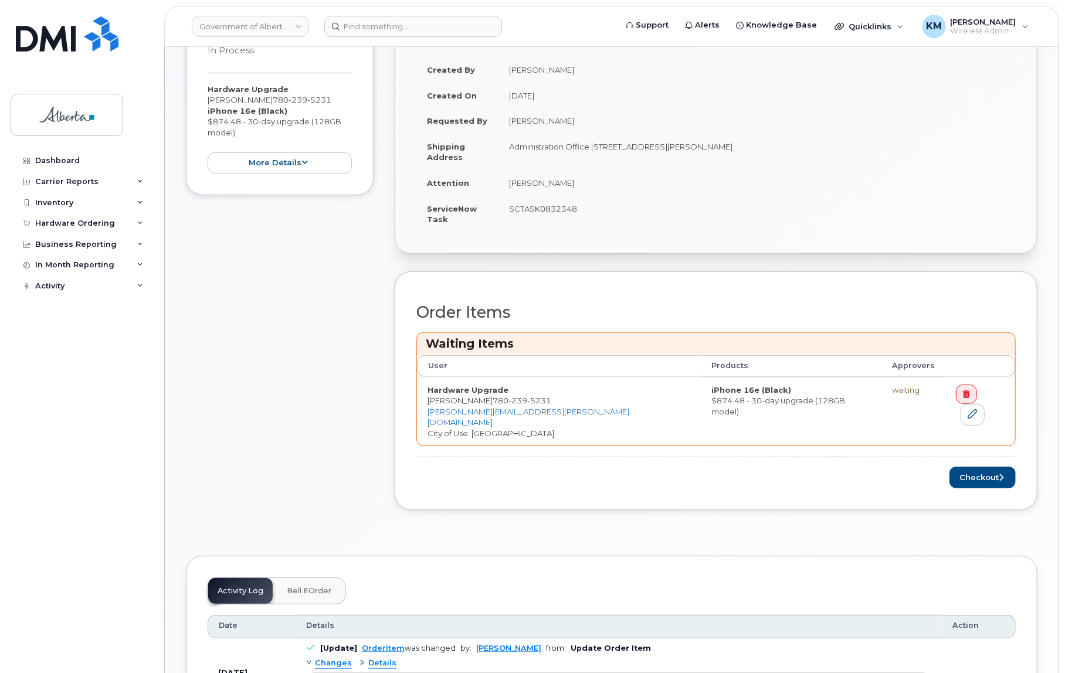
scroll to position [266, 0]
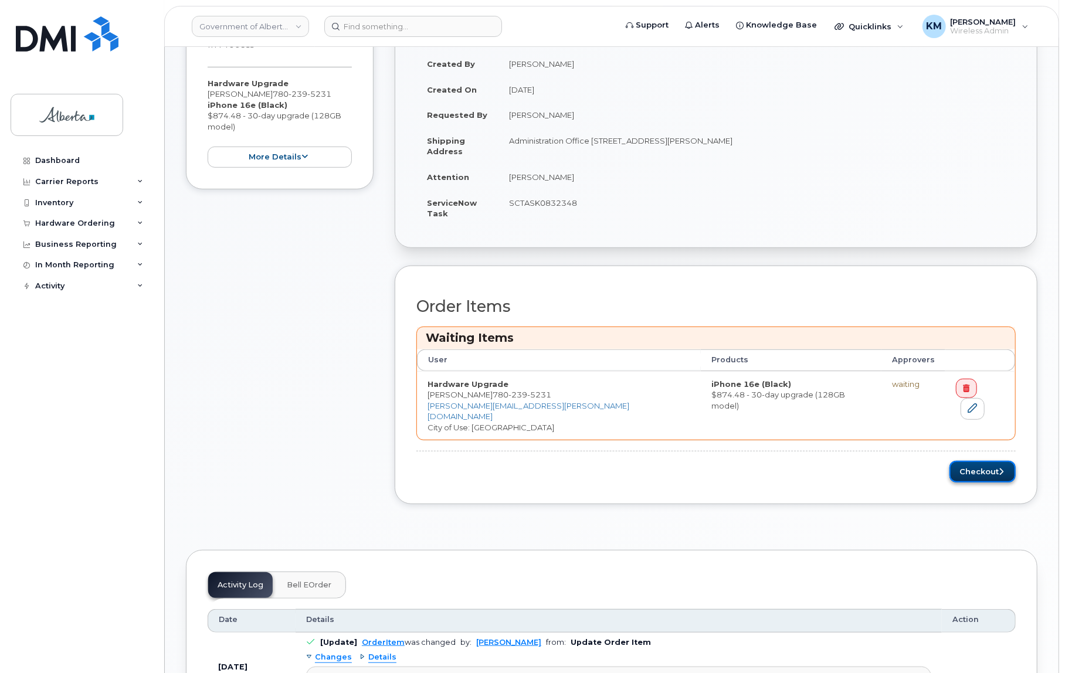
click at [962, 464] on button "Checkout" at bounding box center [982, 472] width 66 height 22
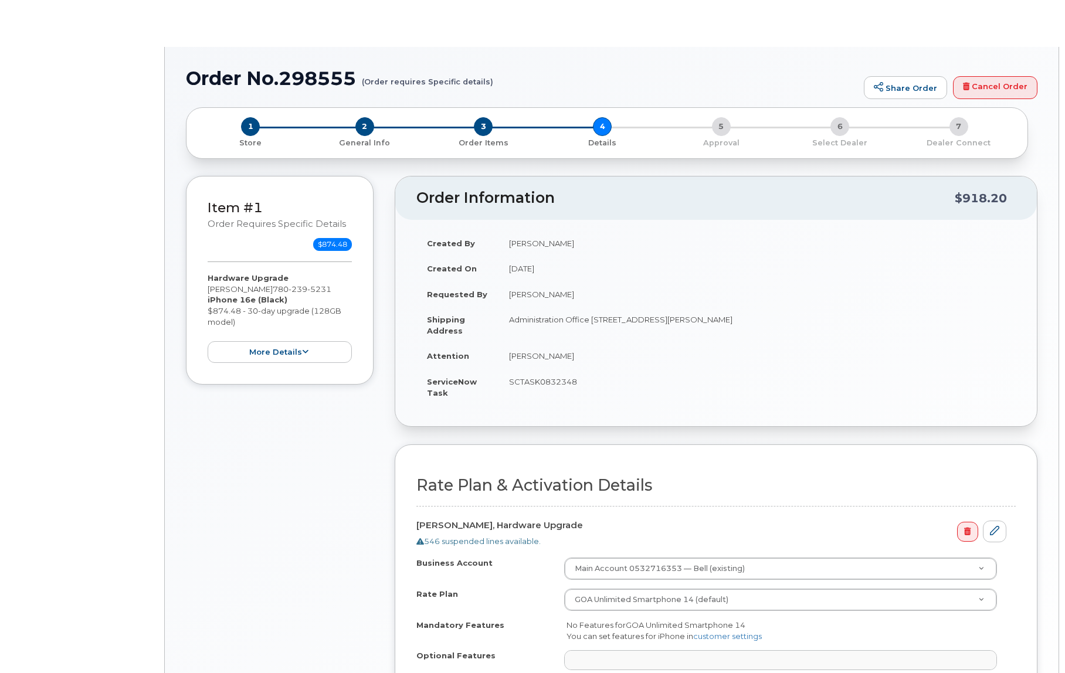
select select
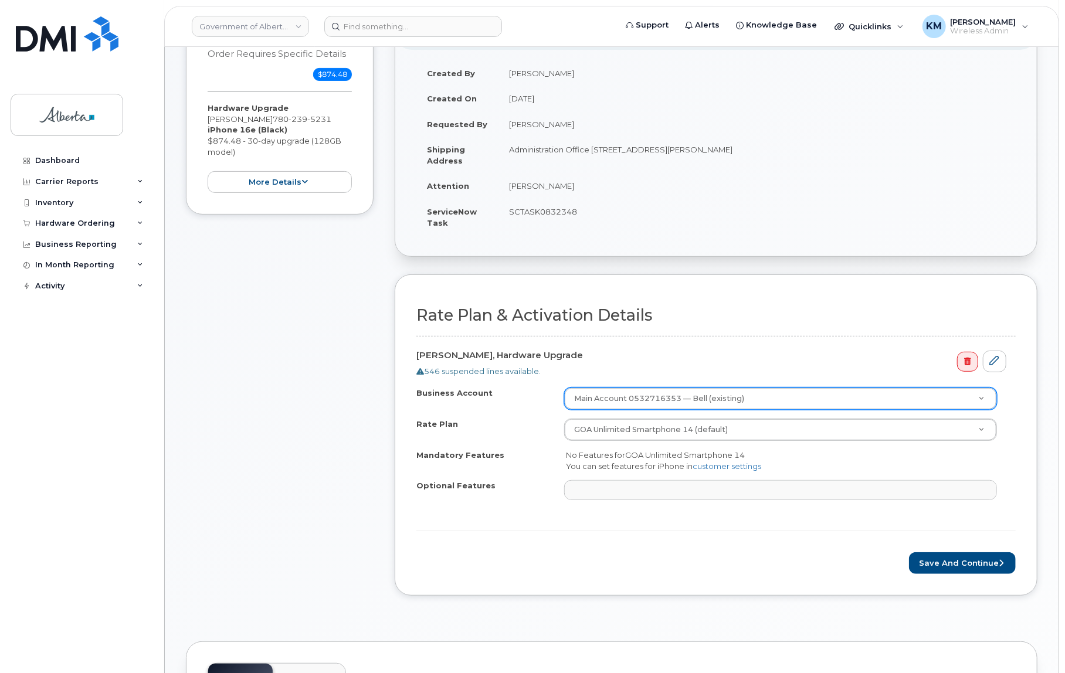
scroll to position [213, 0]
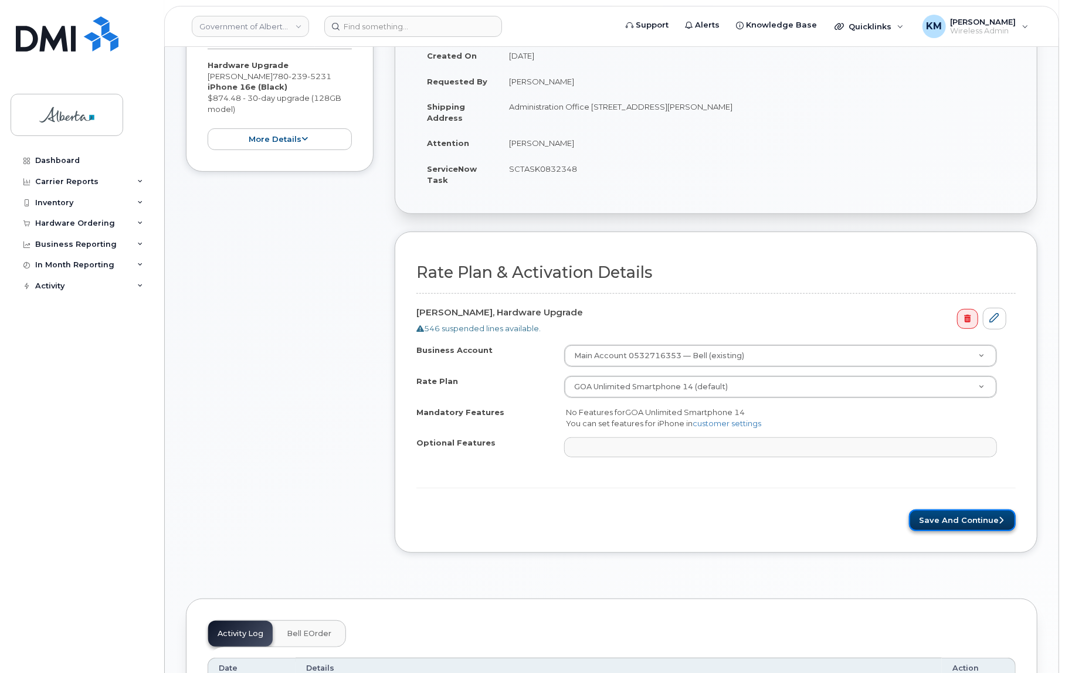
click at [960, 518] on button "Save and Continue" at bounding box center [962, 520] width 107 height 22
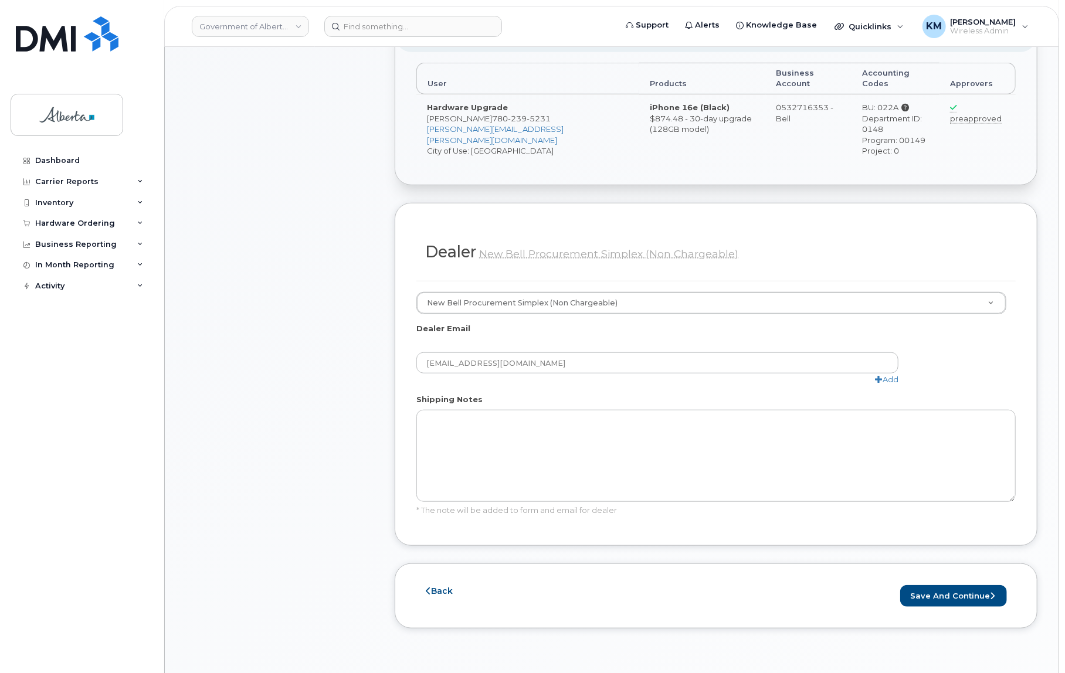
scroll to position [480, 0]
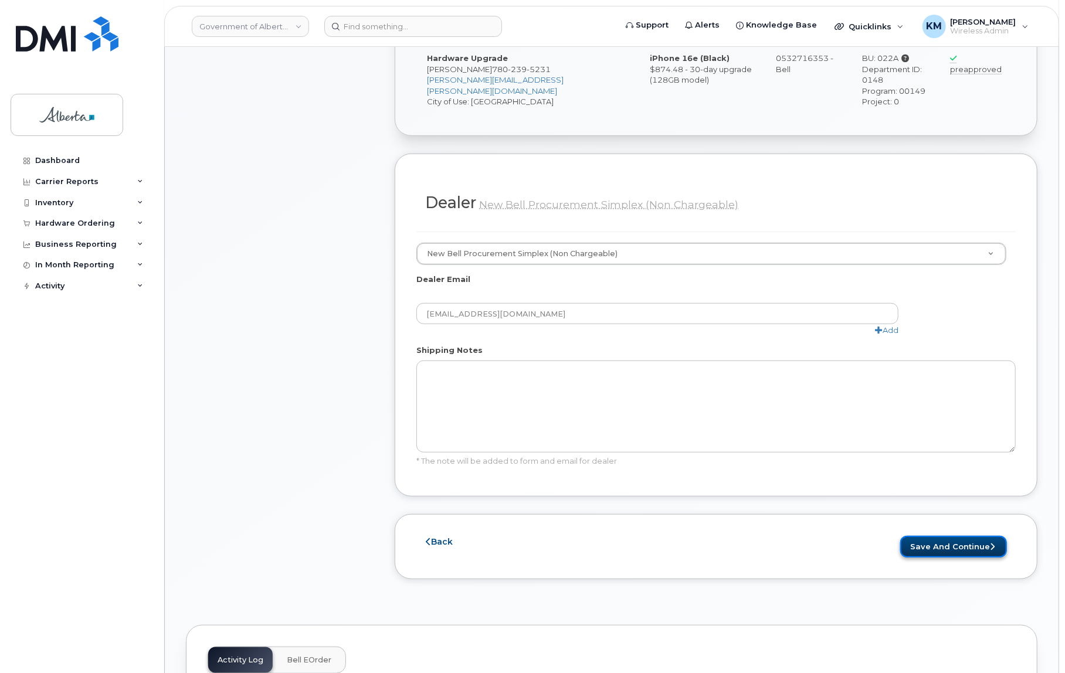
click at [956, 536] on button "Save and Continue" at bounding box center [953, 547] width 107 height 22
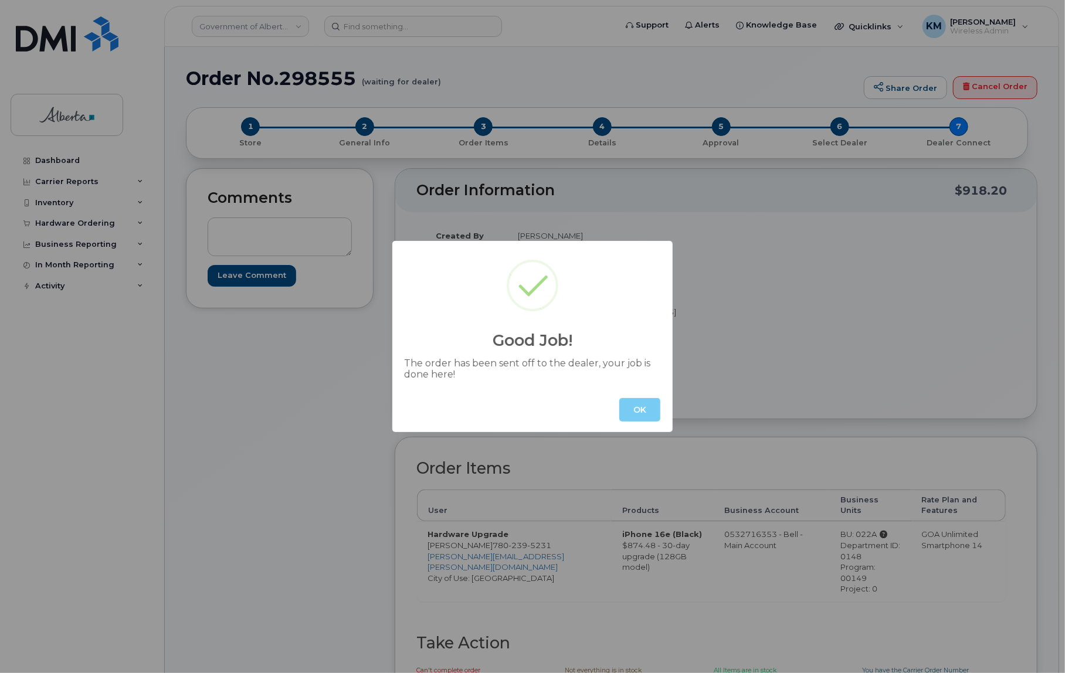
click at [660, 418] on button "OK" at bounding box center [639, 409] width 41 height 23
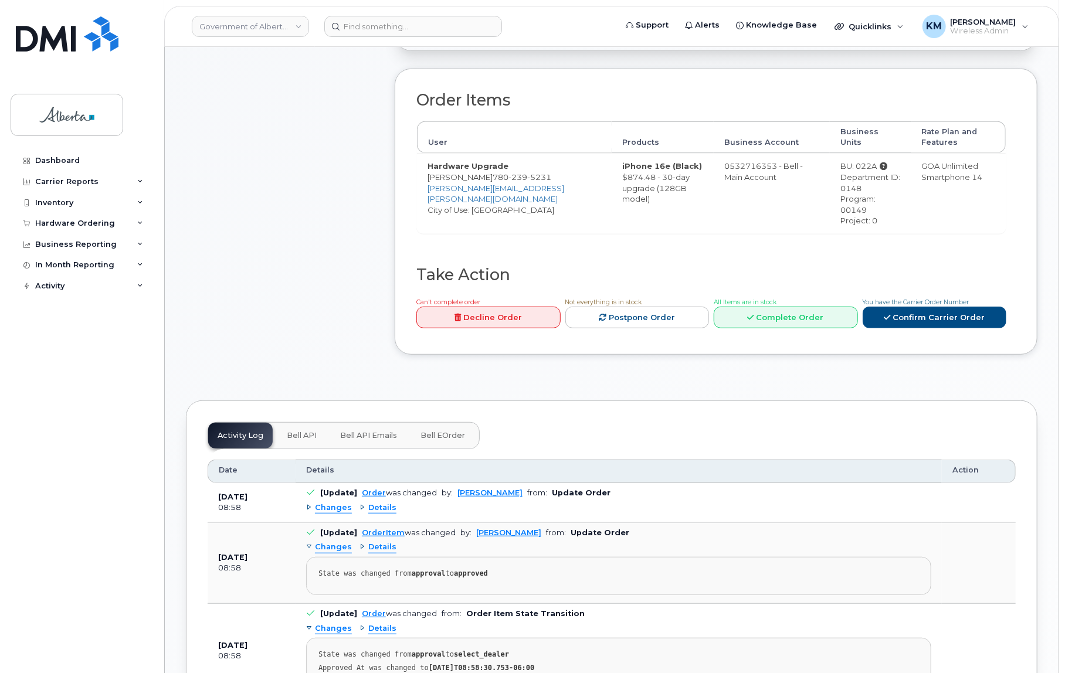
scroll to position [373, 0]
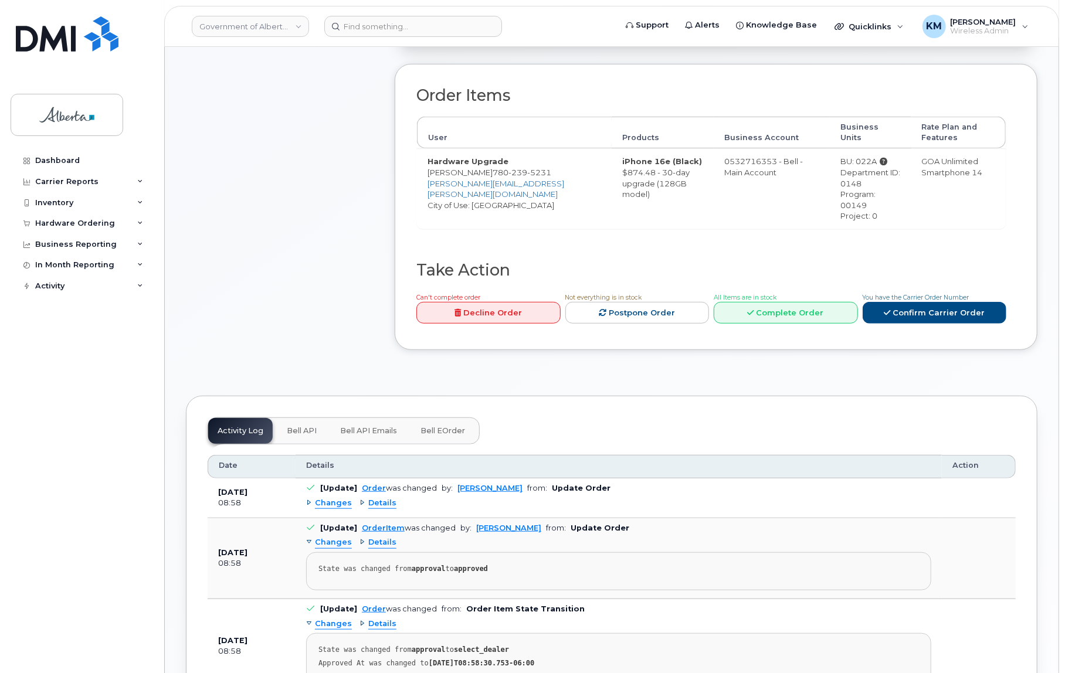
click at [301, 426] on span "Bell API" at bounding box center [302, 430] width 30 height 9
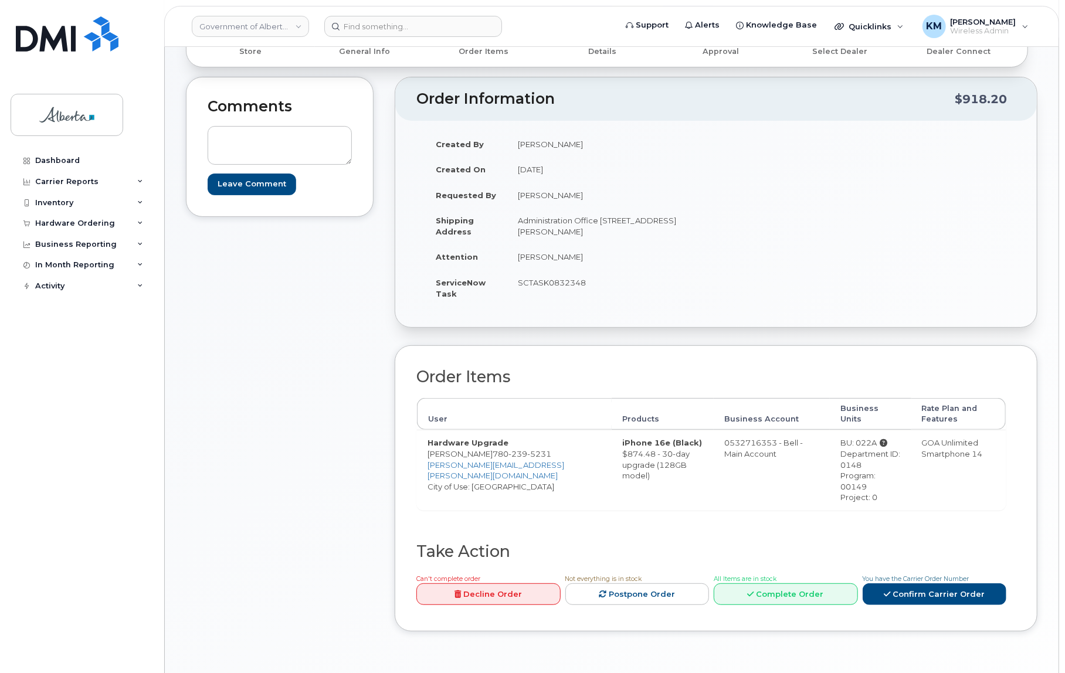
scroll to position [0, 0]
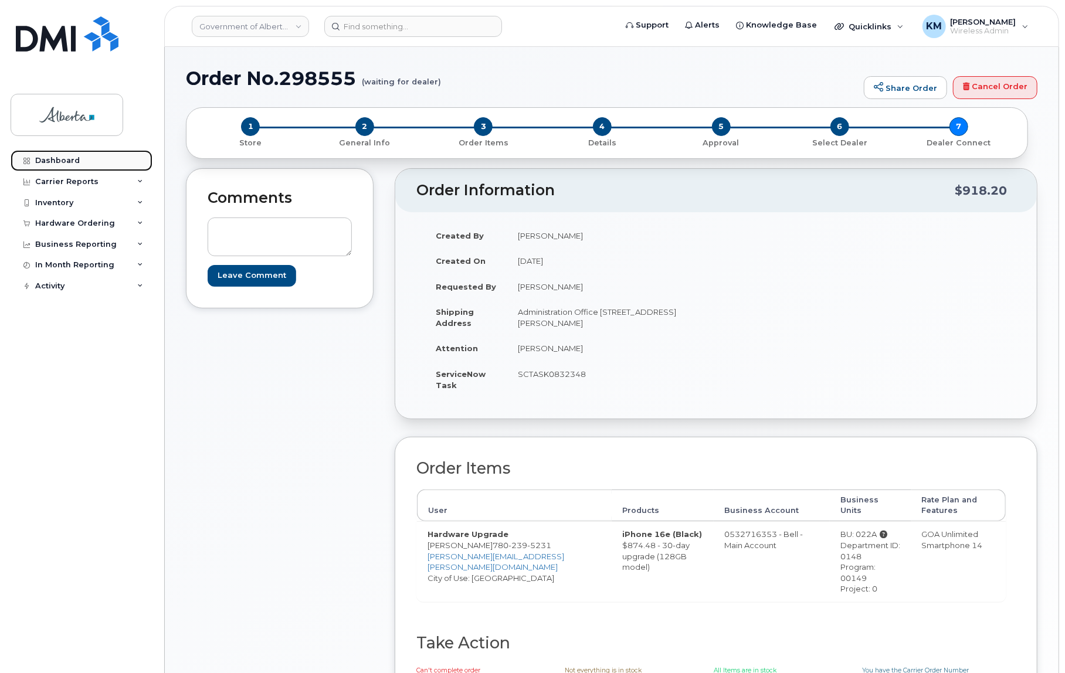
click at [58, 157] on div "Dashboard" at bounding box center [57, 160] width 45 height 9
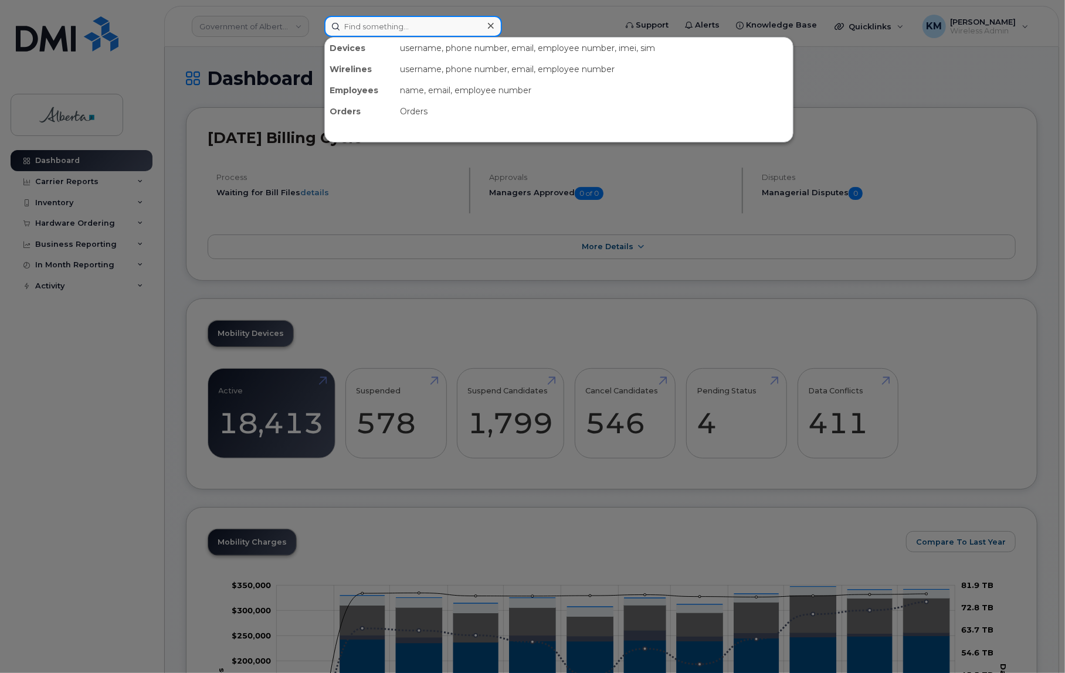
click at [392, 30] on input at bounding box center [413, 26] width 178 height 21
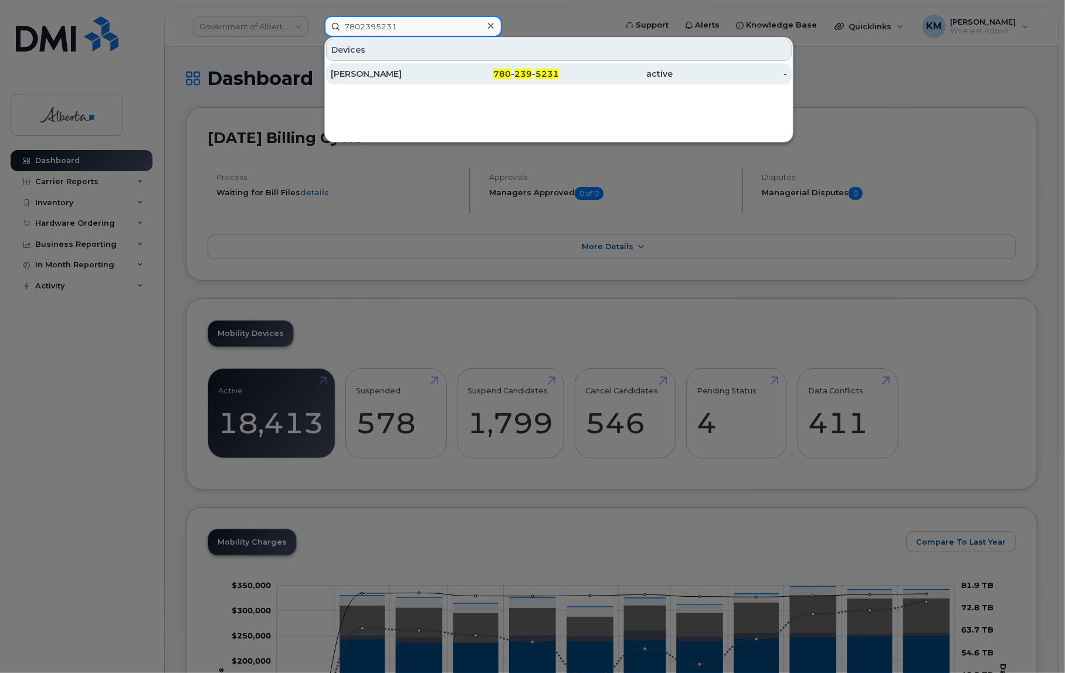
type input "7802395231"
click at [398, 69] on div "[PERSON_NAME]" at bounding box center [388, 74] width 114 height 12
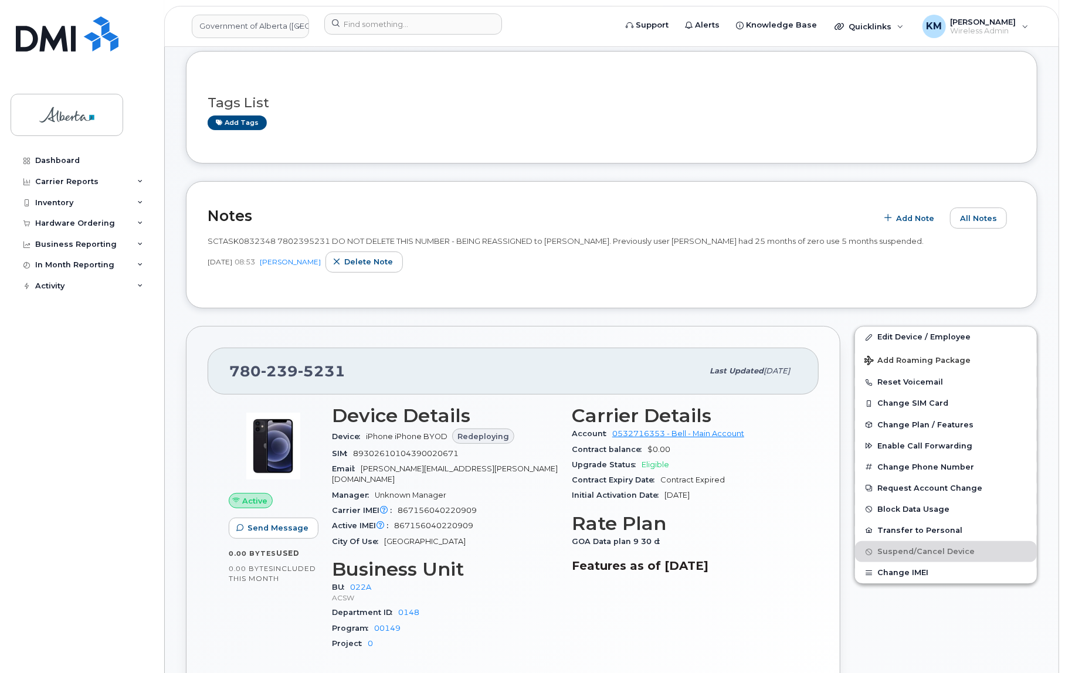
scroll to position [53, 0]
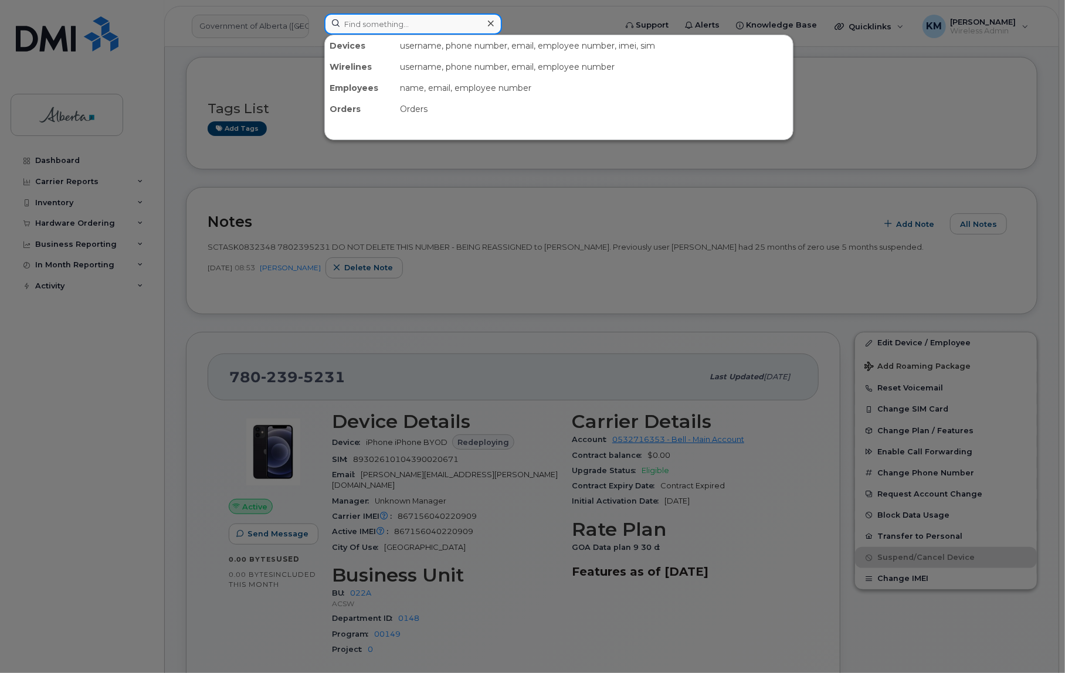
click at [373, 25] on input at bounding box center [413, 23] width 178 height 21
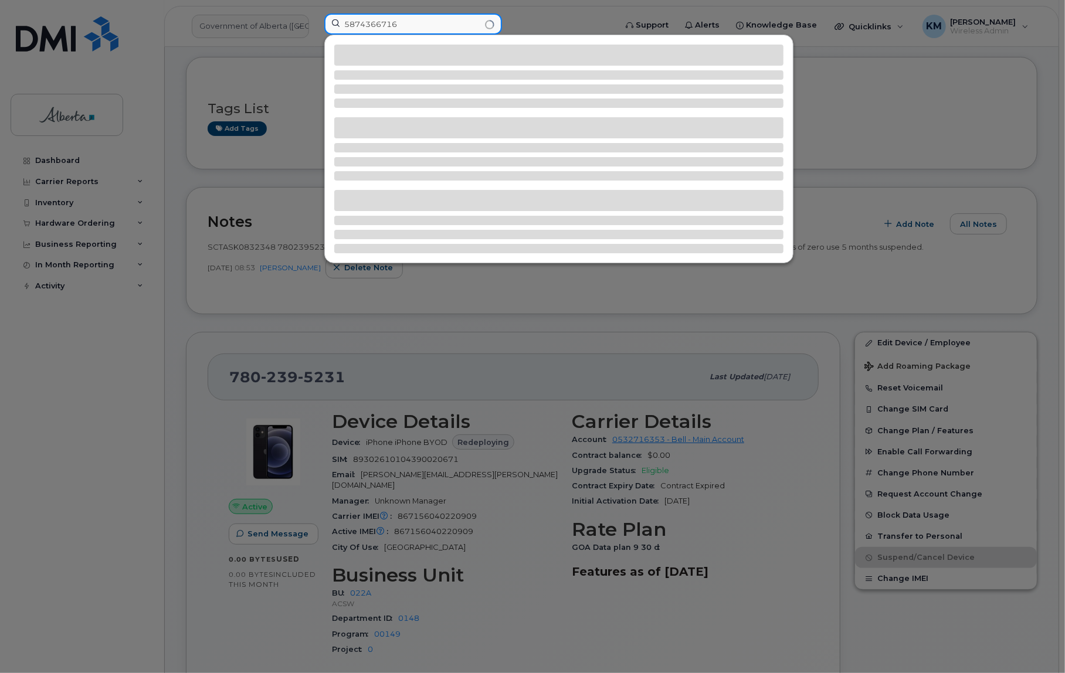
type input "5874366716"
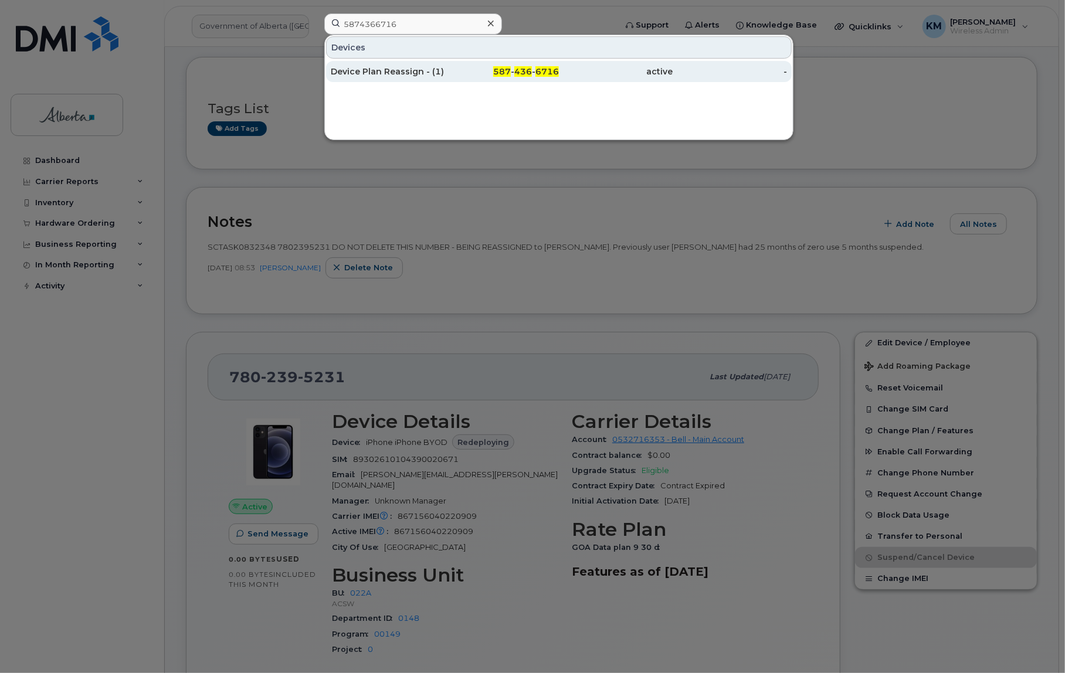
click at [445, 77] on div "Device Plan Reassign - (1)" at bounding box center [502, 71] width 114 height 21
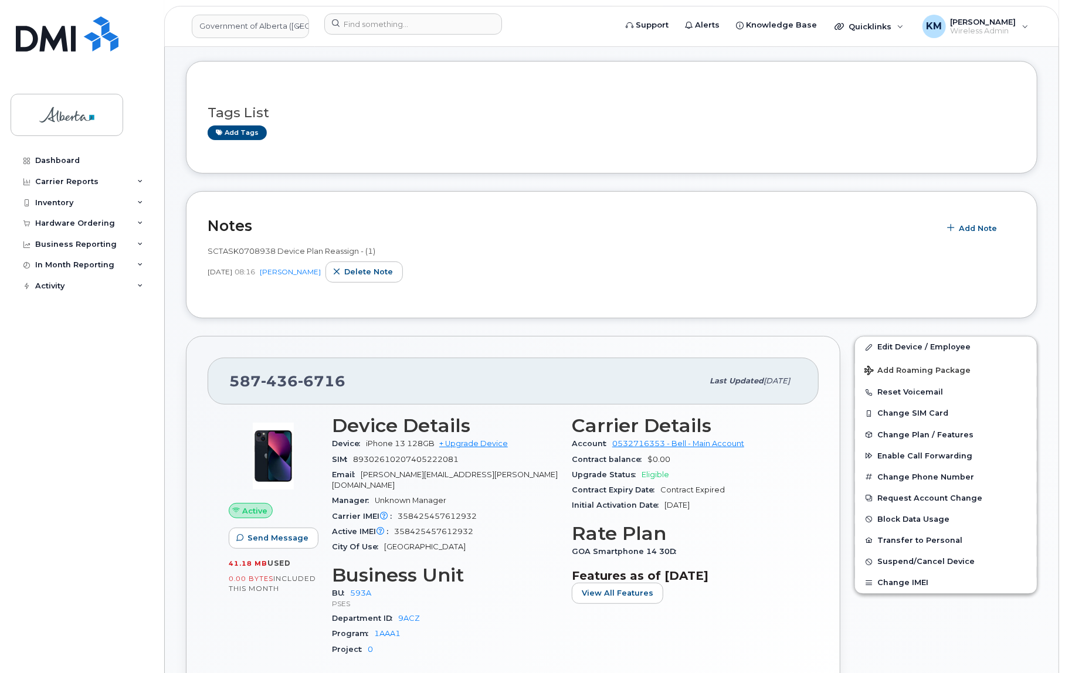
scroll to position [53, 0]
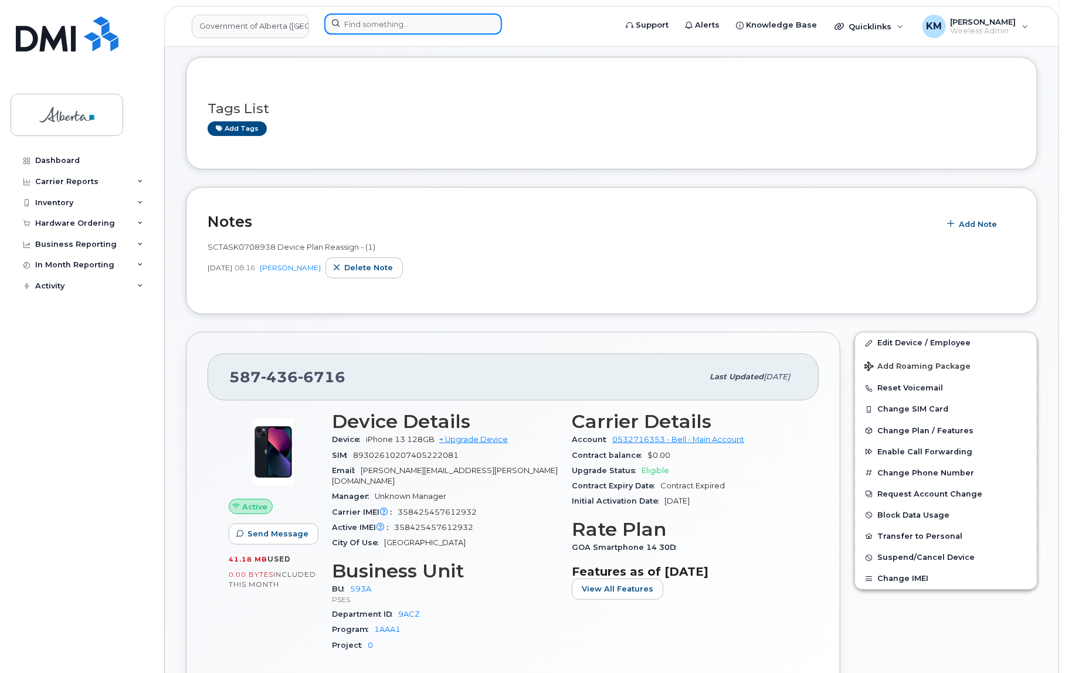
click at [432, 28] on input at bounding box center [413, 23] width 178 height 21
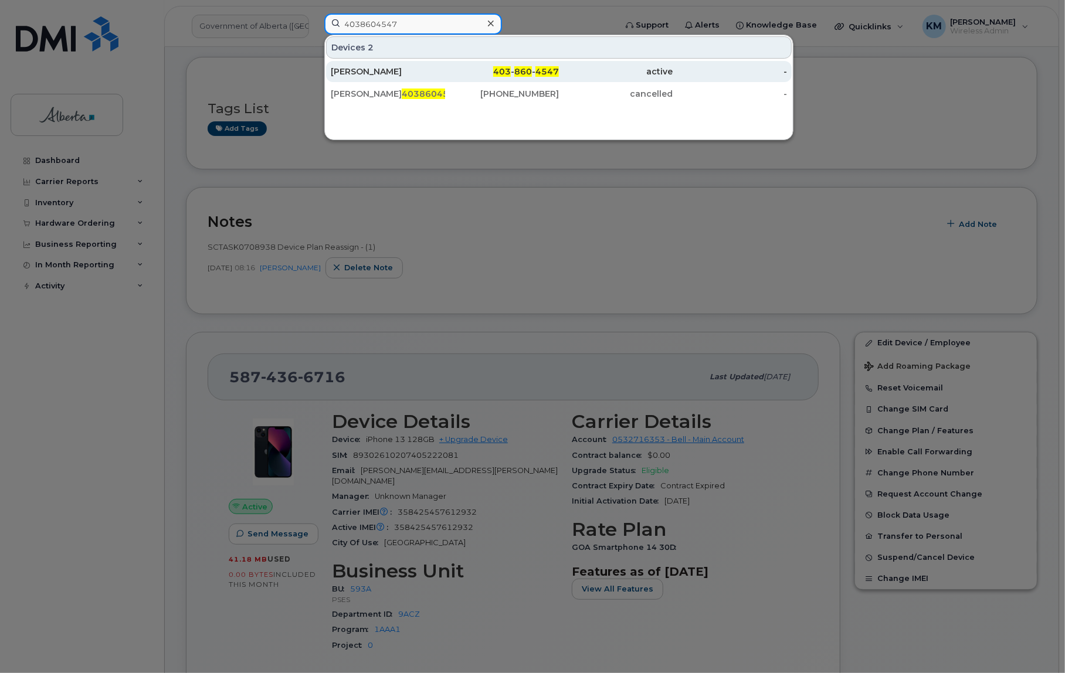
type input "4038604547"
click at [346, 76] on div "[PERSON_NAME]" at bounding box center [388, 72] width 114 height 12
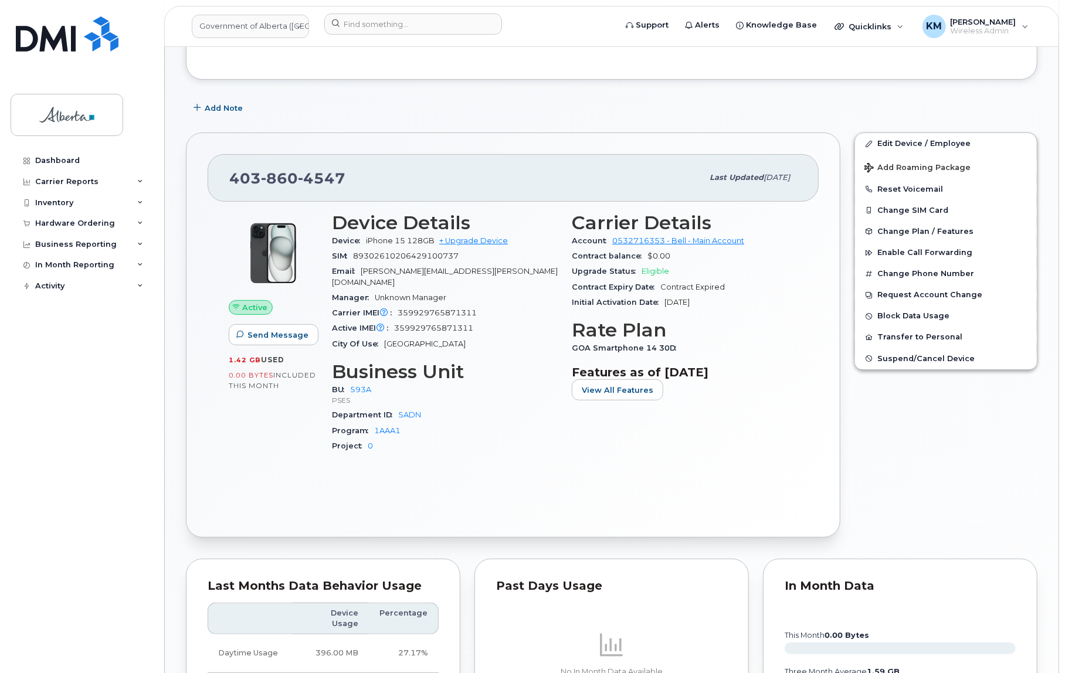
scroll to position [159, 0]
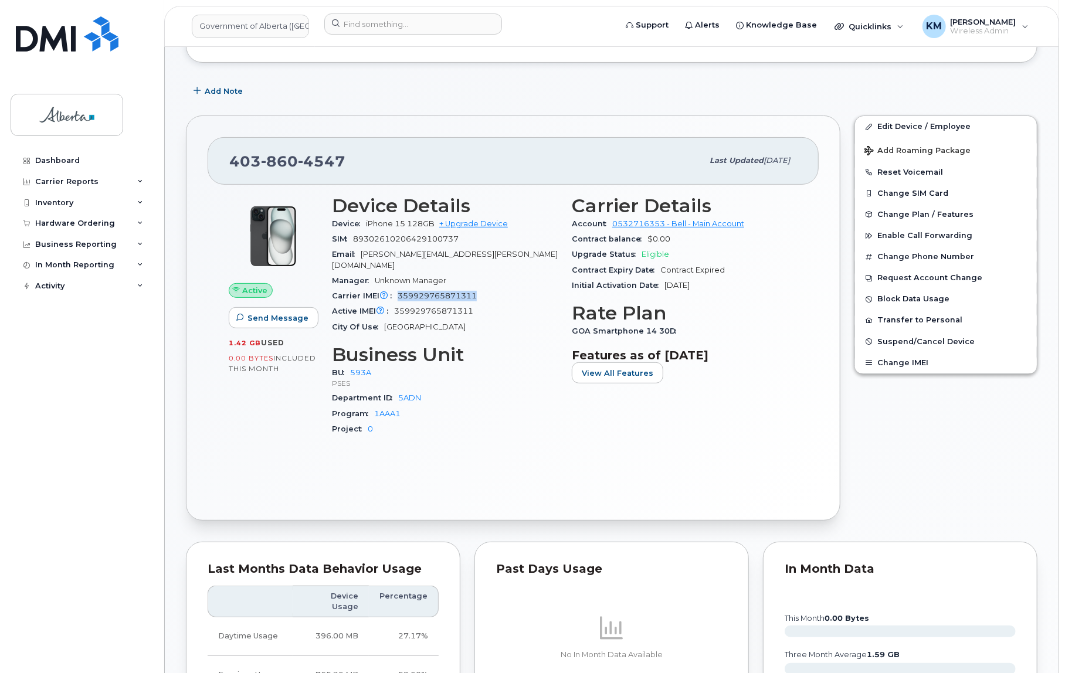
drag, startPoint x: 478, startPoint y: 286, endPoint x: 399, endPoint y: 289, distance: 78.6
click at [399, 289] on div "Carrier IMEI Carrier IMEI is reported during the last billing cycle or change o…" at bounding box center [445, 295] width 226 height 15
copy span "359929765871311"
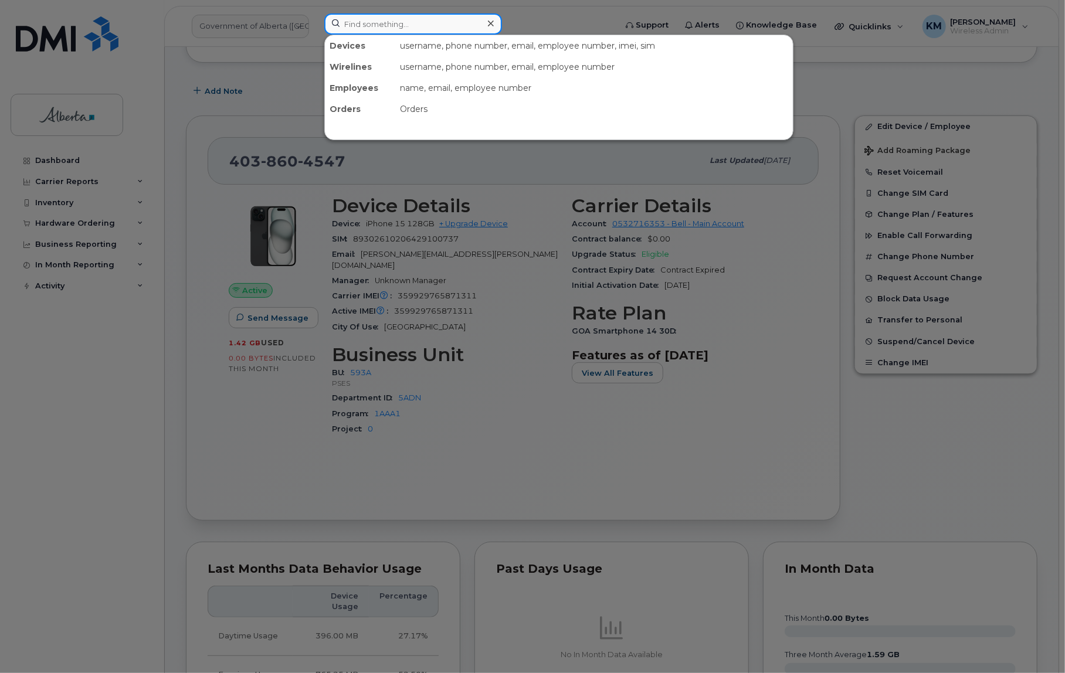
click at [387, 29] on input at bounding box center [413, 23] width 178 height 21
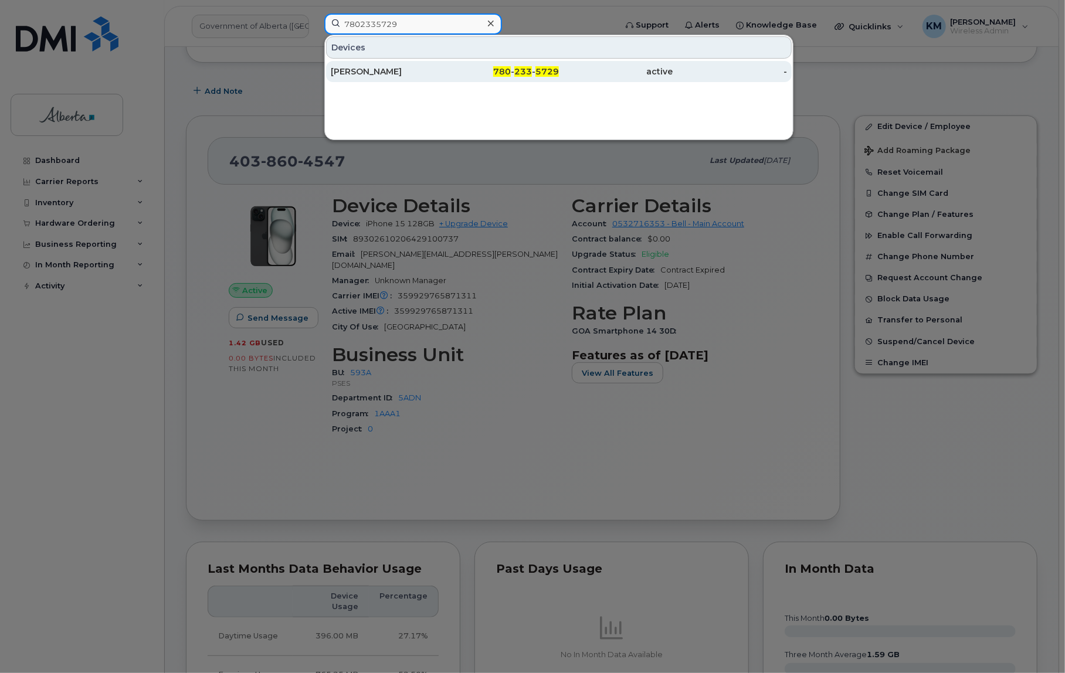
type input "7802335729"
click at [398, 66] on div "[PERSON_NAME]" at bounding box center [388, 72] width 114 height 12
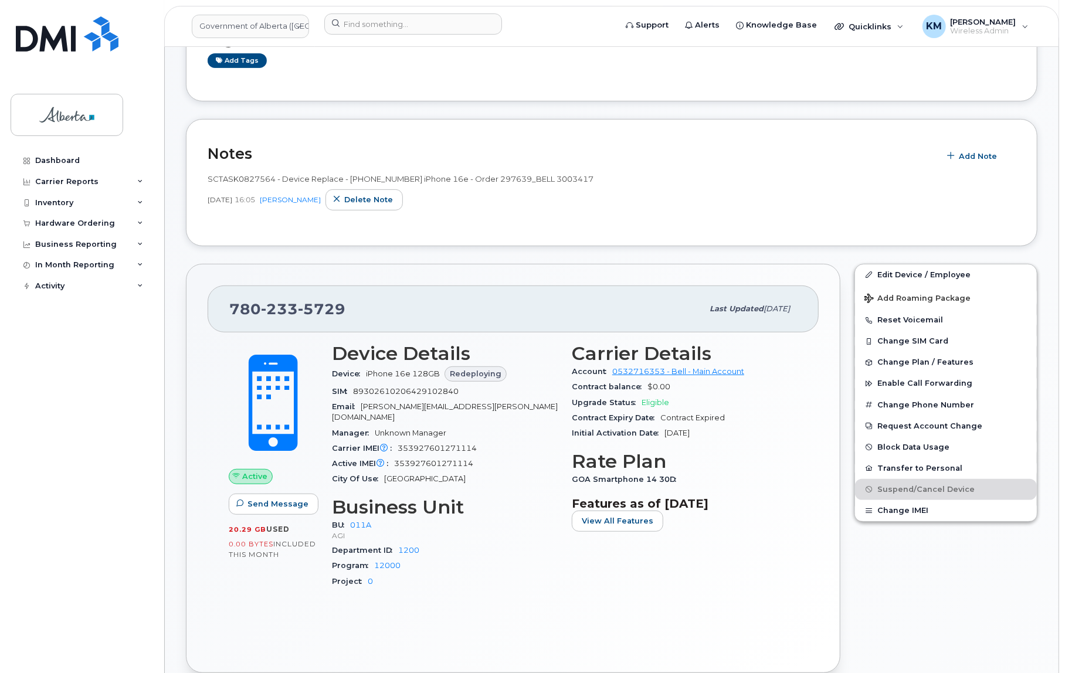
scroll to position [159, 0]
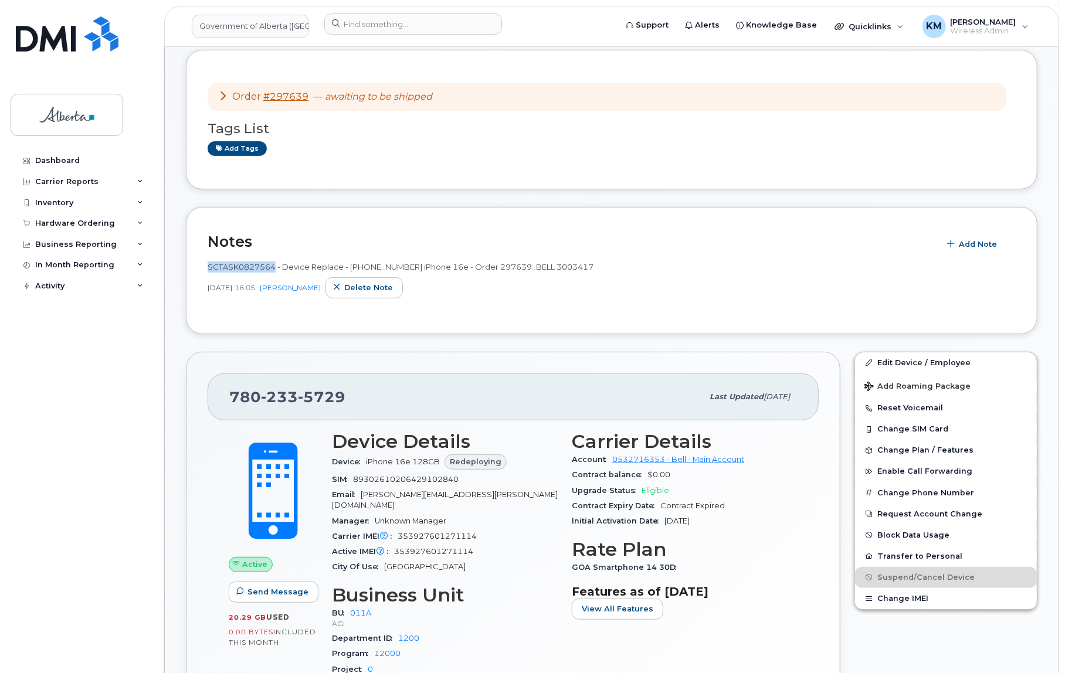
drag, startPoint x: 273, startPoint y: 264, endPoint x: 206, endPoint y: 263, distance: 66.8
click at [206, 263] on div "Notes Add Note SCTASK0827564 - Device Replace - [PHONE_NUMBER] iPhone 16e - Ord…" at bounding box center [611, 270] width 851 height 127
copy span "SCTASK0827564"
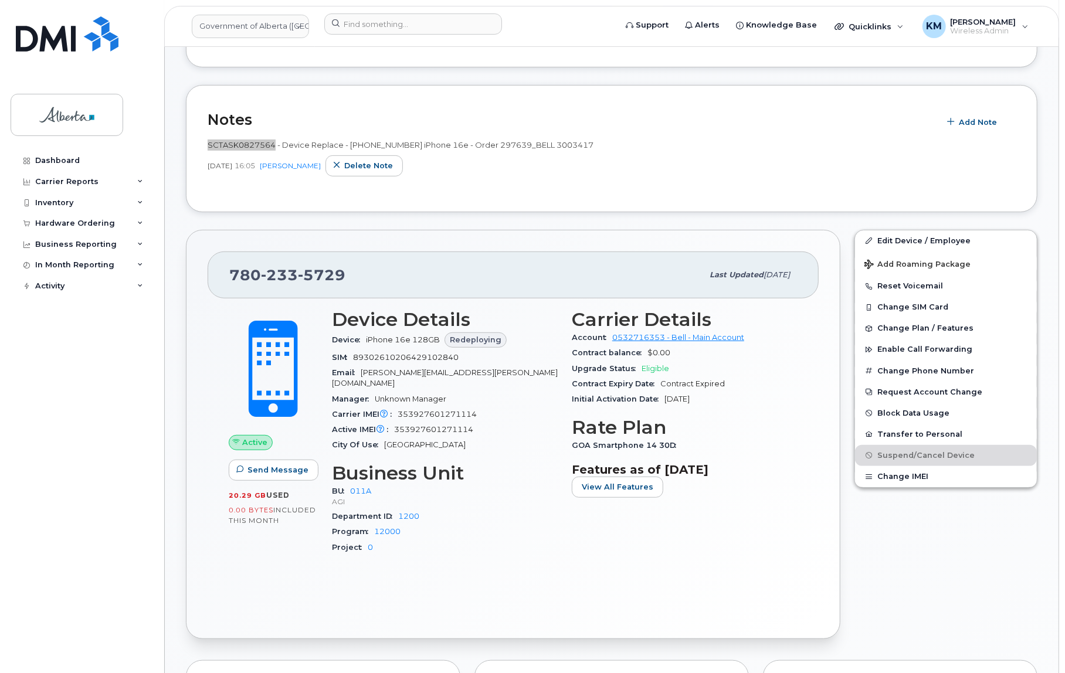
scroll to position [320, 0]
